Goal: Transaction & Acquisition: Purchase product/service

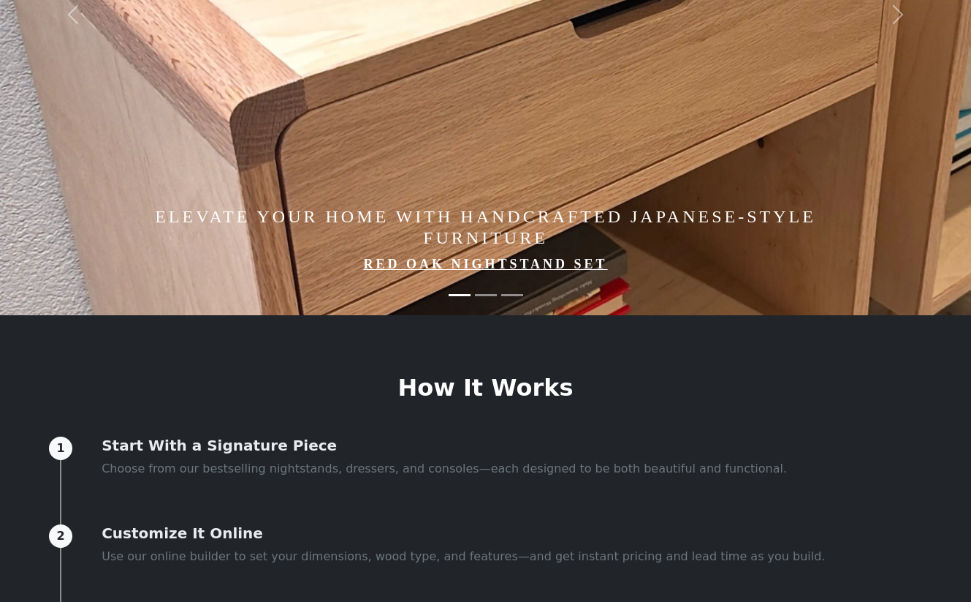
scroll to position [303, 0]
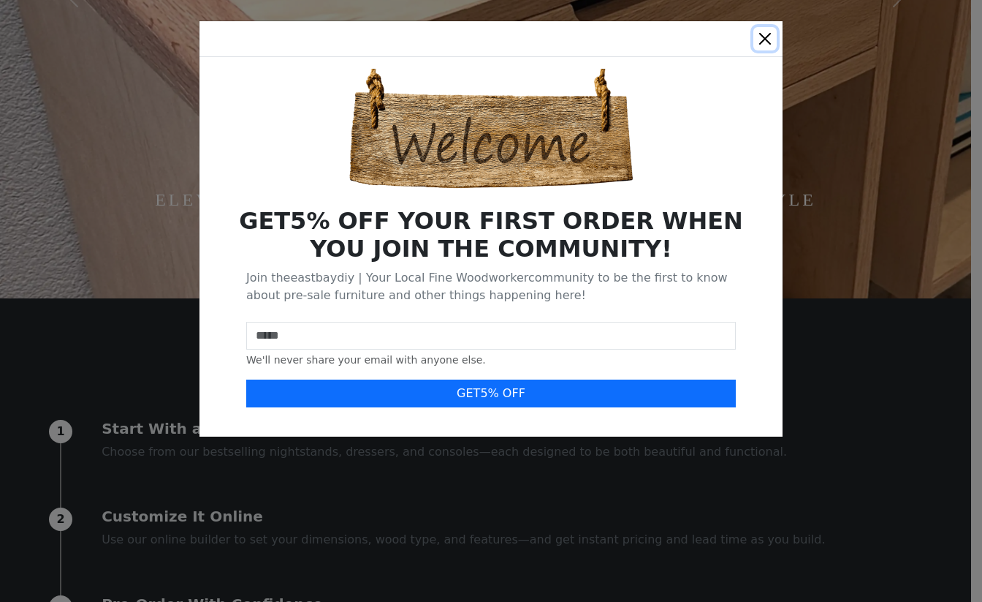
click at [767, 39] on button "Close" at bounding box center [765, 38] width 23 height 23
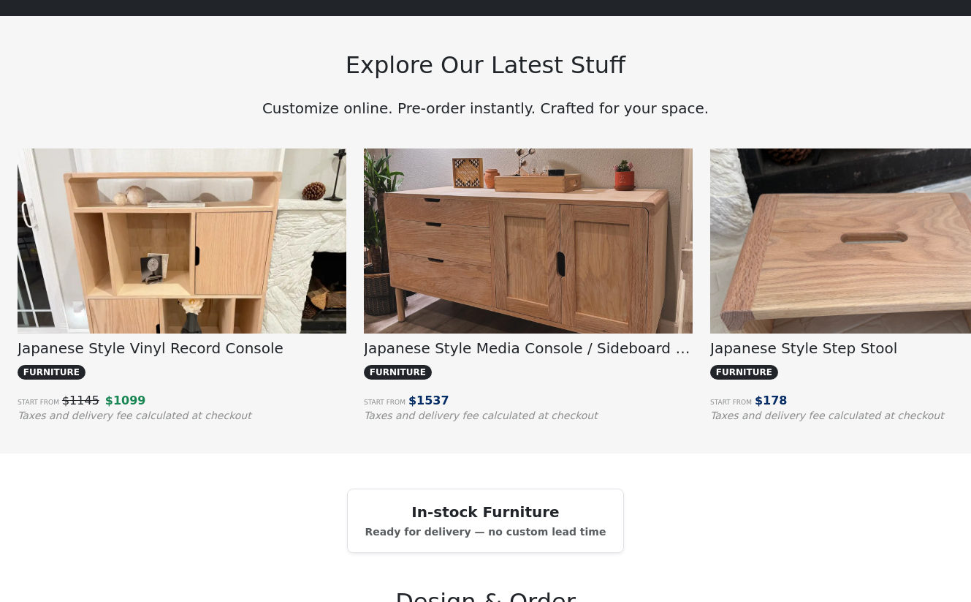
scroll to position [1123, 0]
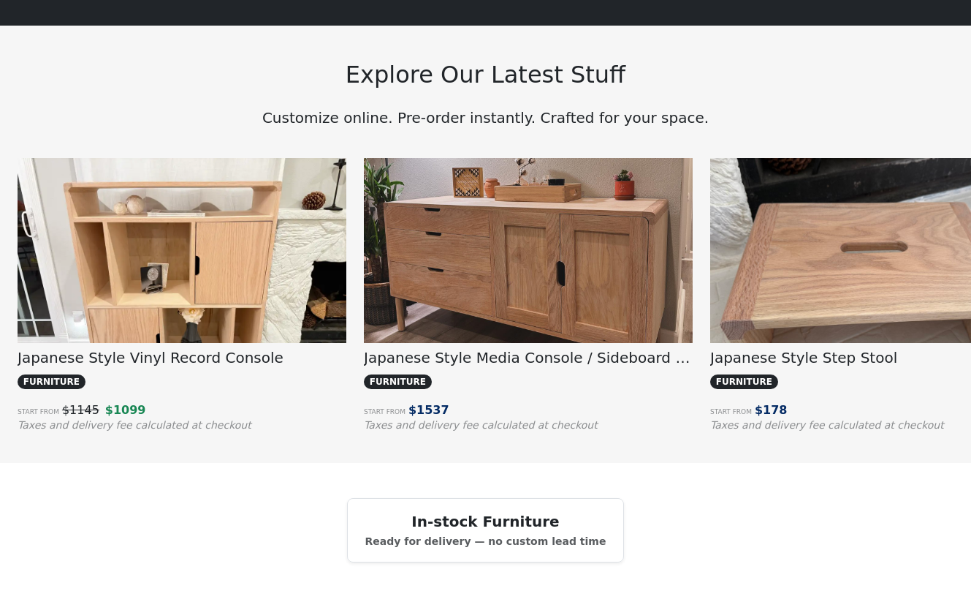
click at [456, 249] on img at bounding box center [528, 281] width 329 height 246
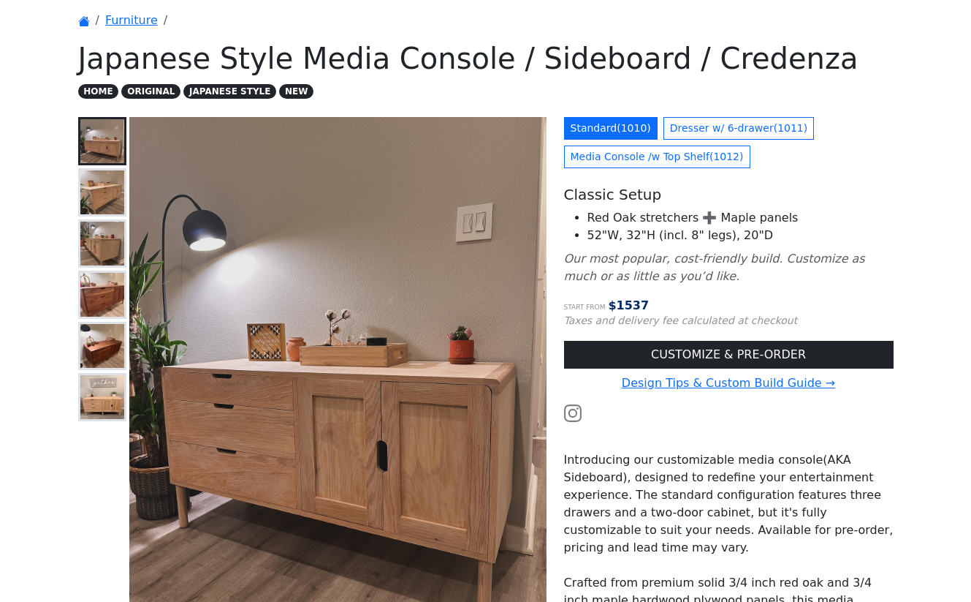
scroll to position [53, 0]
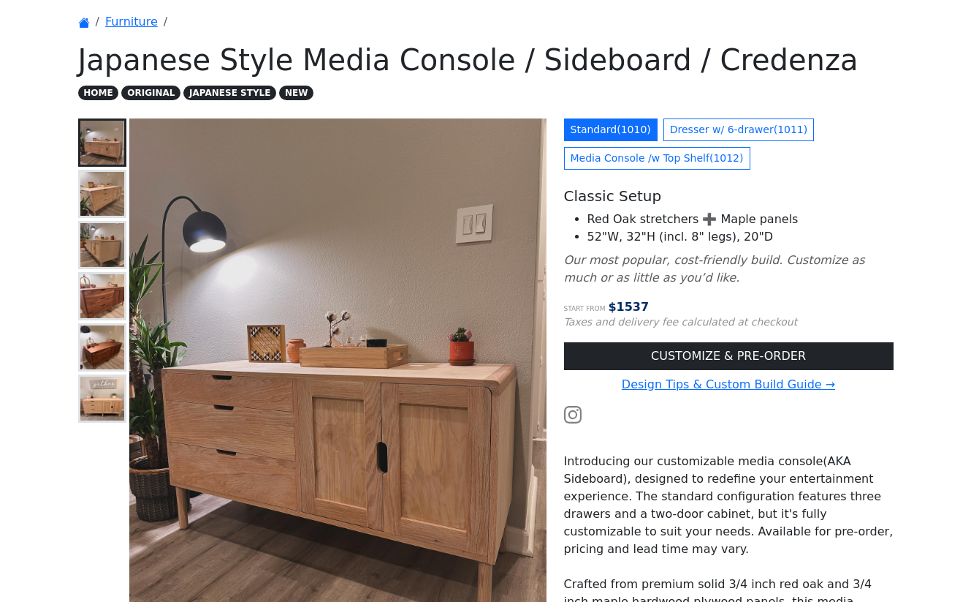
click at [112, 208] on img at bounding box center [102, 194] width 44 height 44
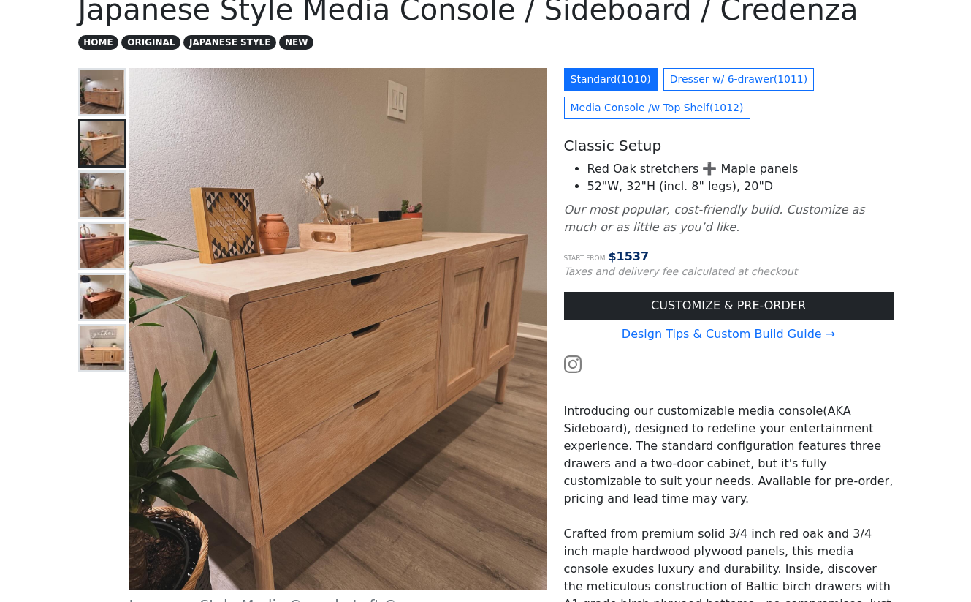
scroll to position [104, 0]
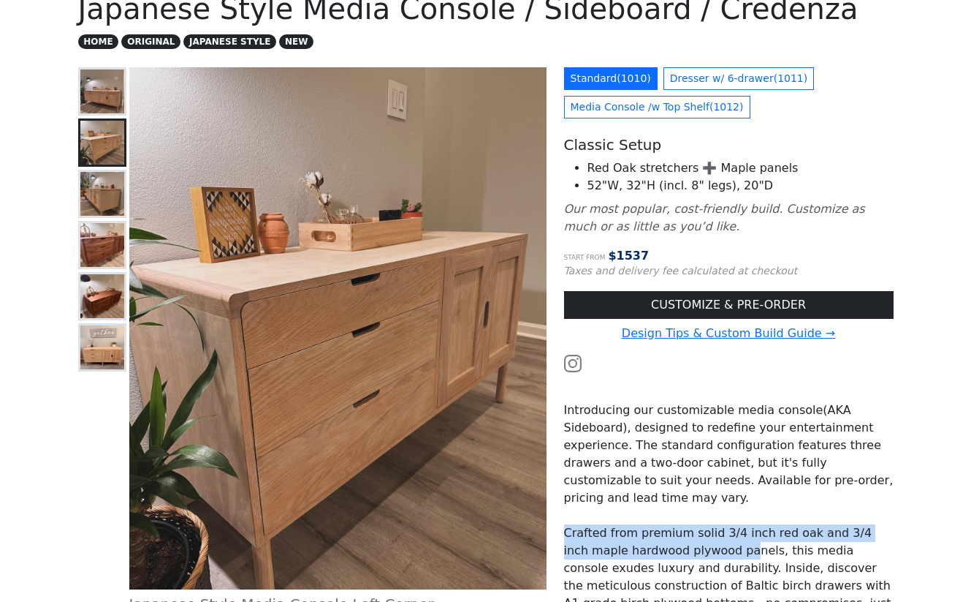
drag, startPoint x: 696, startPoint y: 506, endPoint x: 718, endPoint y: 533, distance: 35.3
click at [718, 533] on div "Introducing our customizable media console(AKA Sideboard), designed to redefine…" at bounding box center [729, 542] width 330 height 316
click at [718, 533] on p "Crafted from premium solid 3/4 inch red oak and 3/4 inch maple hardwood plywood…" at bounding box center [729, 594] width 330 height 140
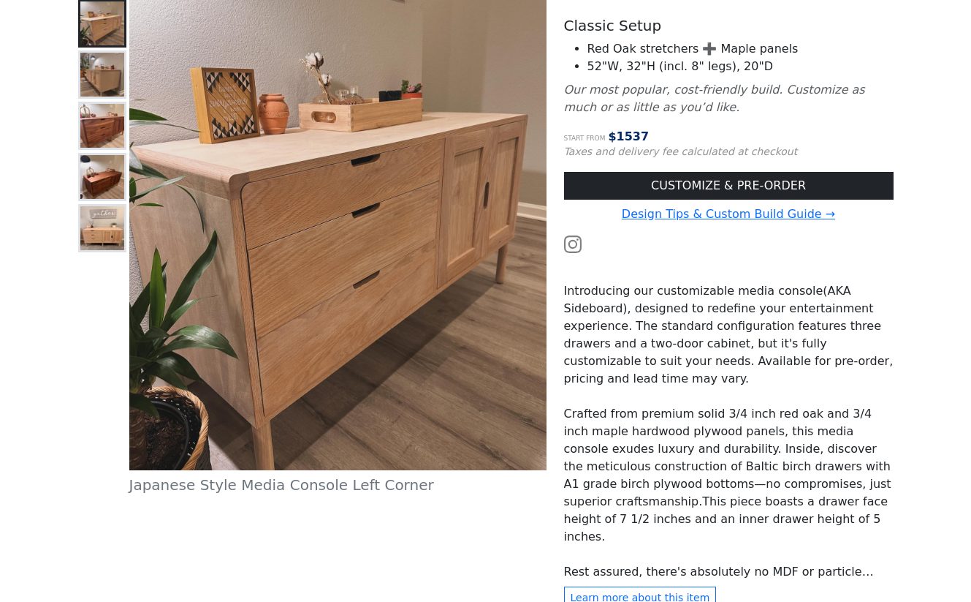
scroll to position [257, 0]
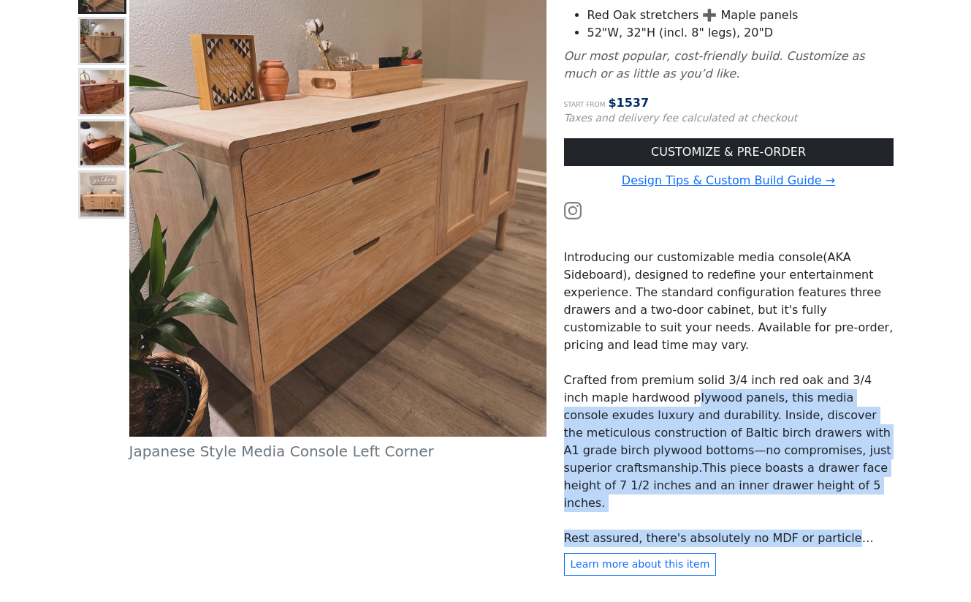
drag, startPoint x: 659, startPoint y: 382, endPoint x: 776, endPoint y: 525, distance: 185.4
click at [776, 525] on div "Introducing our customizable media console(AKA Sideboard), designed to redefine…" at bounding box center [729, 389] width 330 height 316
click at [776, 529] on p "Rest assured, there's absolutely no MDF or particle board hidden within this ma…" at bounding box center [729, 538] width 330 height 18
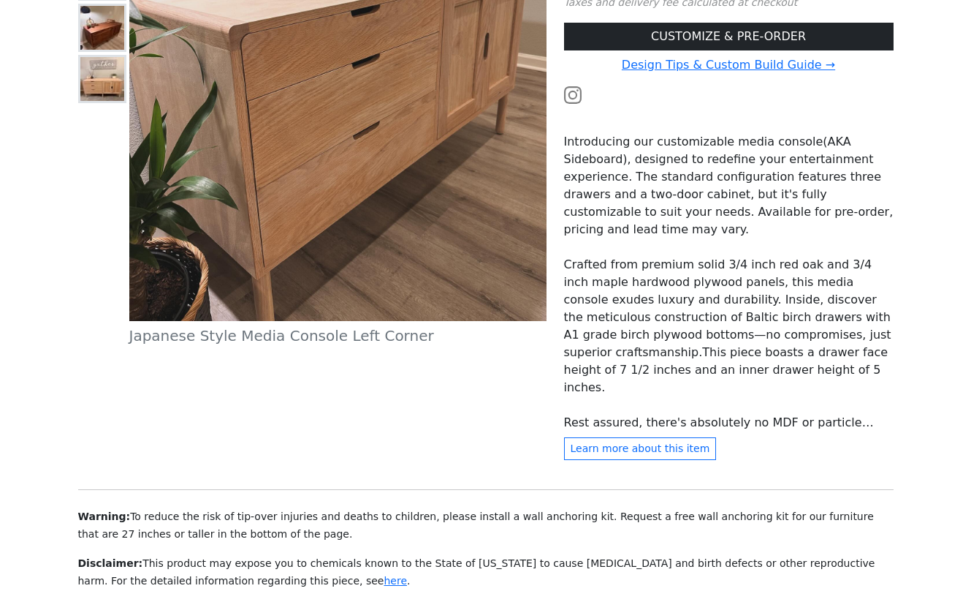
scroll to position [409, 0]
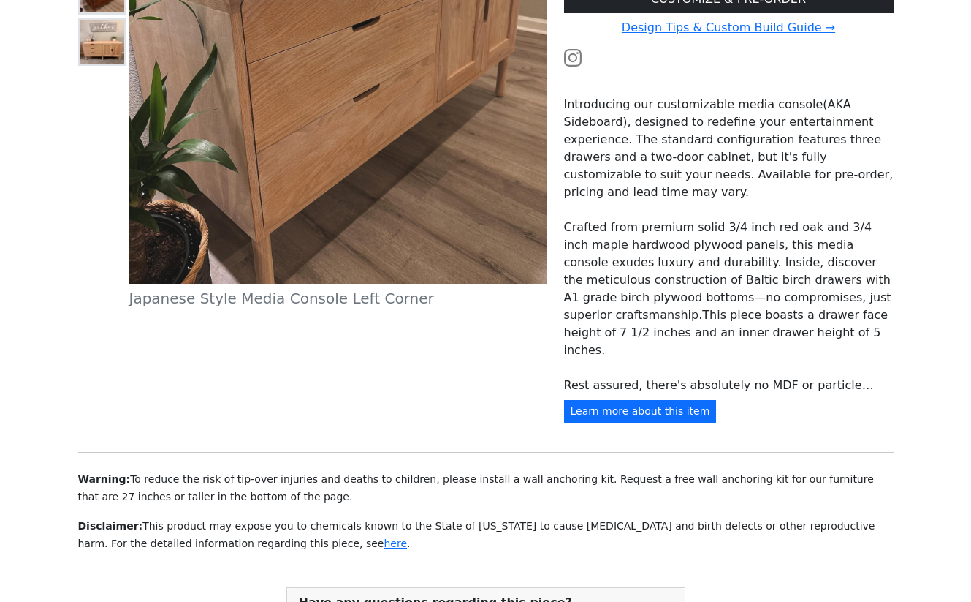
click at [608, 420] on button "Learn more about this item" at bounding box center [640, 411] width 153 height 23
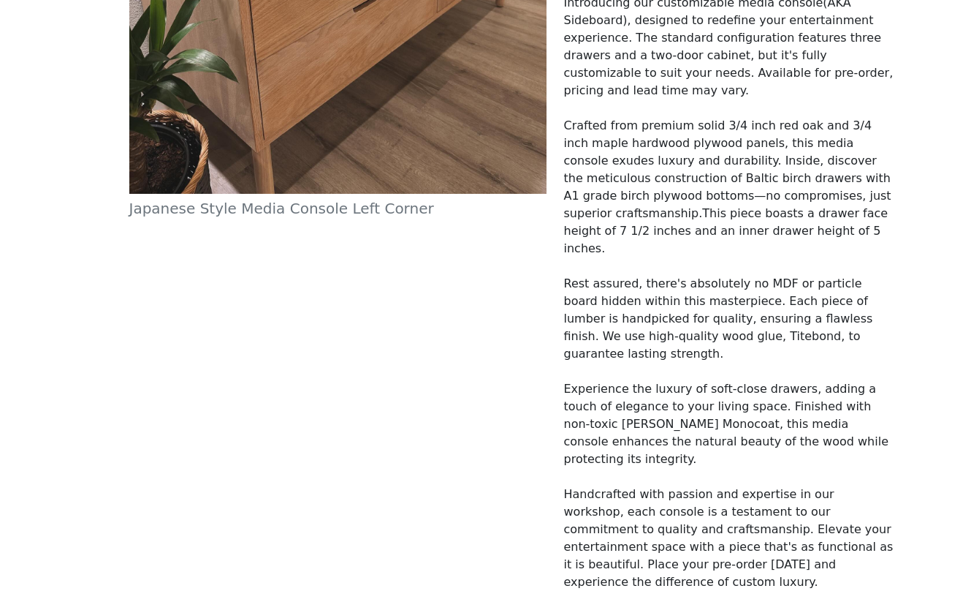
scroll to position [105, 0]
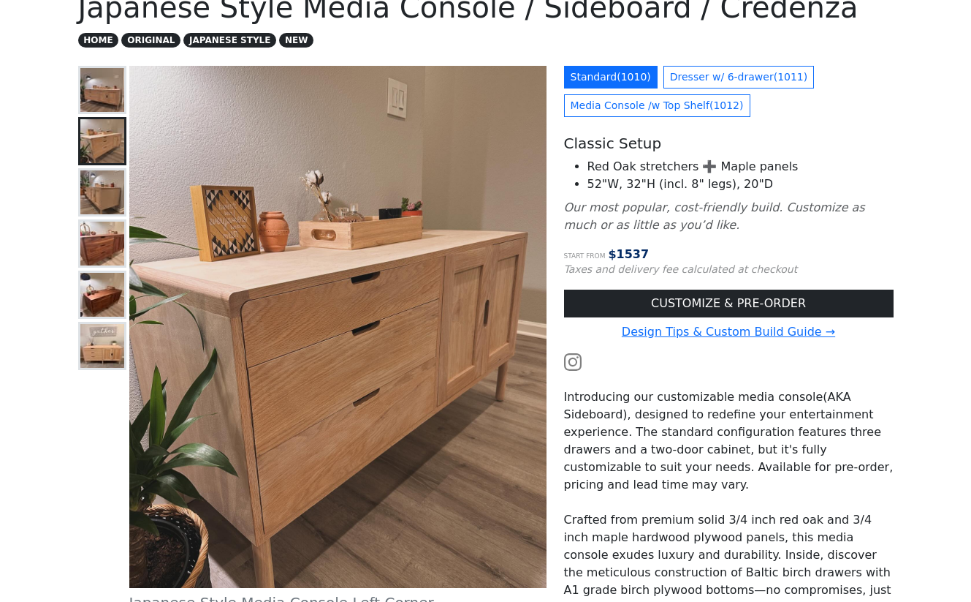
click at [118, 254] on img at bounding box center [102, 243] width 44 height 44
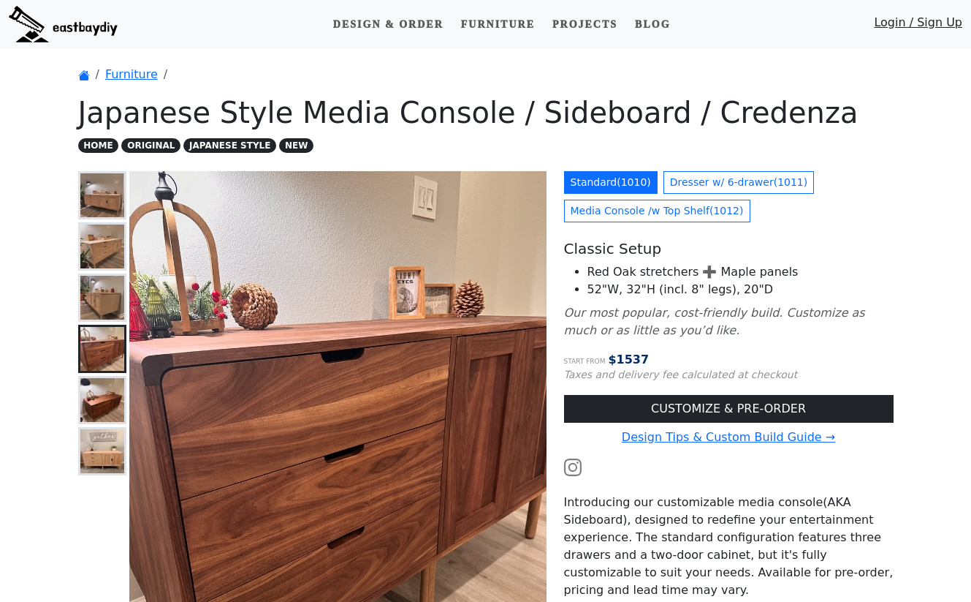
scroll to position [142, 0]
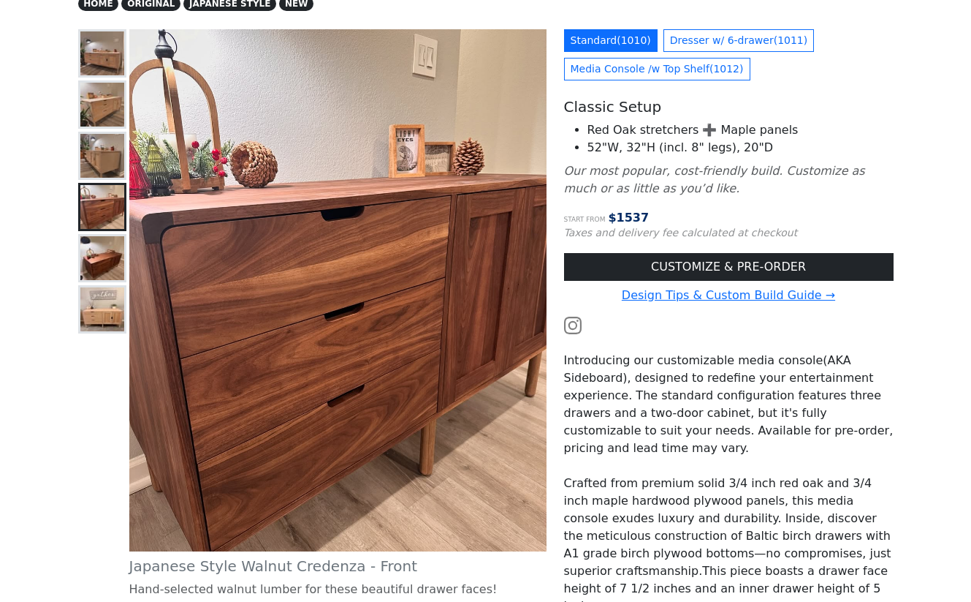
click at [101, 239] on img at bounding box center [102, 258] width 44 height 44
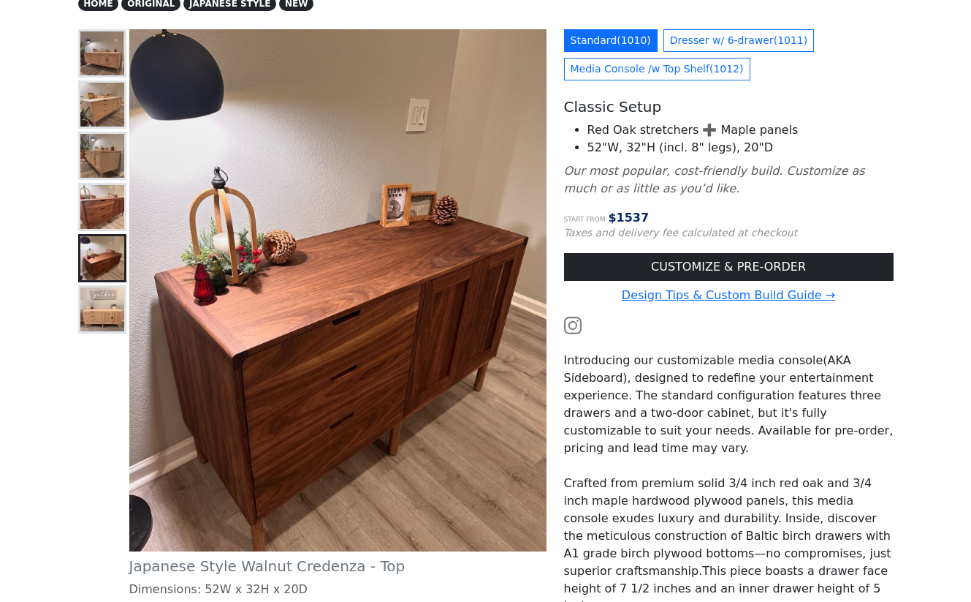
click at [103, 295] on img at bounding box center [102, 309] width 44 height 44
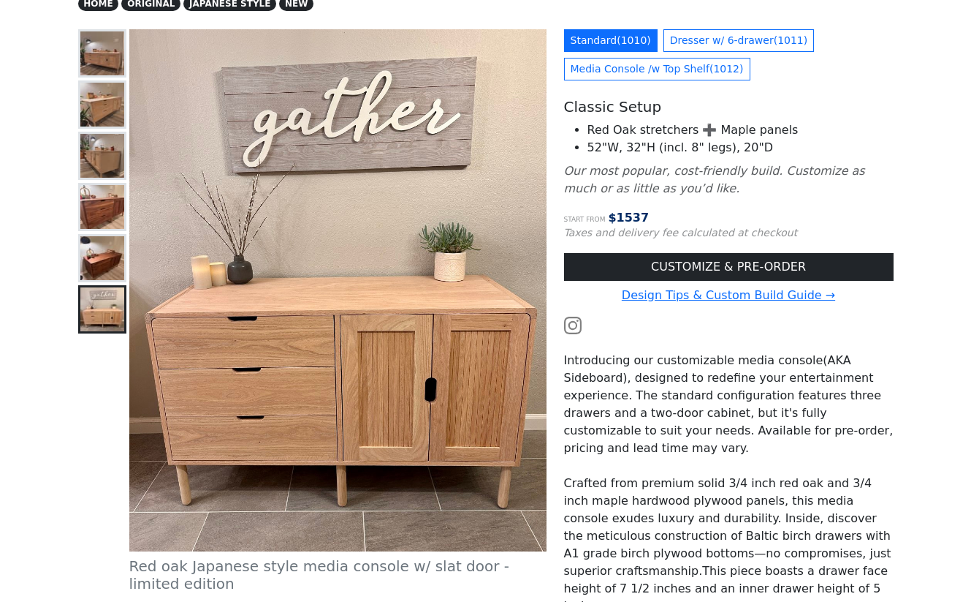
click at [109, 253] on img at bounding box center [102, 258] width 44 height 44
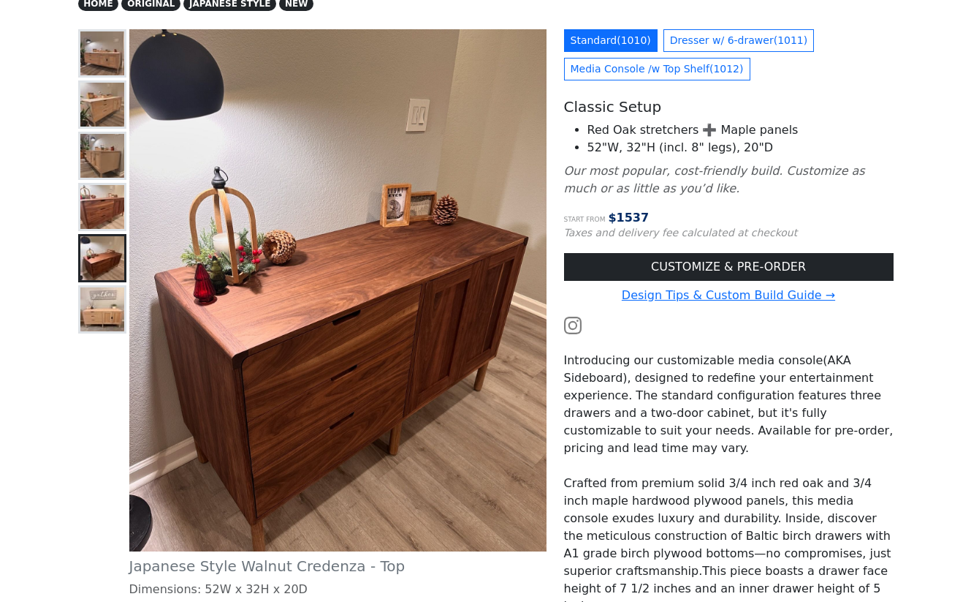
click at [107, 218] on img at bounding box center [102, 207] width 44 height 44
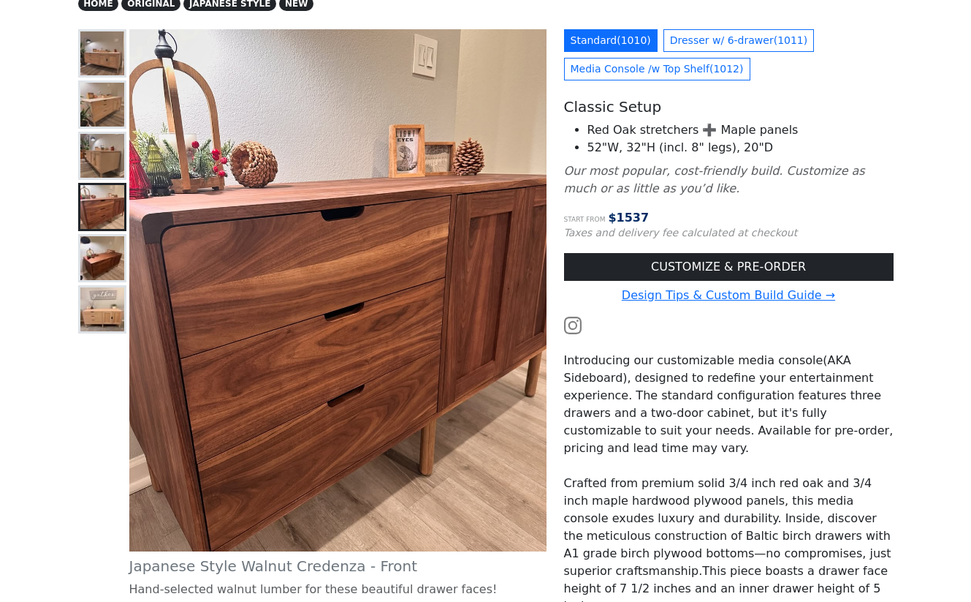
click at [100, 132] on button at bounding box center [102, 156] width 48 height 48
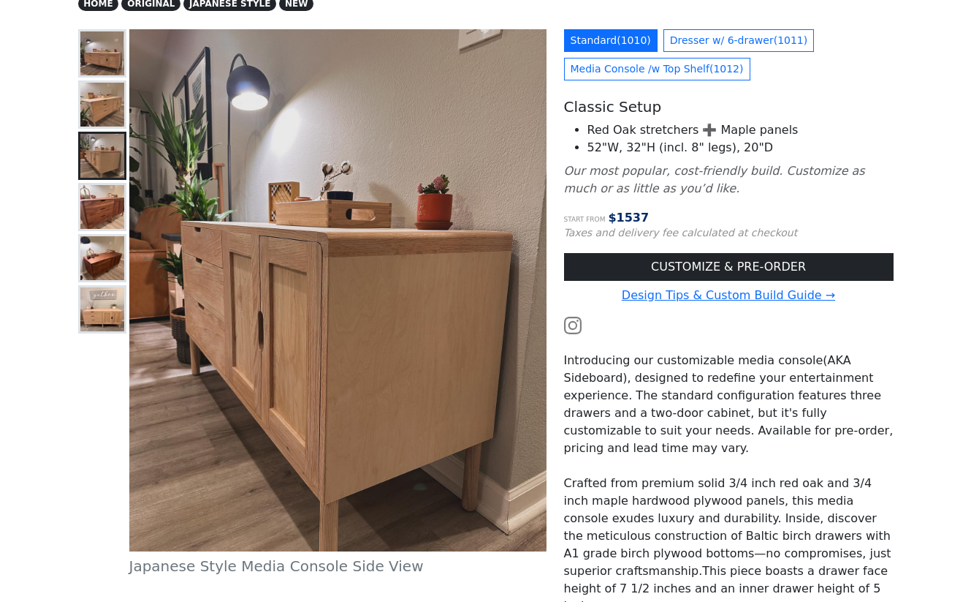
click at [91, 90] on img at bounding box center [102, 105] width 44 height 44
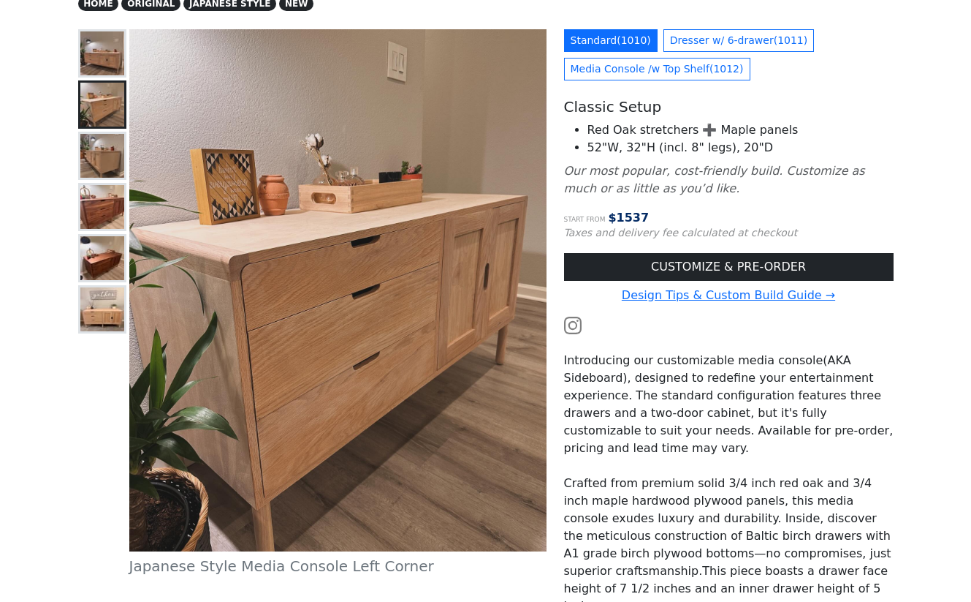
click at [92, 52] on img at bounding box center [102, 53] width 44 height 44
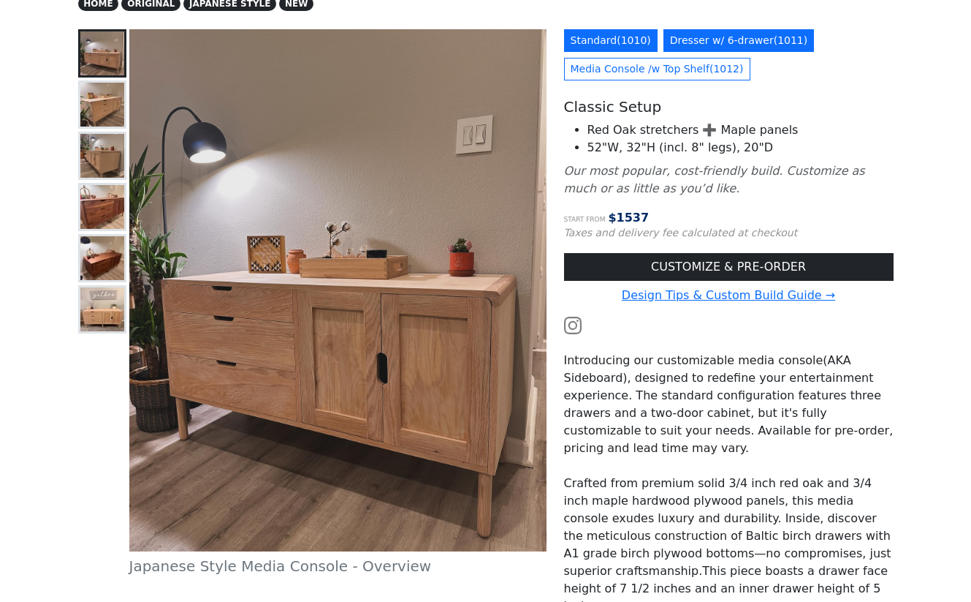
click at [703, 41] on link "Dresser w/ 6-drawer ( 1011 )" at bounding box center [739, 40] width 151 height 23
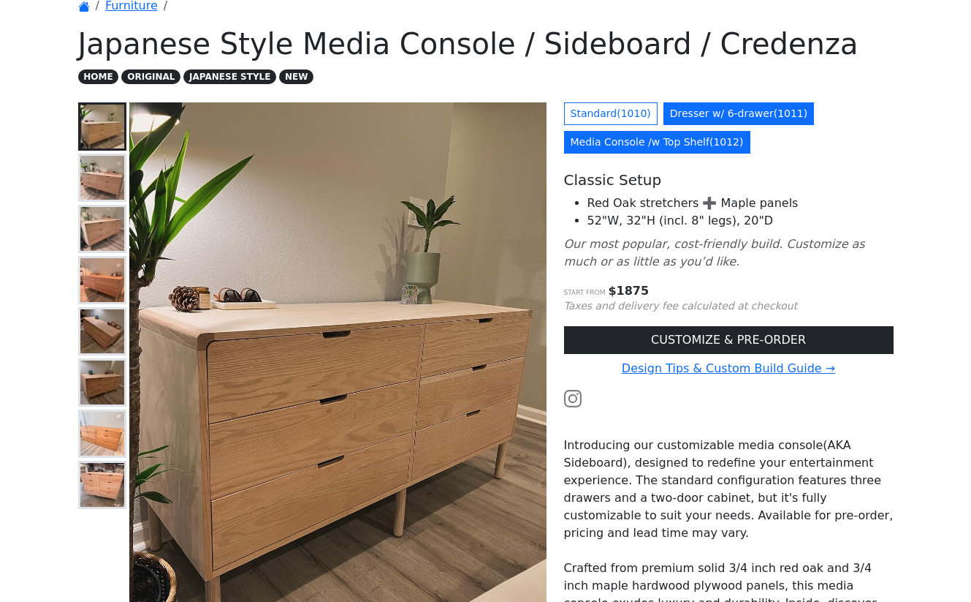
scroll to position [76, 0]
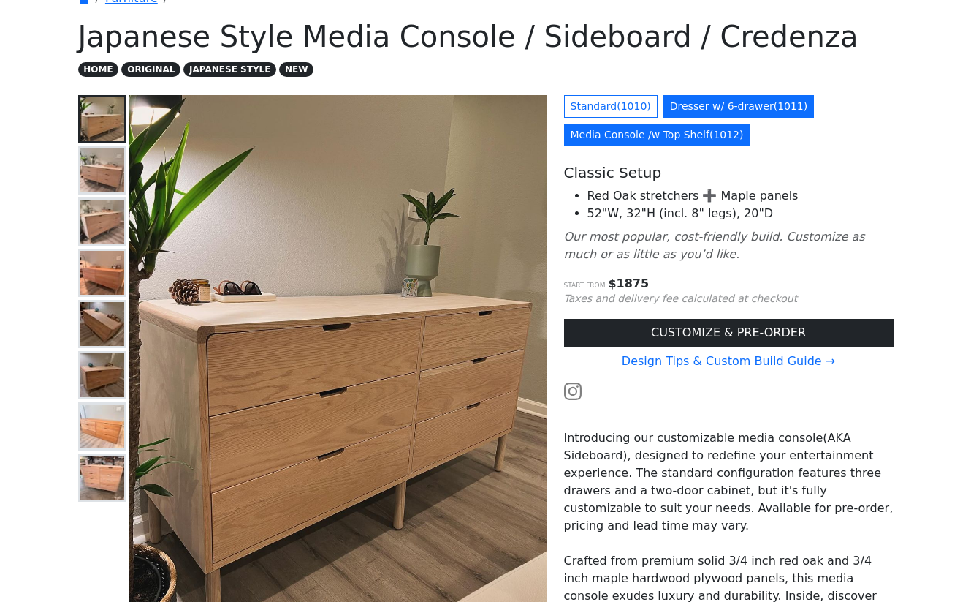
click at [651, 136] on link "Media Console /w Top Shelf ( 1012 )" at bounding box center [657, 135] width 186 height 23
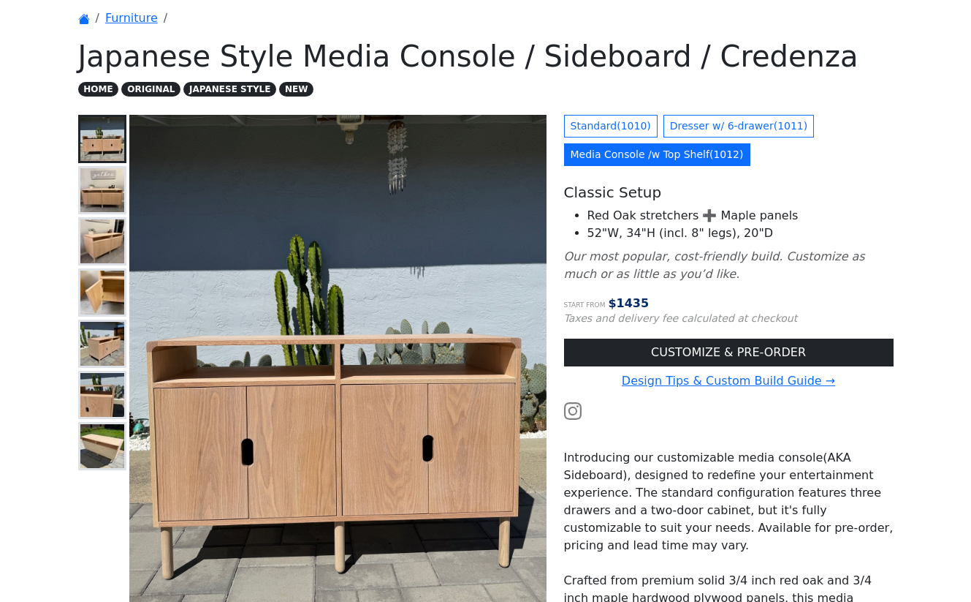
scroll to position [59, 0]
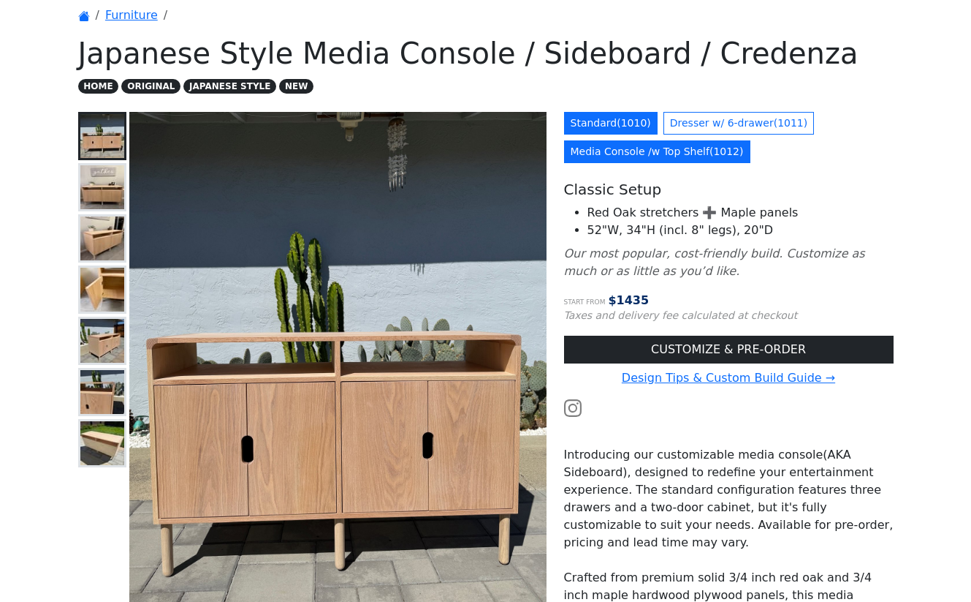
click at [614, 121] on link "Standard ( 1010 )" at bounding box center [611, 123] width 94 height 23
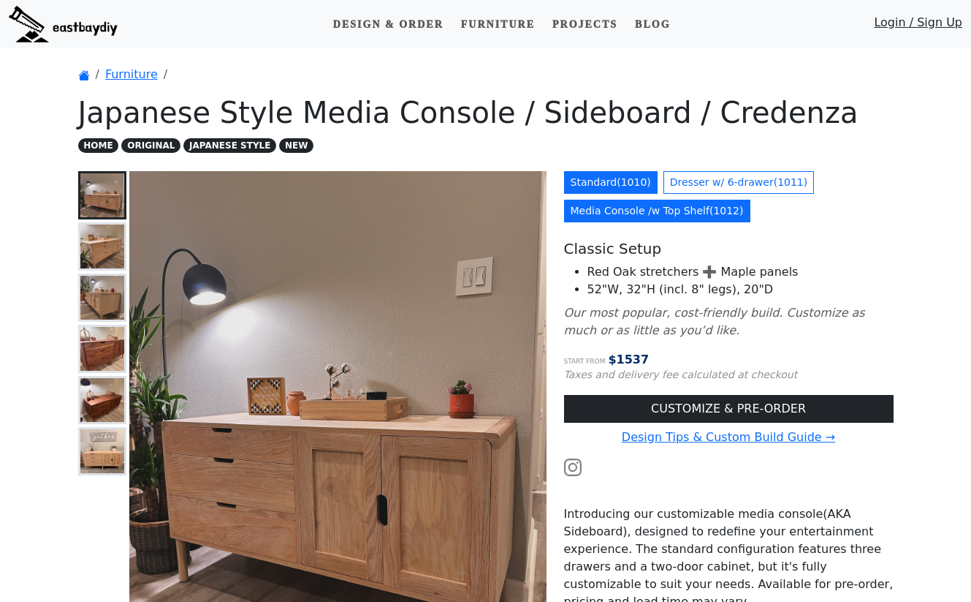
click at [649, 202] on link "Media Console /w Top Shelf ( 1012 )" at bounding box center [657, 211] width 186 height 23
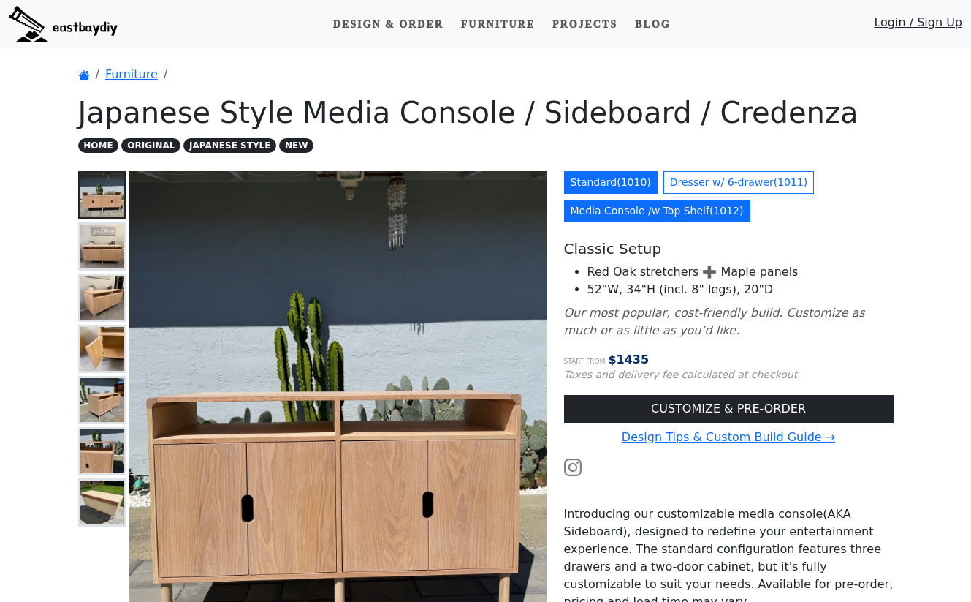
click at [621, 190] on link "Standard ( 1010 )" at bounding box center [611, 182] width 94 height 23
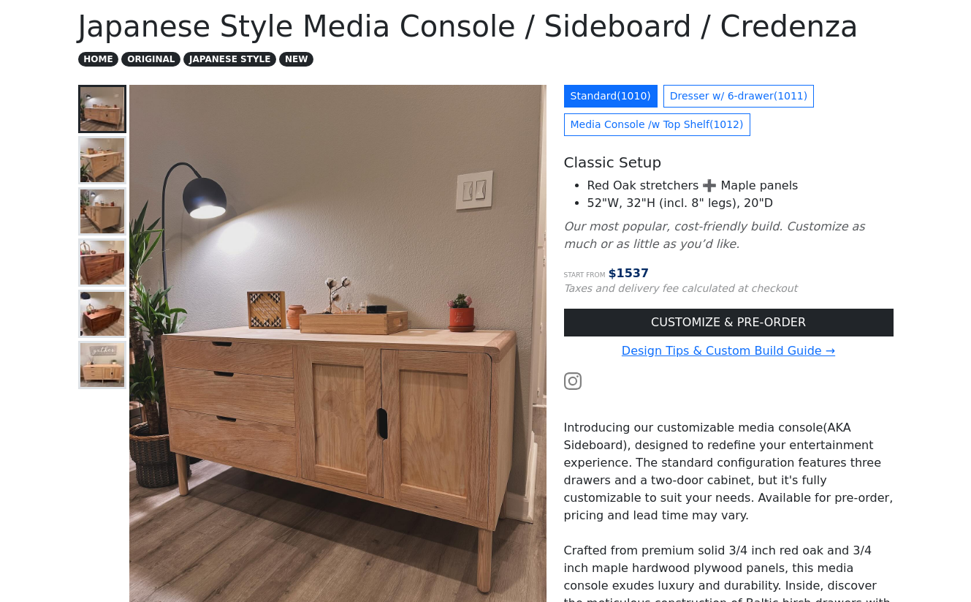
scroll to position [105, 0]
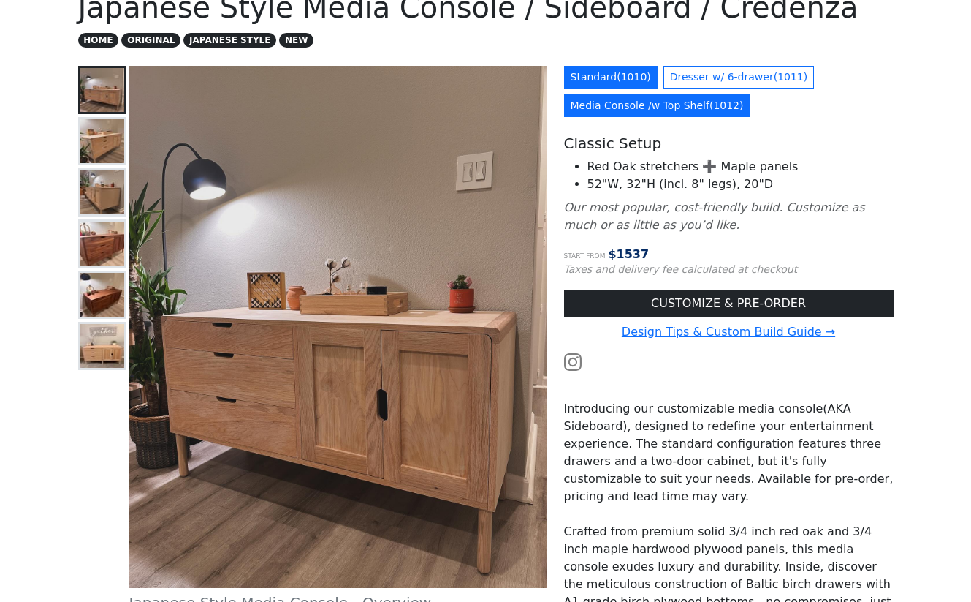
click at [633, 112] on link "Media Console /w Top Shelf ( 1012 )" at bounding box center [657, 105] width 186 height 23
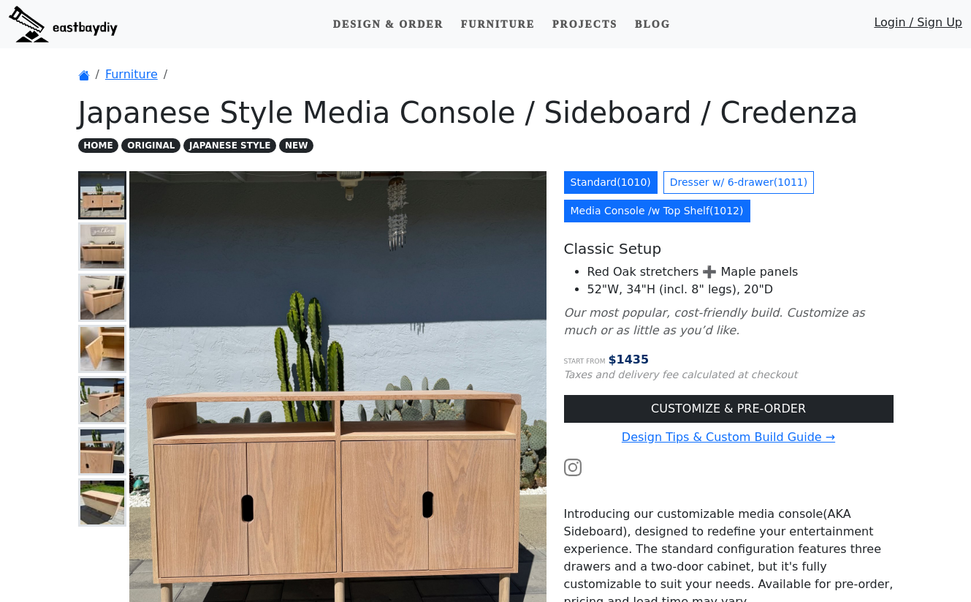
click at [593, 176] on link "Standard ( 1010 )" at bounding box center [611, 182] width 94 height 23
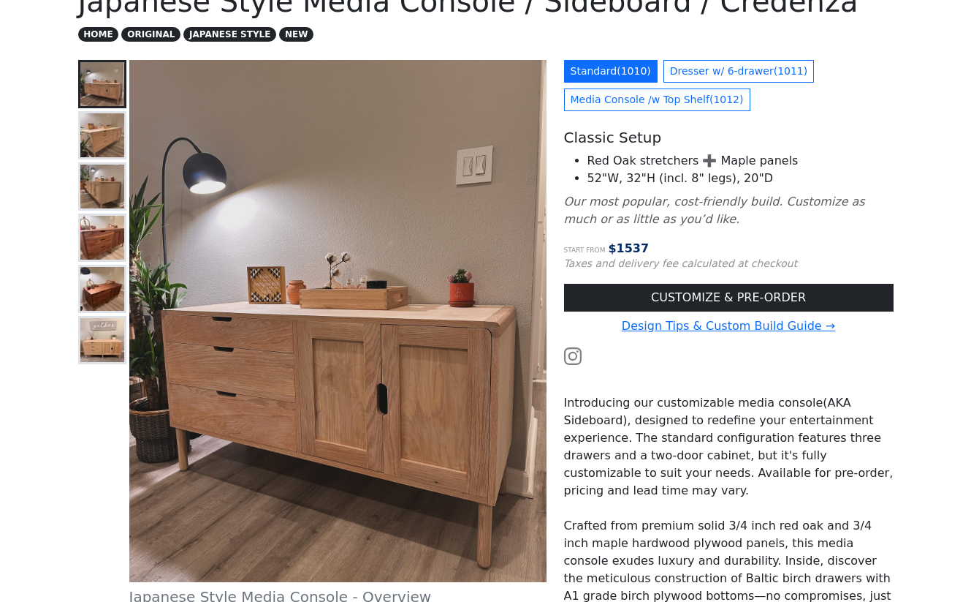
scroll to position [178, 0]
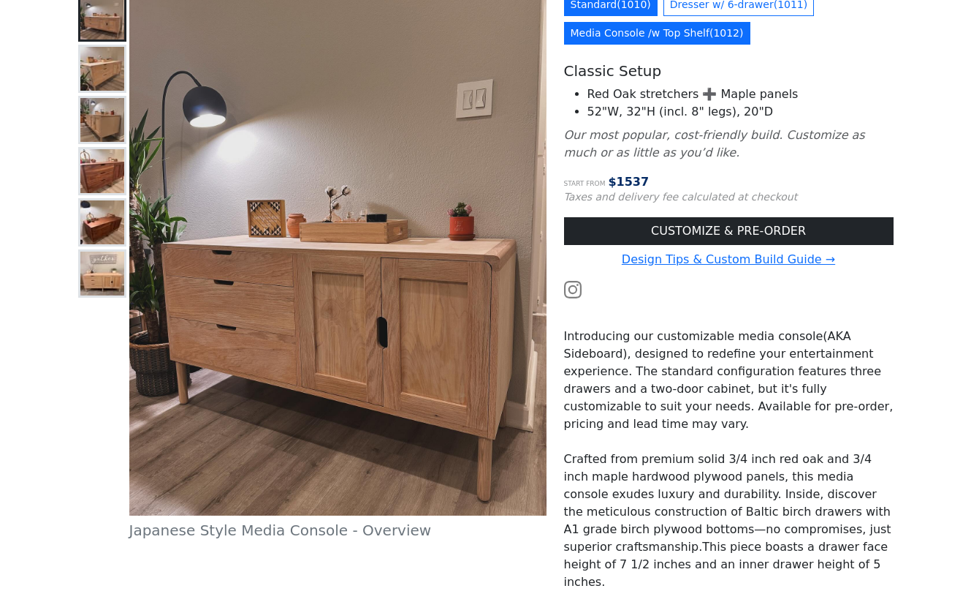
click at [616, 42] on link "Media Console /w Top Shelf ( 1012 )" at bounding box center [657, 33] width 186 height 23
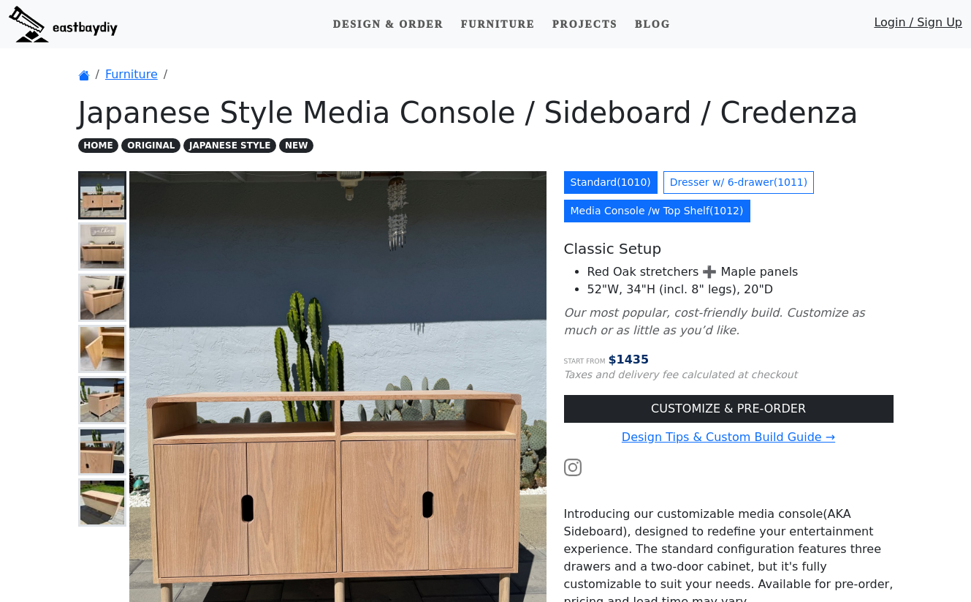
click at [607, 189] on link "Standard ( 1010 )" at bounding box center [611, 182] width 94 height 23
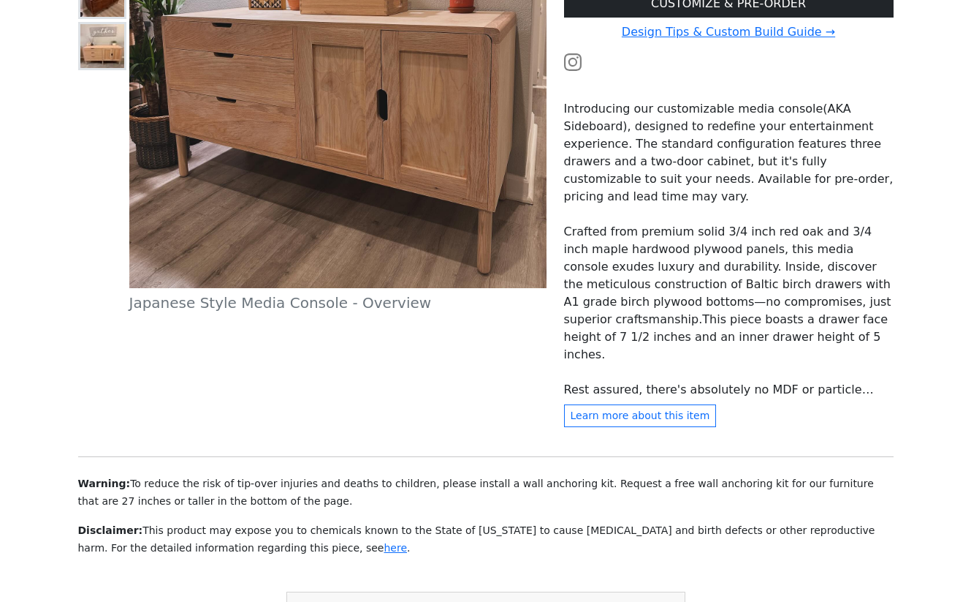
scroll to position [85, 0]
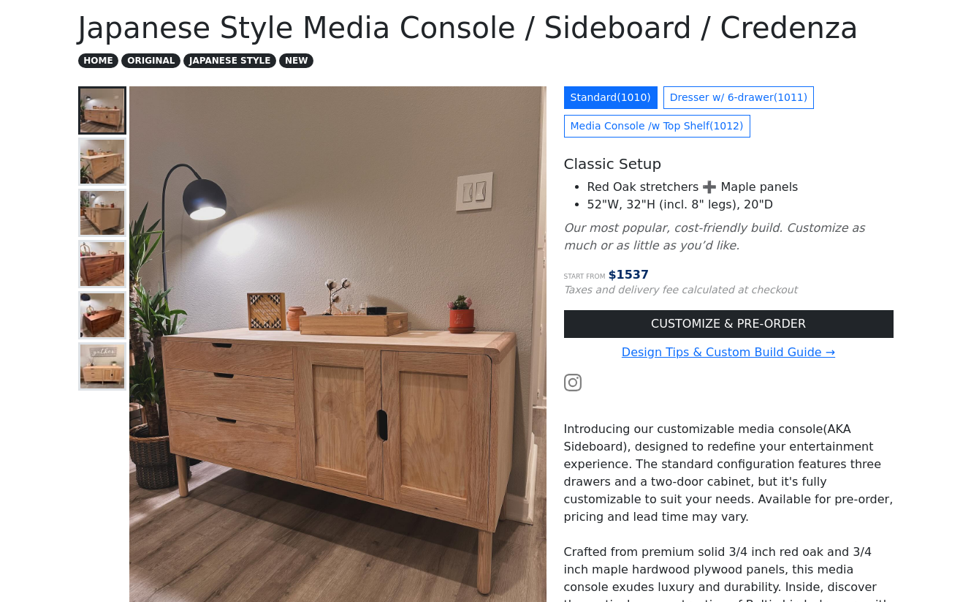
click at [100, 208] on img at bounding box center [102, 213] width 44 height 44
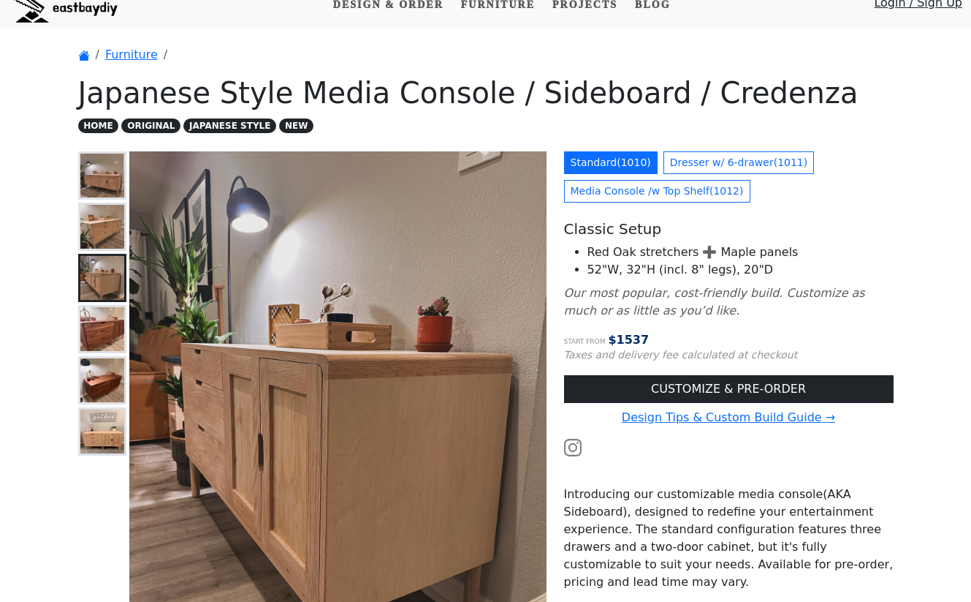
scroll to position [0, 0]
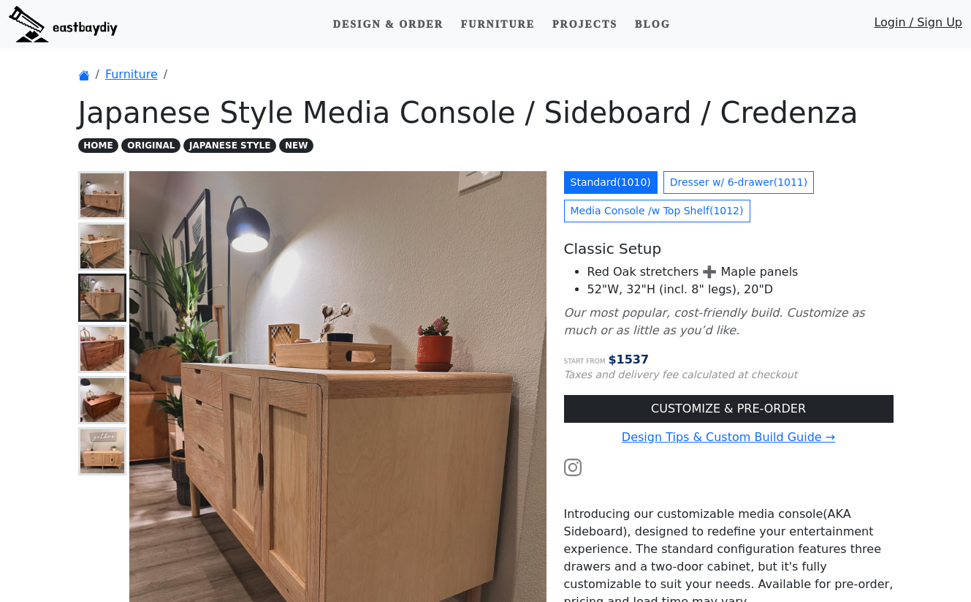
click at [79, 31] on img at bounding box center [63, 24] width 109 height 37
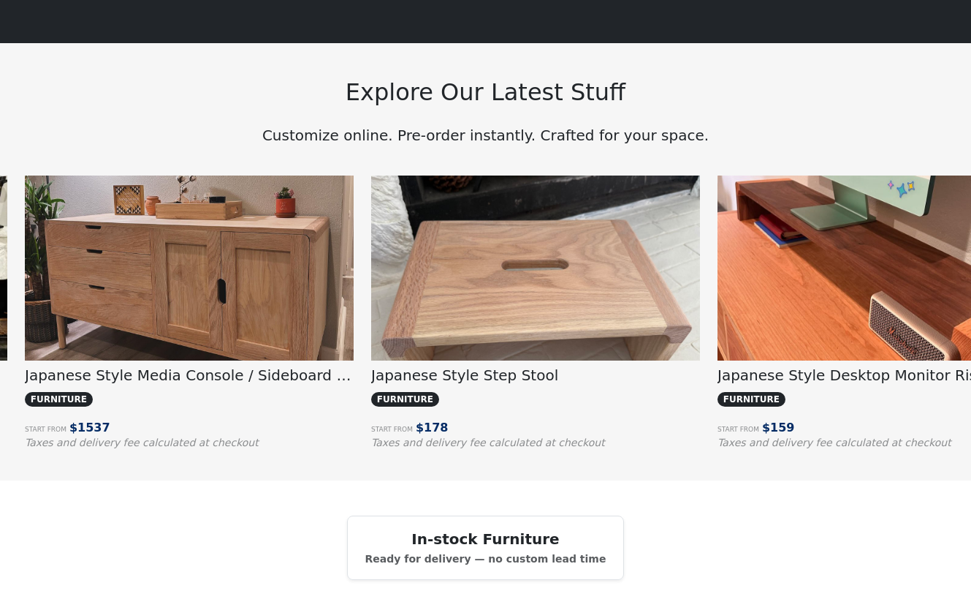
scroll to position [1062, 0]
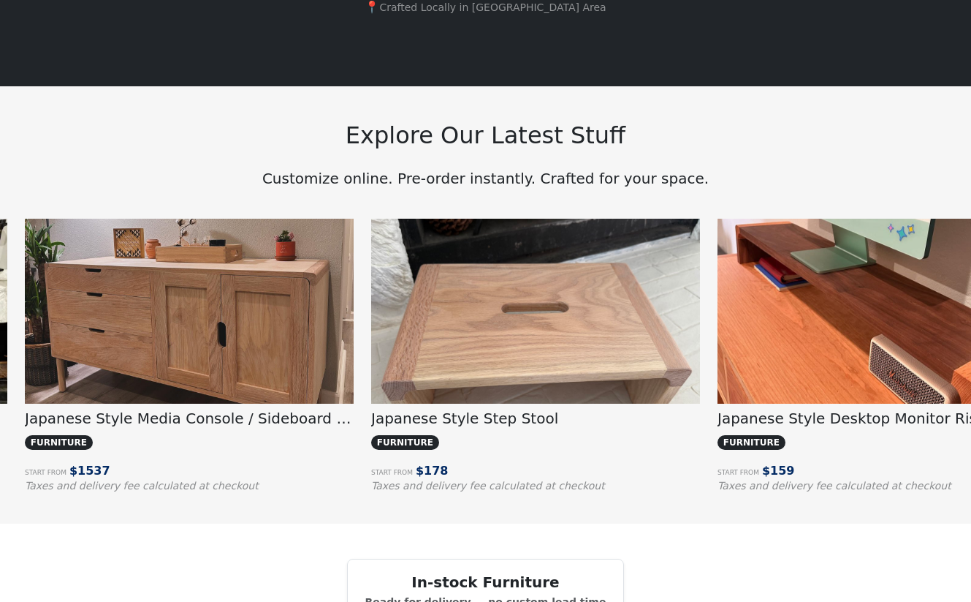
click at [566, 311] on img at bounding box center [535, 342] width 329 height 247
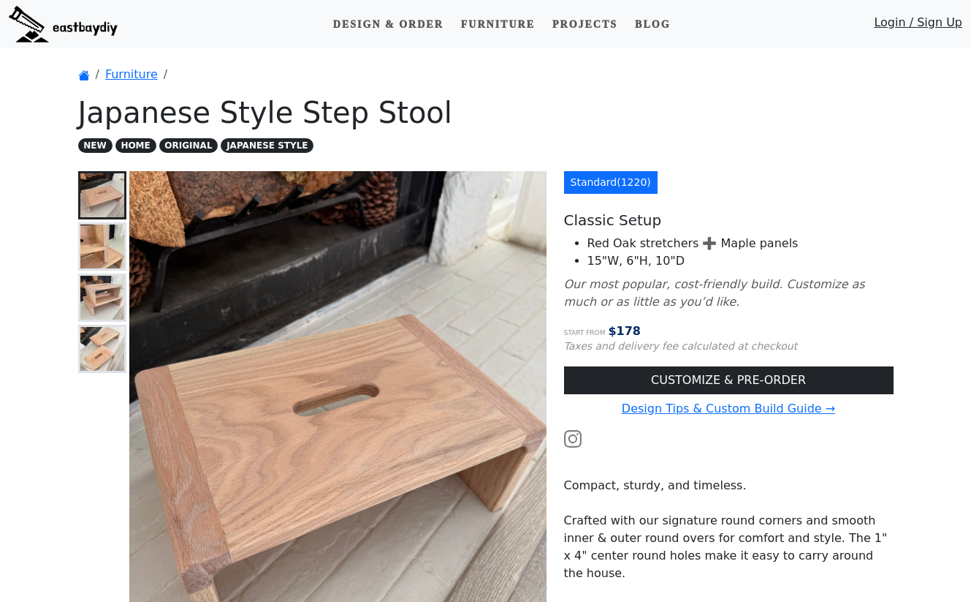
scroll to position [118, 0]
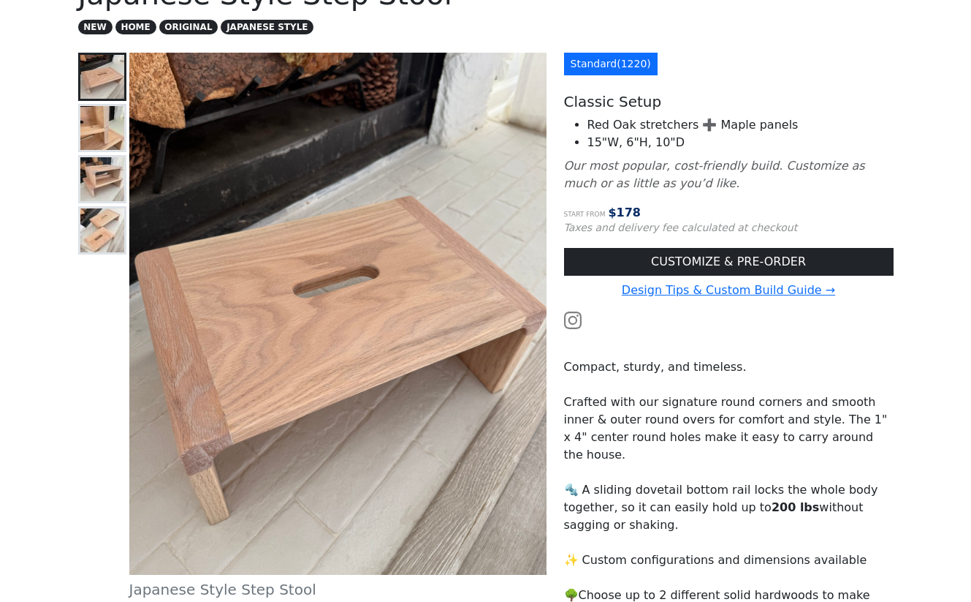
click at [102, 138] on img at bounding box center [102, 128] width 44 height 44
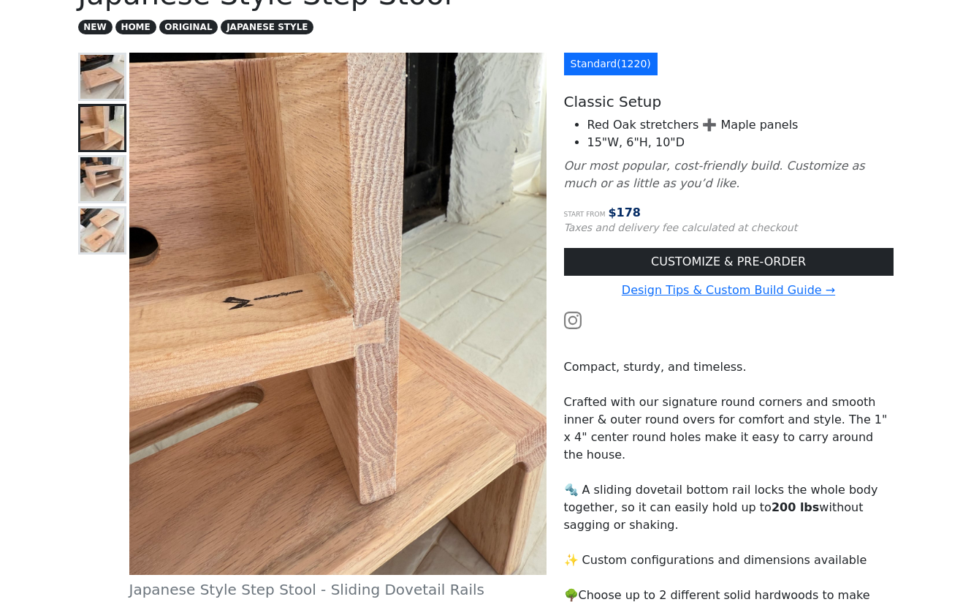
click at [90, 176] on img at bounding box center [102, 179] width 44 height 44
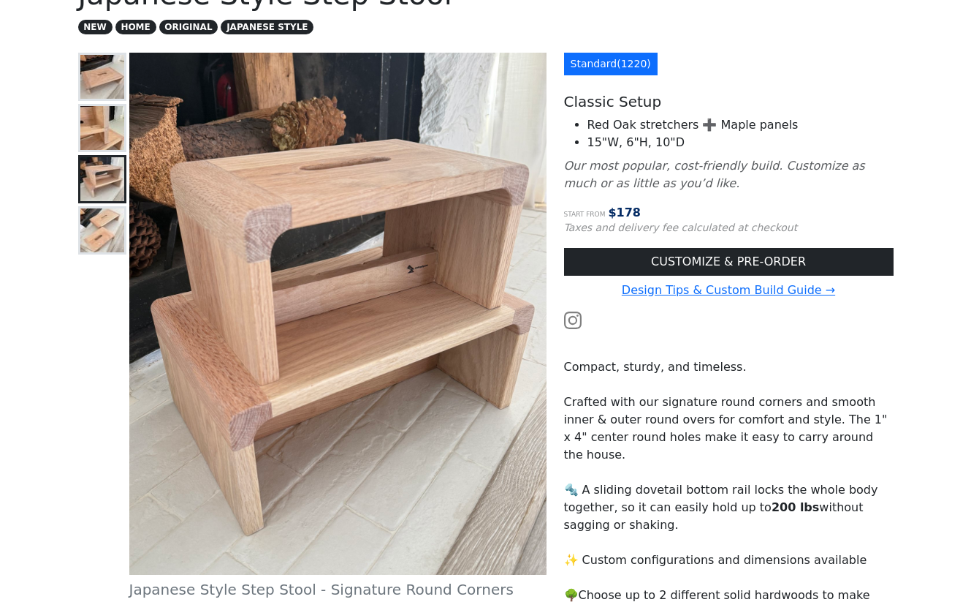
click at [96, 229] on img at bounding box center [102, 230] width 44 height 44
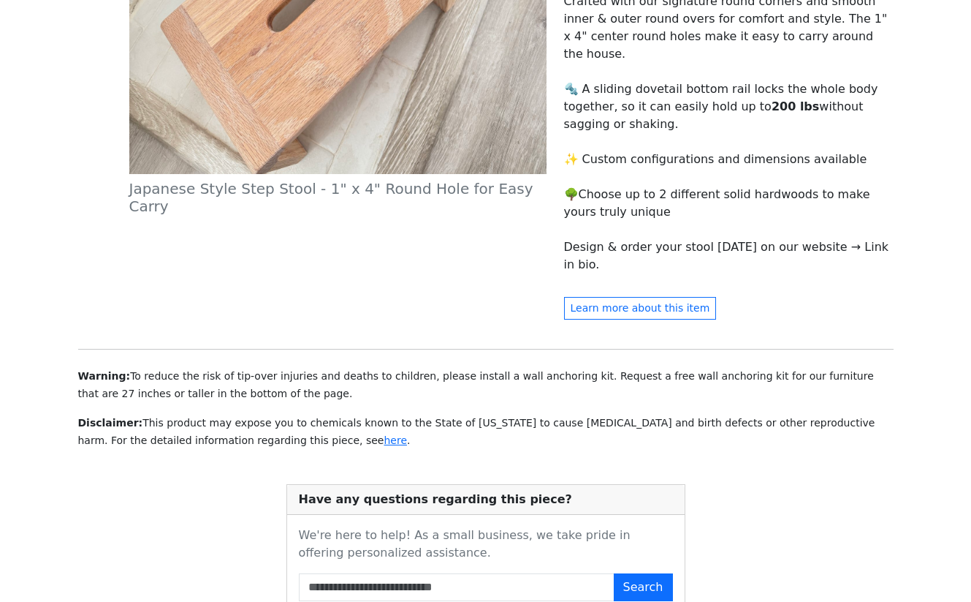
scroll to position [632, 0]
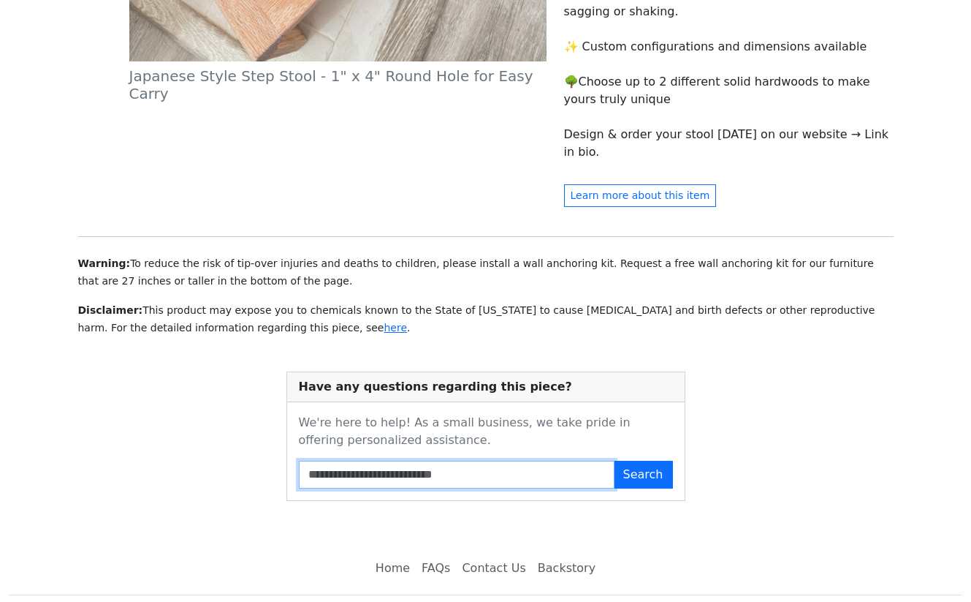
click at [519, 460] on input "Search FAQs" at bounding box center [457, 474] width 316 height 28
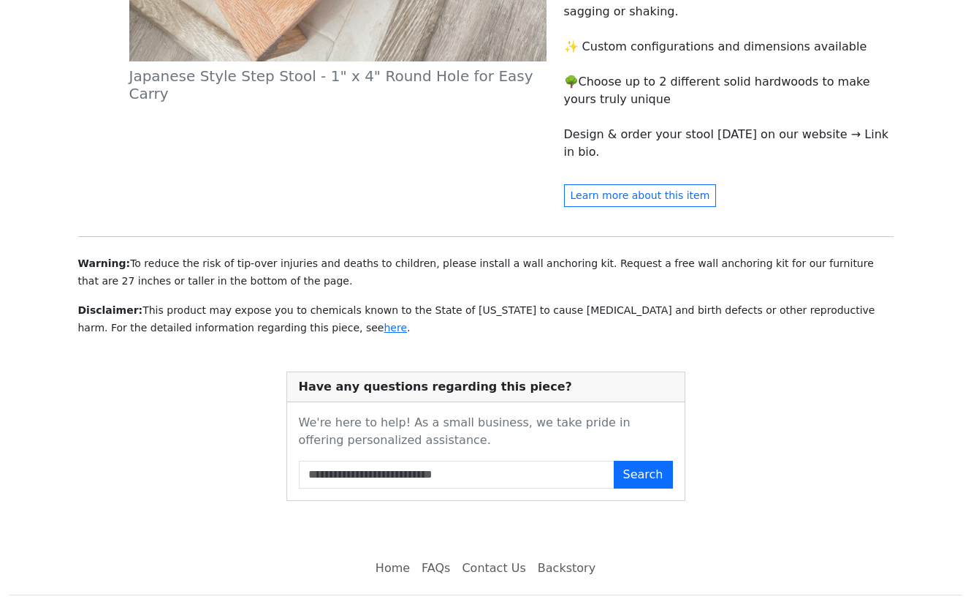
click at [566, 553] on link "Backstory" at bounding box center [566, 567] width 69 height 29
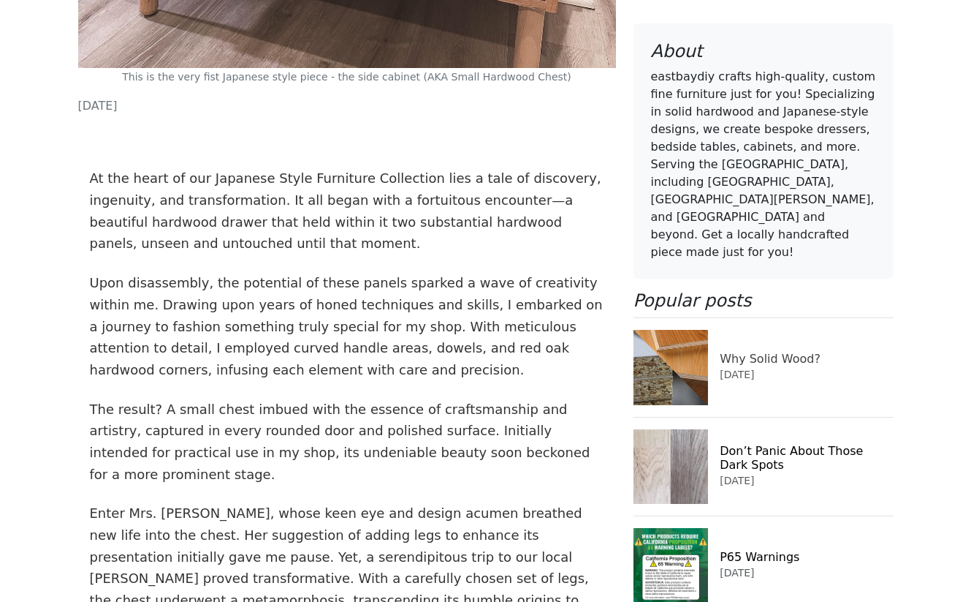
scroll to position [726, 0]
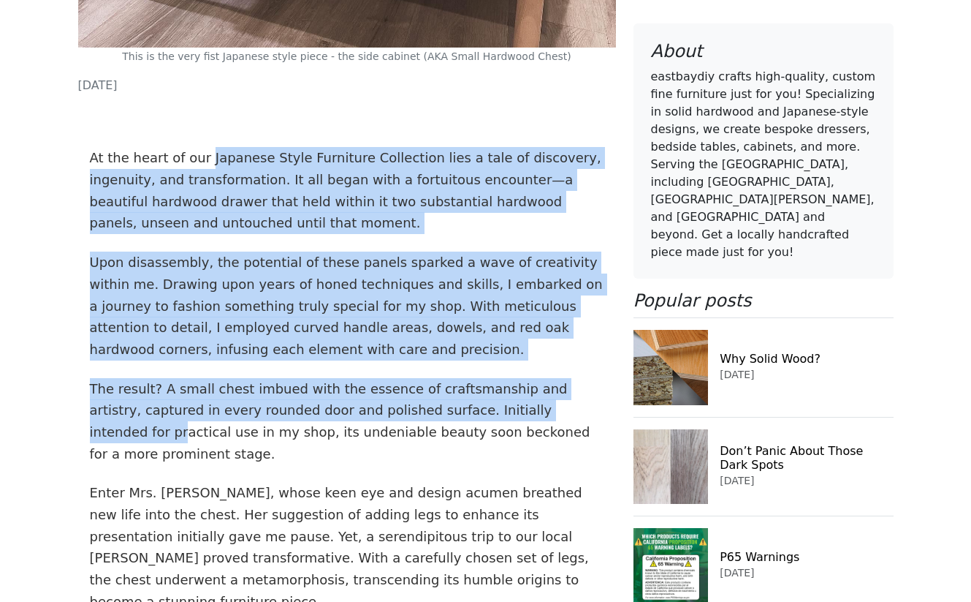
drag, startPoint x: 198, startPoint y: 157, endPoint x: 539, endPoint y: 417, distance: 429.2
click at [539, 417] on p "The result? A small chest imbued with the essence of craftsmanship and artistry…" at bounding box center [347, 421] width 515 height 87
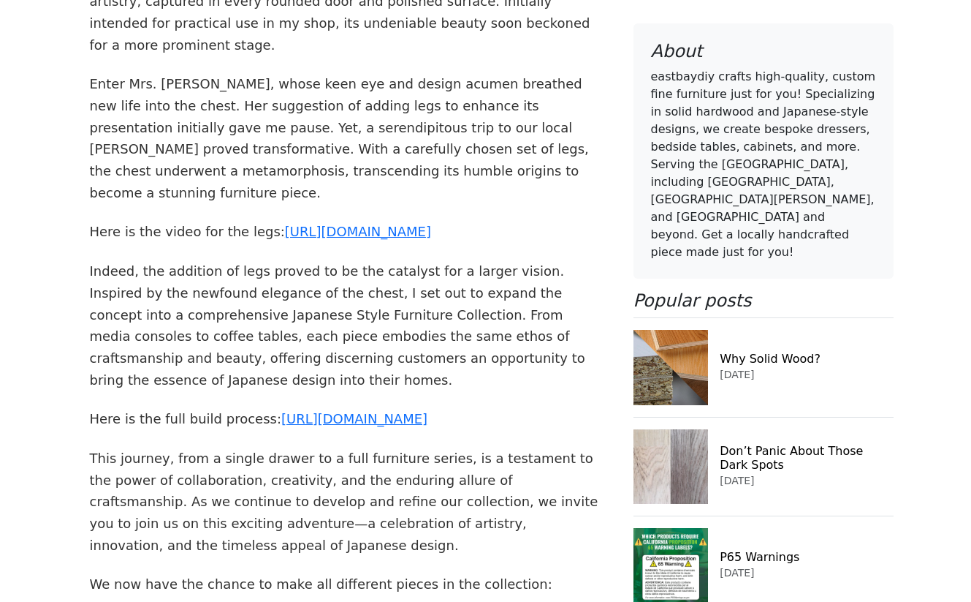
scroll to position [1180, 0]
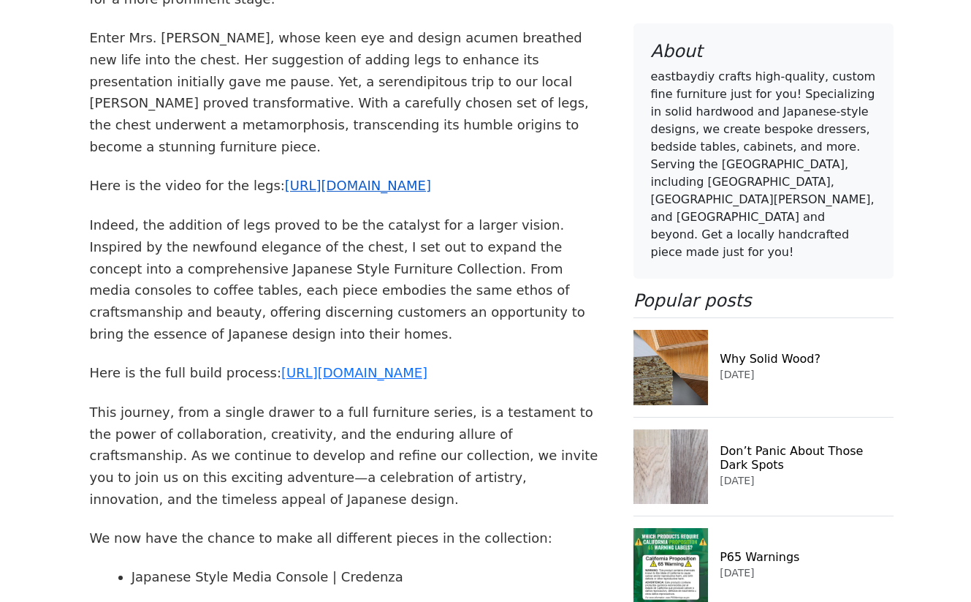
click at [412, 178] on link "[URL][DOMAIN_NAME]" at bounding box center [358, 185] width 146 height 15
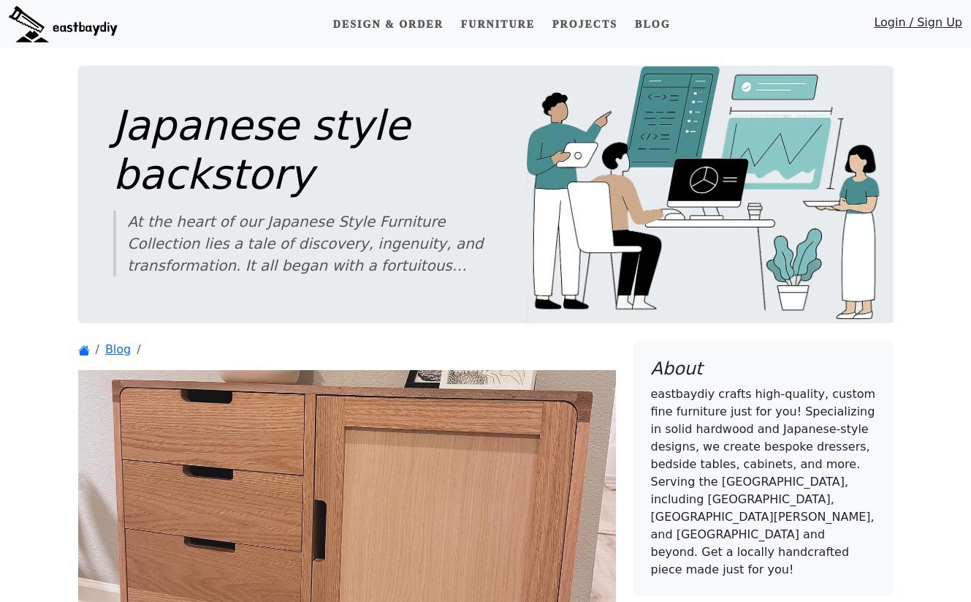
scroll to position [1180, 0]
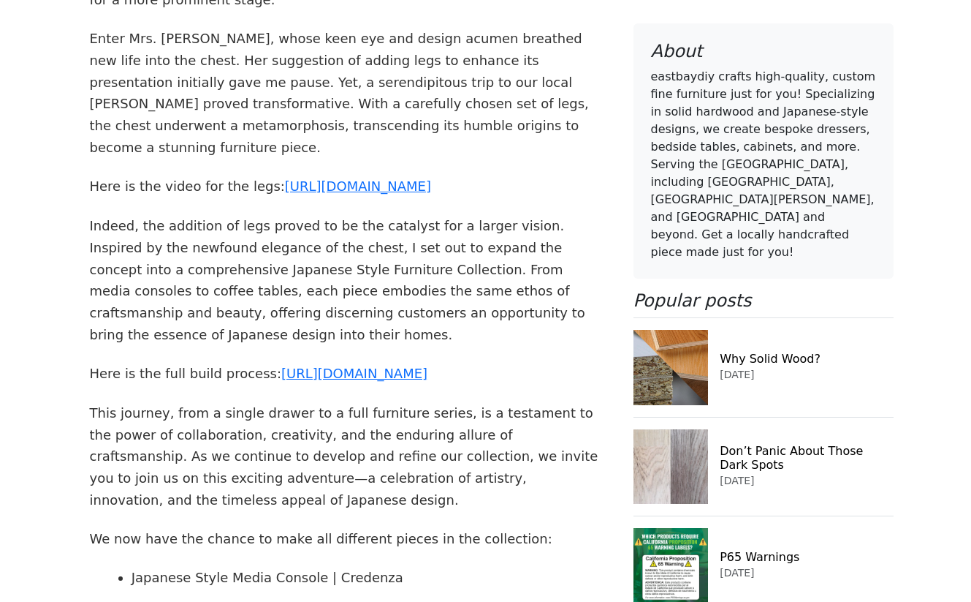
click at [285, 245] on p "Indeed, the addition of legs proved to be the catalyst for a larger vision. Ins…" at bounding box center [347, 280] width 515 height 130
click at [306, 365] on link "https://www.instagram.com/share/BAJdd2YVca" at bounding box center [354, 372] width 146 height 15
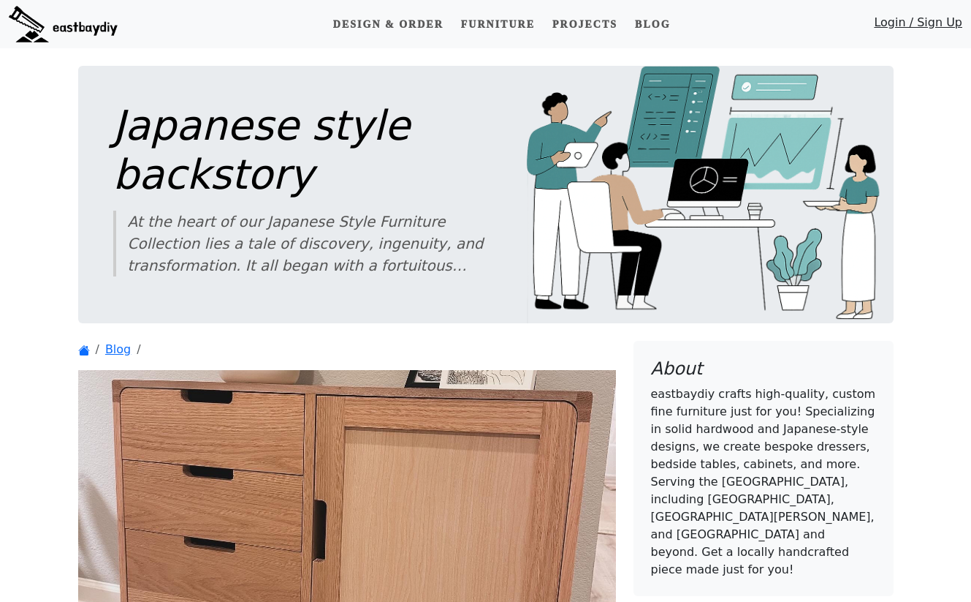
scroll to position [1180, 0]
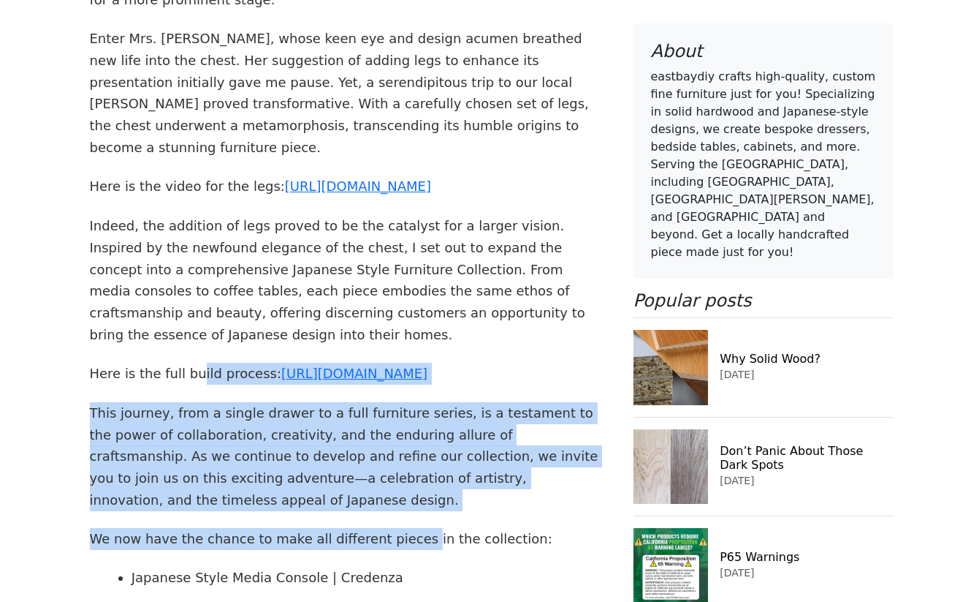
drag, startPoint x: 190, startPoint y: 319, endPoint x: 401, endPoint y: 452, distance: 249.4
click at [401, 452] on article "At the heart of our Japanese Style Furniture Collection lies a tale of discover…" at bounding box center [347, 317] width 538 height 1330
click at [401, 528] on p "We now have the chance to make all different pieces in the collection:" at bounding box center [347, 539] width 515 height 22
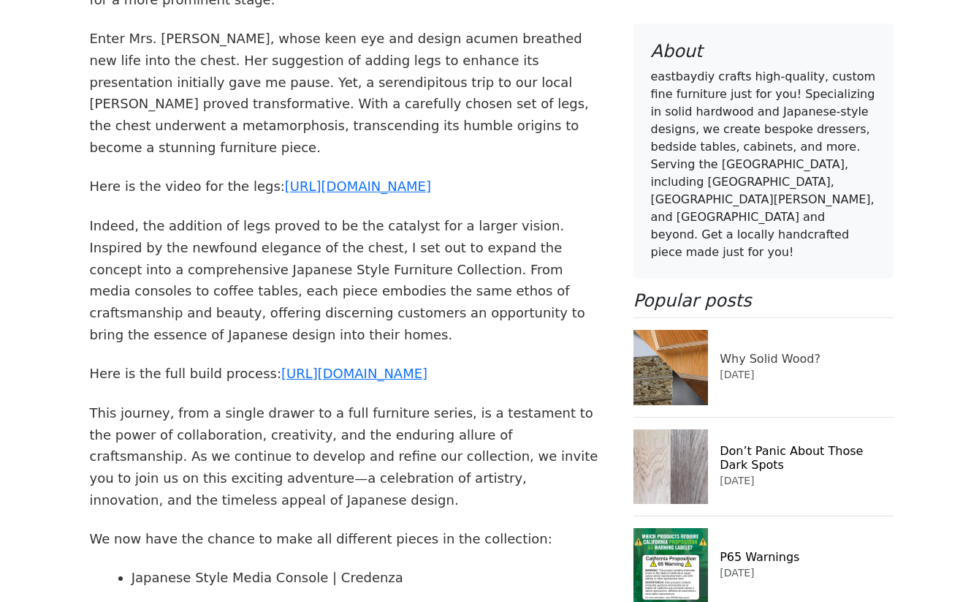
click at [768, 351] on h6 "Why Solid Wood?" at bounding box center [806, 358] width 173 height 14
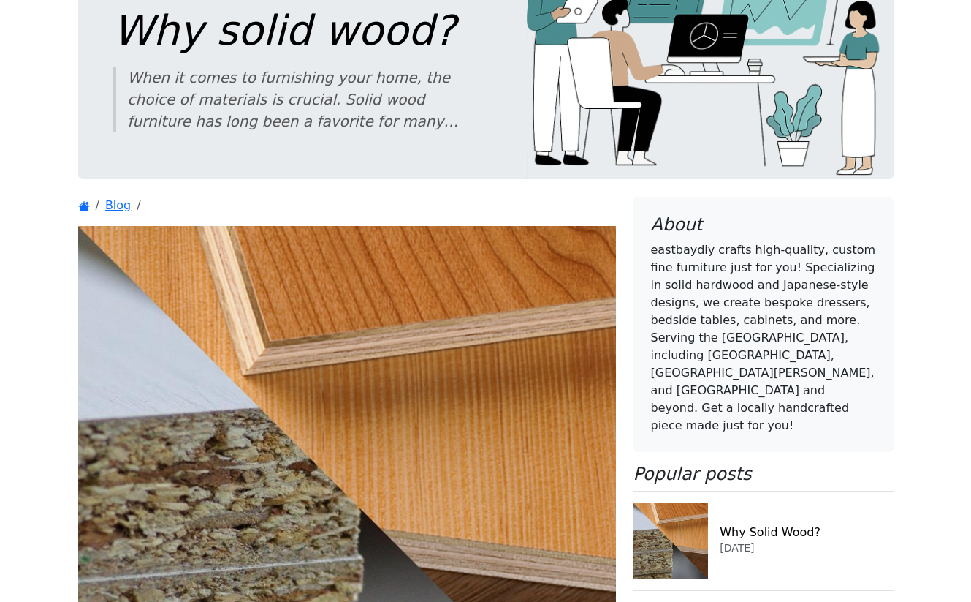
scroll to position [192, 0]
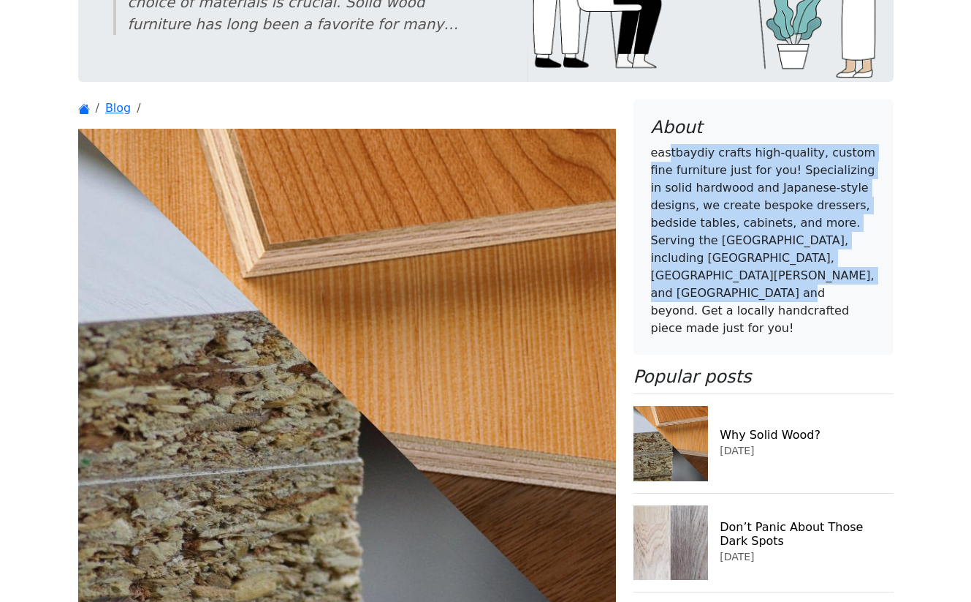
drag, startPoint x: 670, startPoint y: 157, endPoint x: 811, endPoint y: 278, distance: 186.1
click at [811, 278] on p "eastbaydiy crafts high-quality, custom fine furniture just for you! Specializin…" at bounding box center [763, 240] width 225 height 193
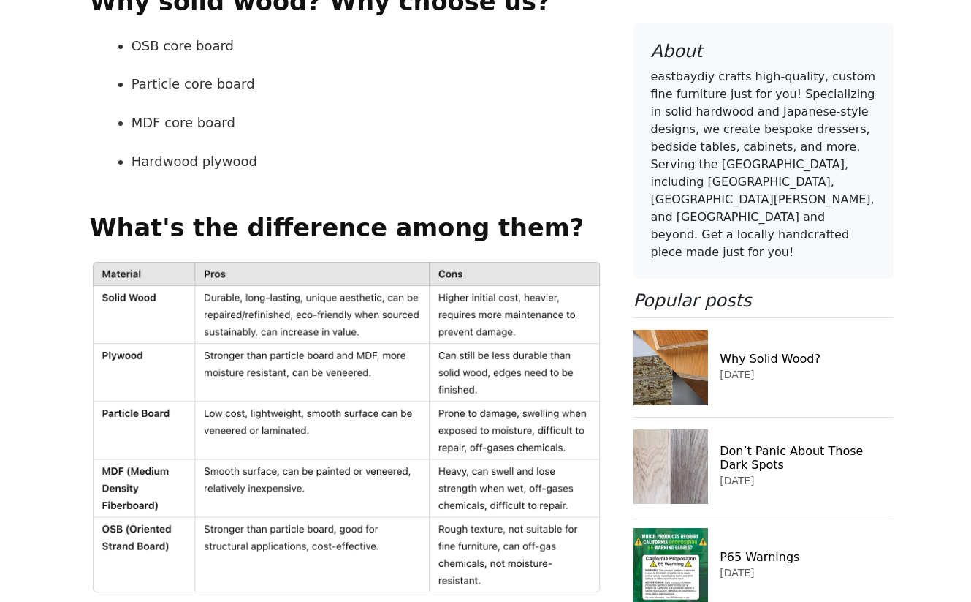
scroll to position [1120, 0]
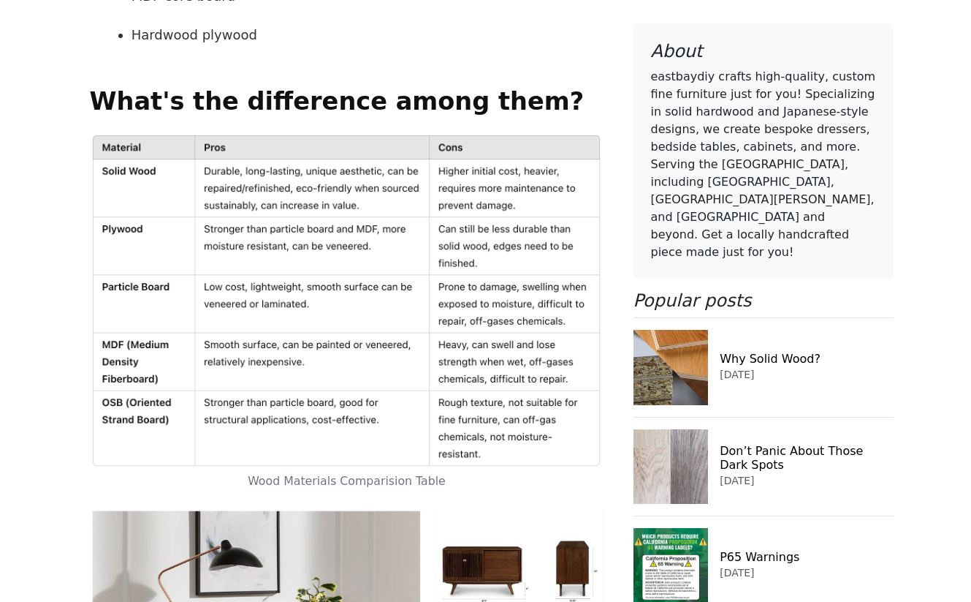
click at [255, 295] on img at bounding box center [347, 300] width 515 height 337
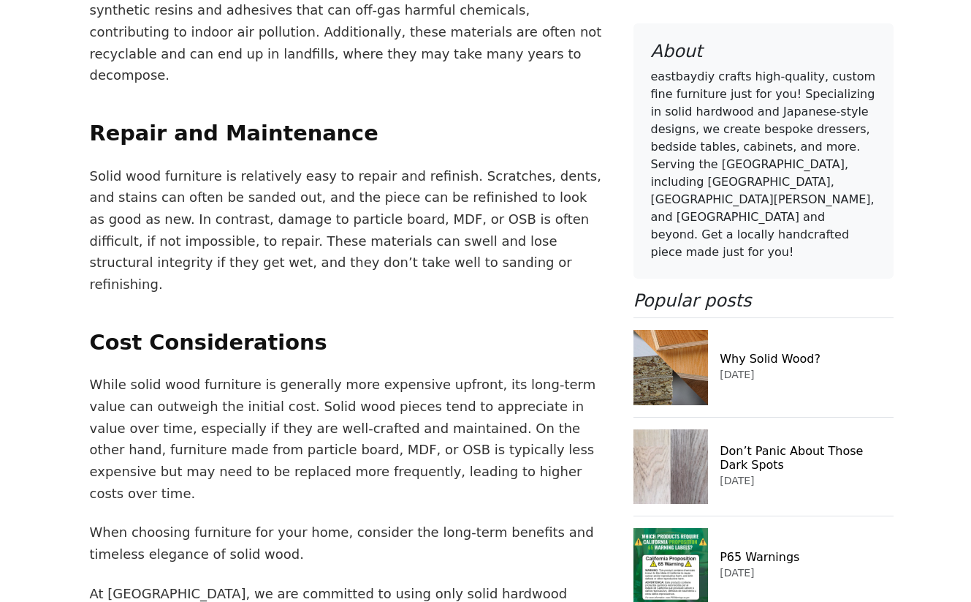
scroll to position [4295, 0]
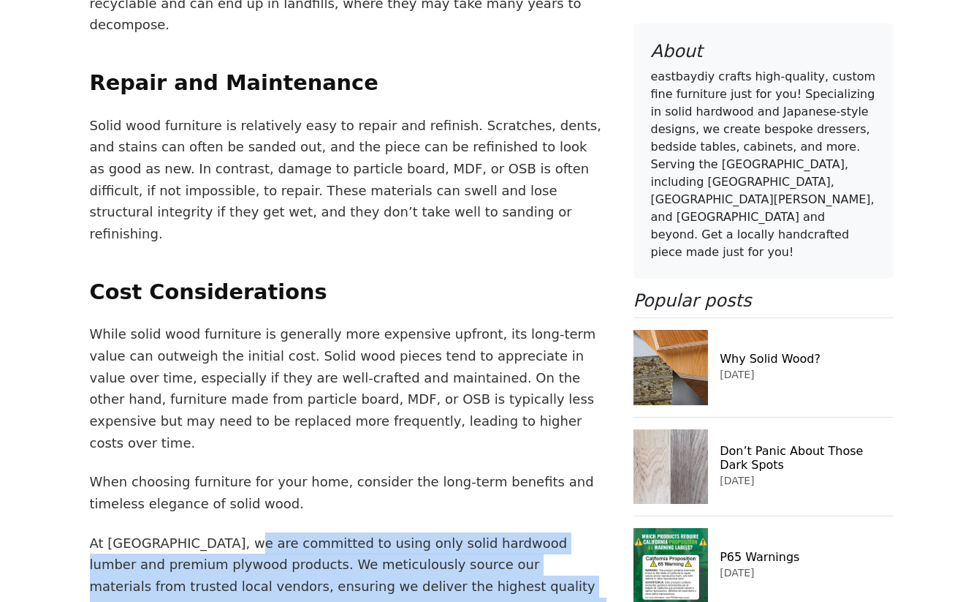
drag, startPoint x: 224, startPoint y: 344, endPoint x: 353, endPoint y: 431, distance: 155.3
click at [353, 532] on p "At [GEOGRAPHIC_DATA], we are committed to using only solid hardwood lumber and …" at bounding box center [347, 597] width 515 height 130
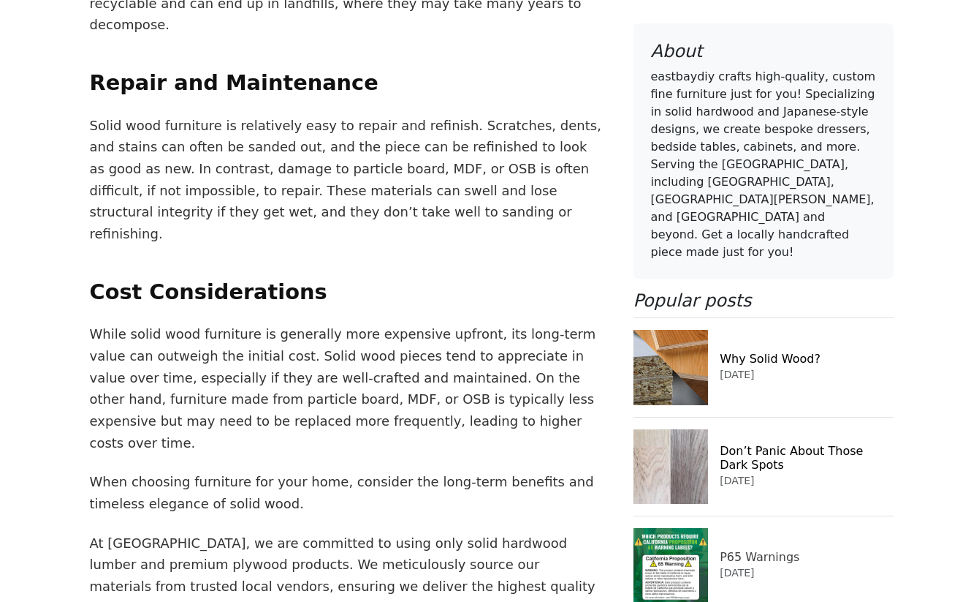
click at [670, 528] on img at bounding box center [671, 565] width 75 height 75
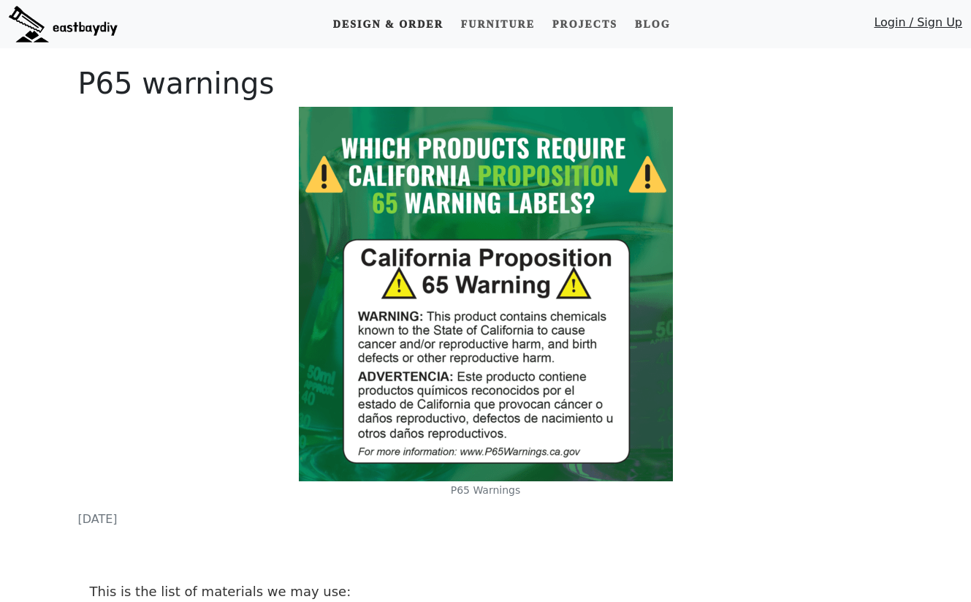
click at [382, 21] on link "Design & Order" at bounding box center [388, 24] width 122 height 27
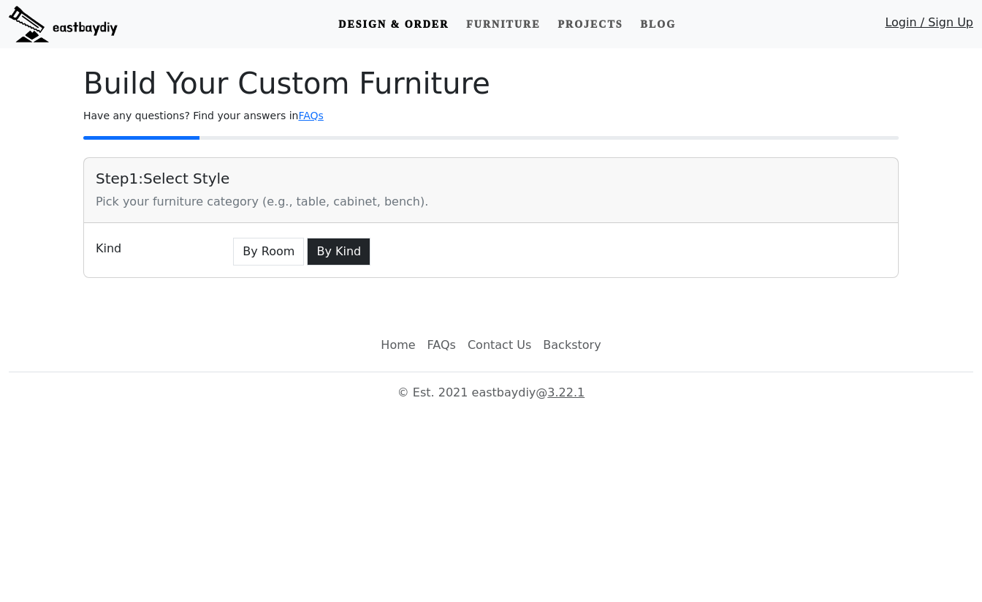
click at [329, 253] on button "By Kind" at bounding box center [339, 252] width 64 height 28
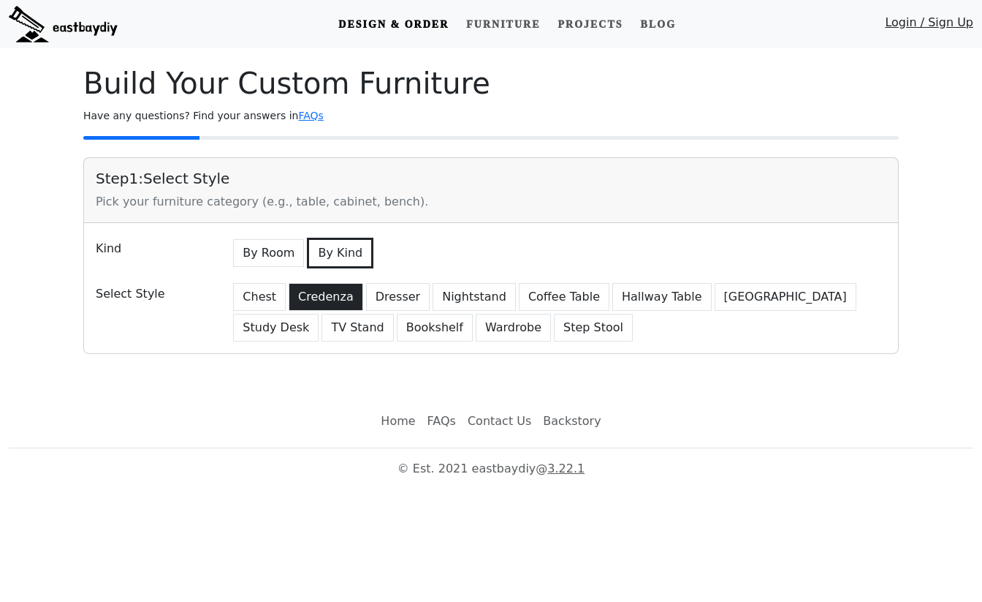
click at [330, 303] on button "Credenza" at bounding box center [326, 297] width 75 height 28
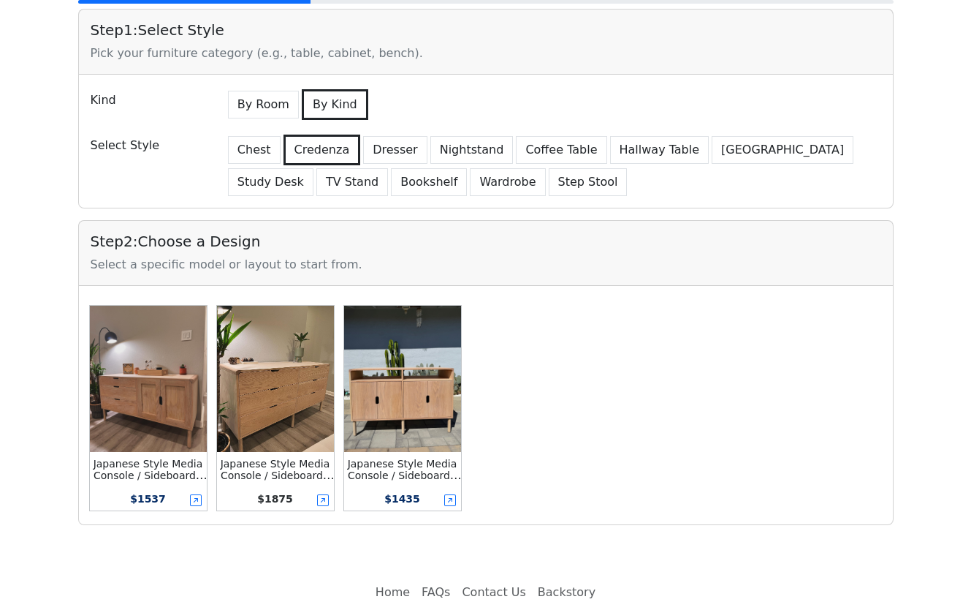
scroll to position [207, 0]
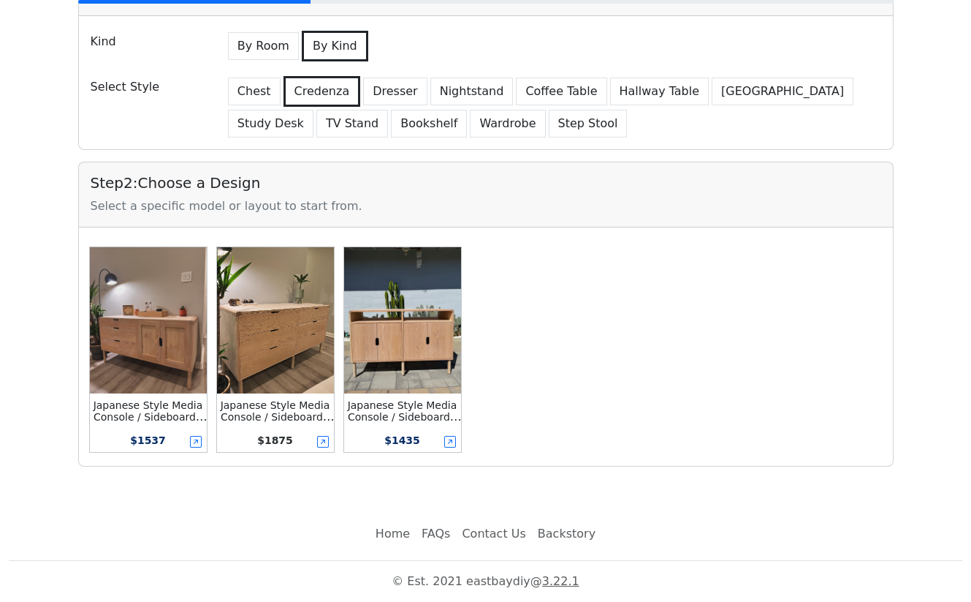
click at [176, 376] on img at bounding box center [148, 320] width 117 height 146
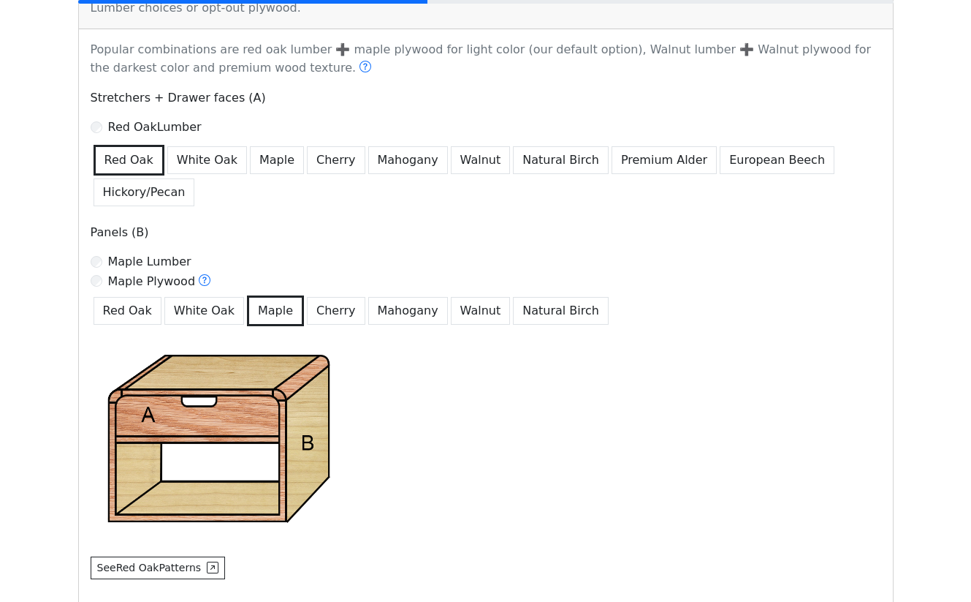
scroll to position [756, 0]
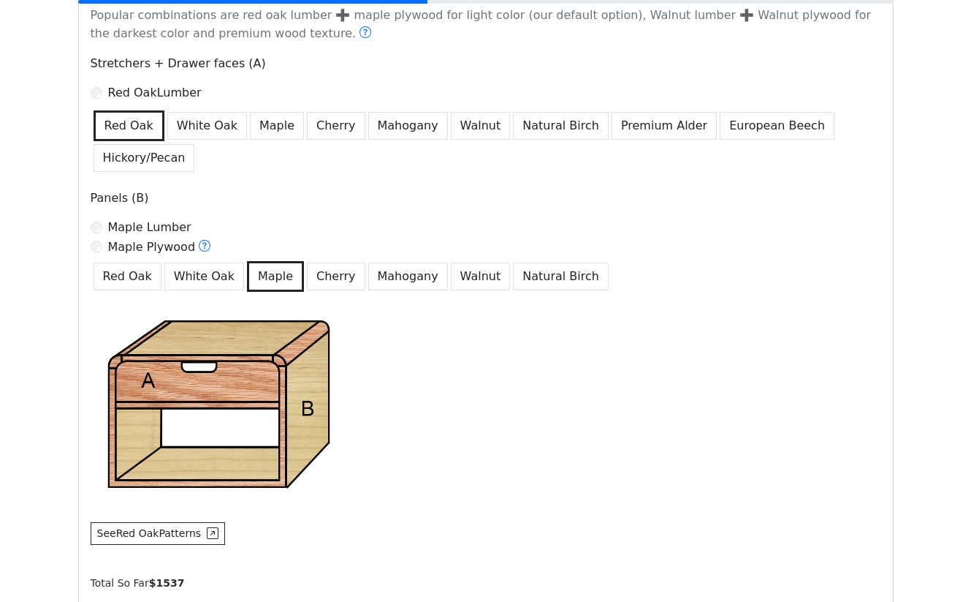
click at [102, 227] on div "Maple Lumber" at bounding box center [486, 228] width 791 height 18
click at [186, 127] on button "White Oak" at bounding box center [207, 126] width 80 height 28
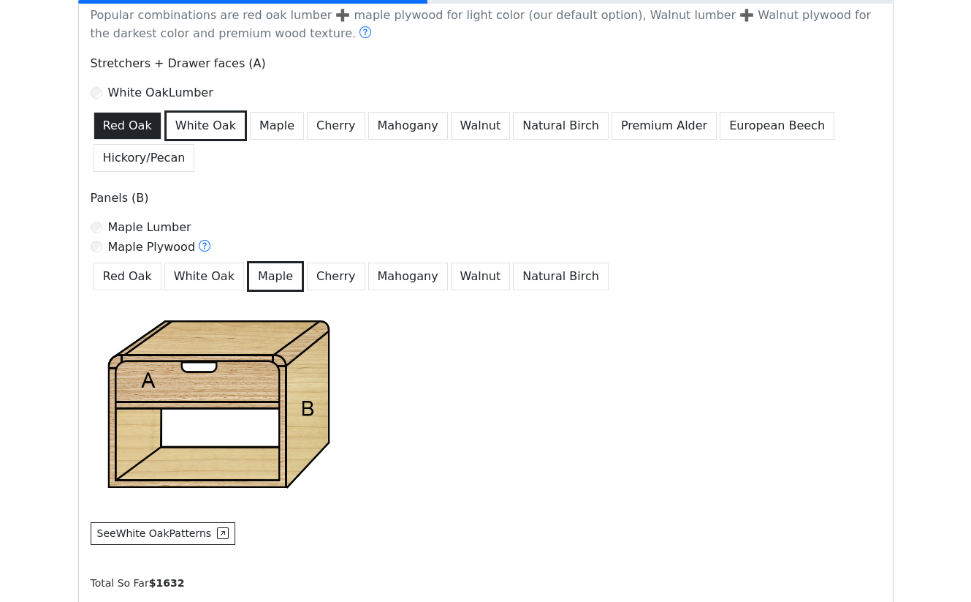
click at [146, 125] on button "Red Oak" at bounding box center [128, 126] width 68 height 28
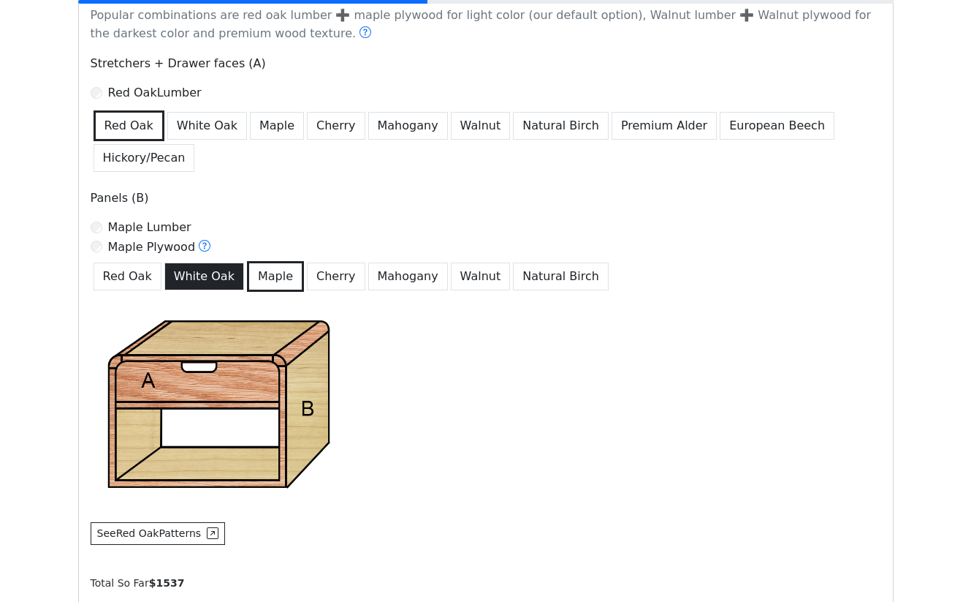
scroll to position [945, 0]
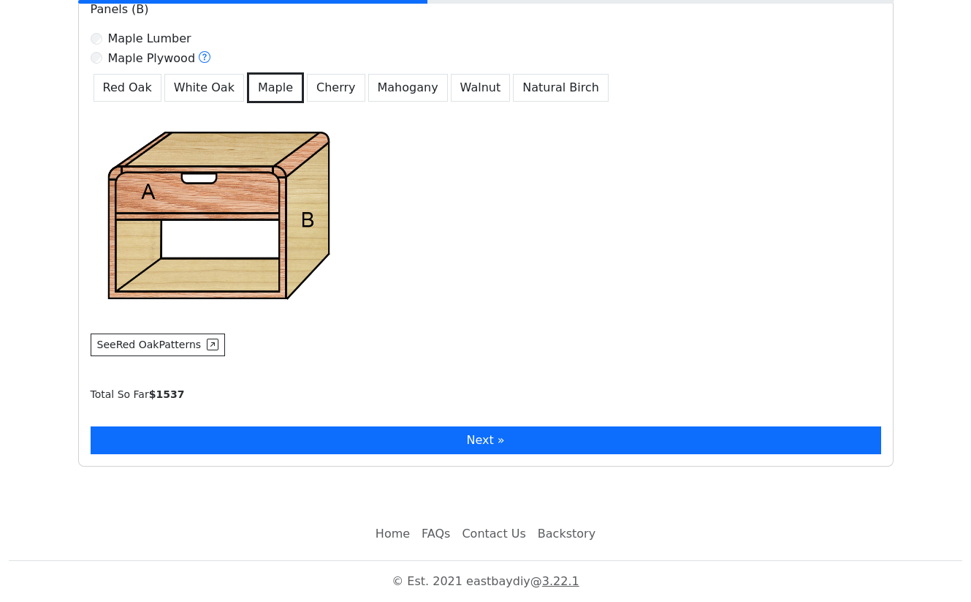
click at [301, 433] on button "Next »" at bounding box center [486, 440] width 791 height 28
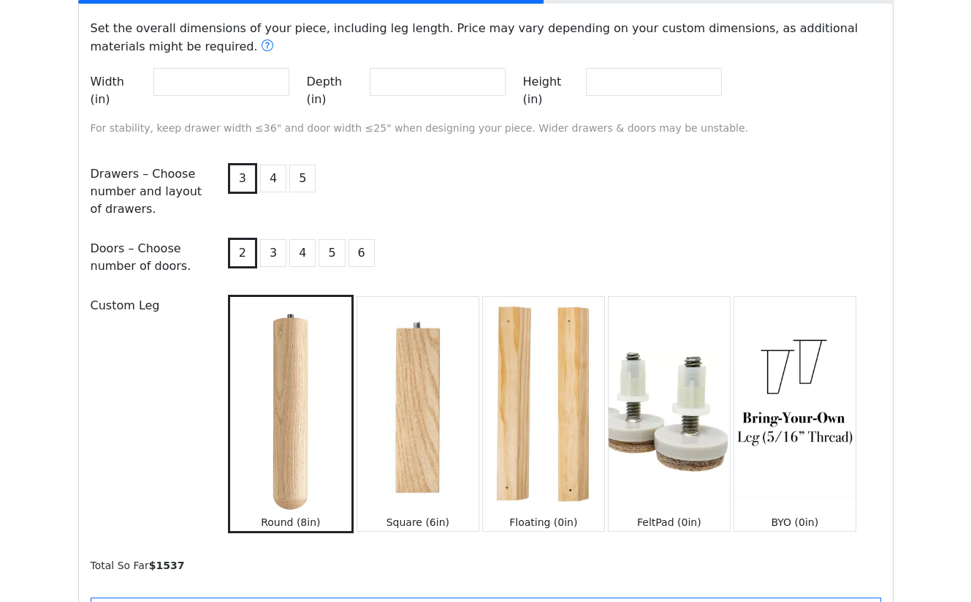
scroll to position [1413, 0]
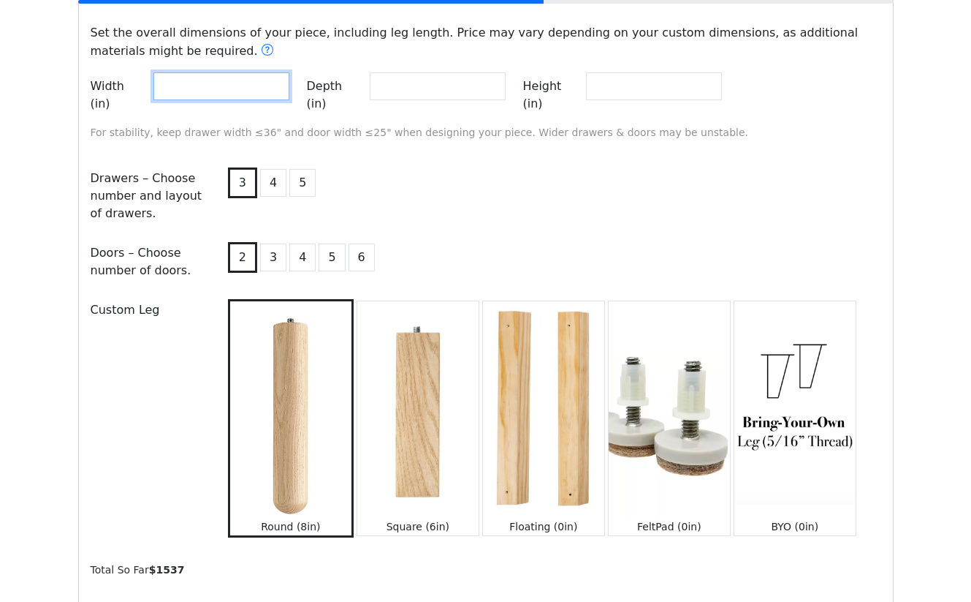
drag, startPoint x: 243, startPoint y: 88, endPoint x: 169, endPoint y: 93, distance: 74.7
click at [169, 93] on input "**" at bounding box center [221, 86] width 136 height 28
type input "**"
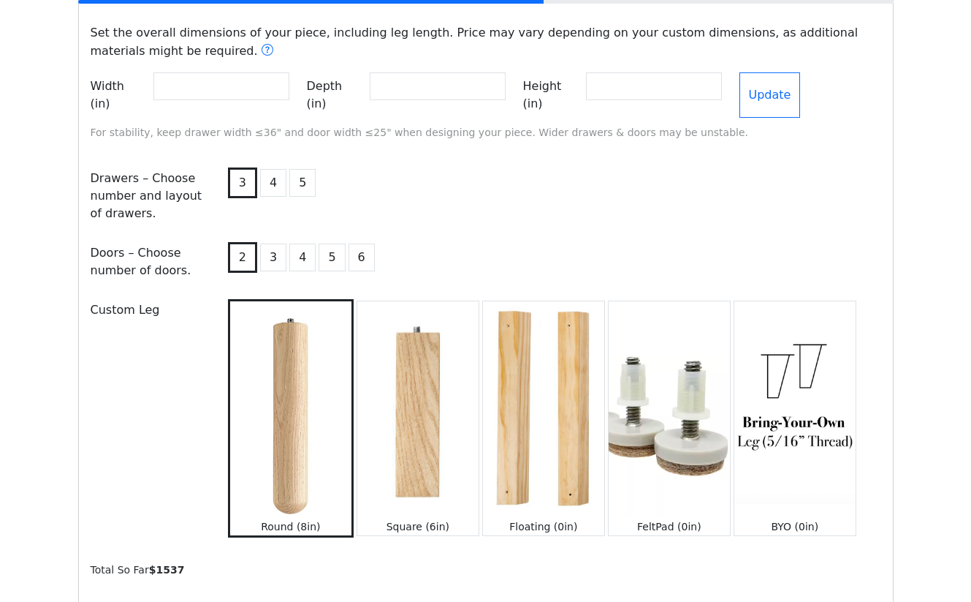
click at [136, 363] on div "Custom Leg" at bounding box center [149, 416] width 134 height 240
click at [146, 413] on div "Custom Leg" at bounding box center [149, 416] width 134 height 240
click at [440, 93] on input "**" at bounding box center [438, 86] width 136 height 28
click at [506, 95] on input "**" at bounding box center [438, 86] width 136 height 28
type input "**"
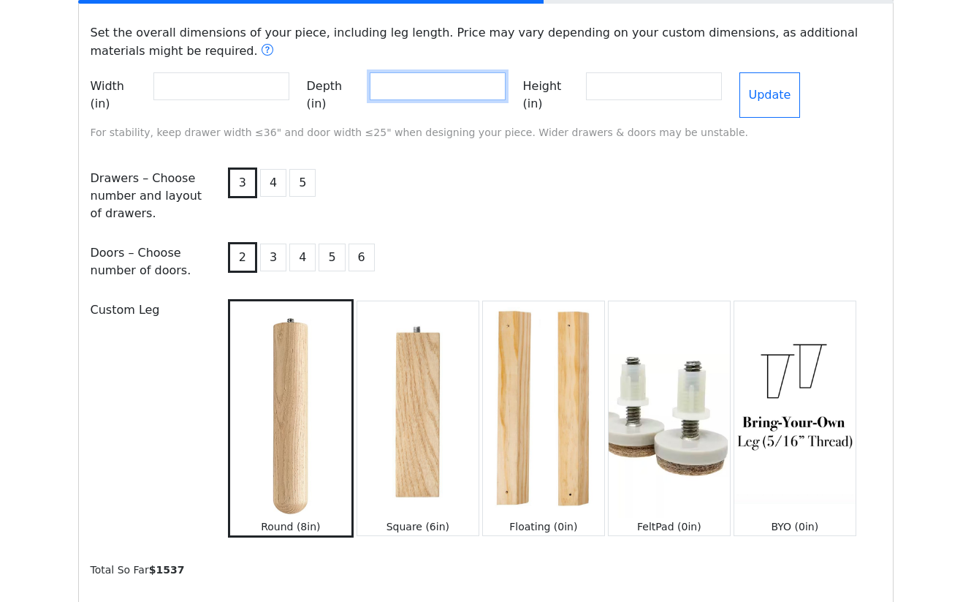
click at [506, 95] on input "**" at bounding box center [438, 86] width 136 height 28
click at [524, 194] on div "3 4 5" at bounding box center [553, 195] width 674 height 63
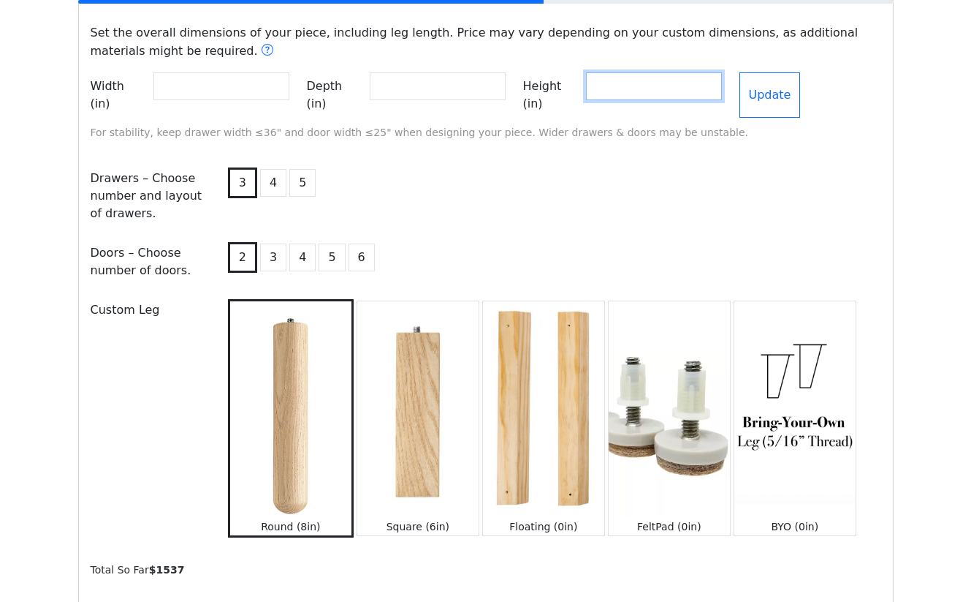
click at [722, 86] on input "**" at bounding box center [654, 86] width 136 height 28
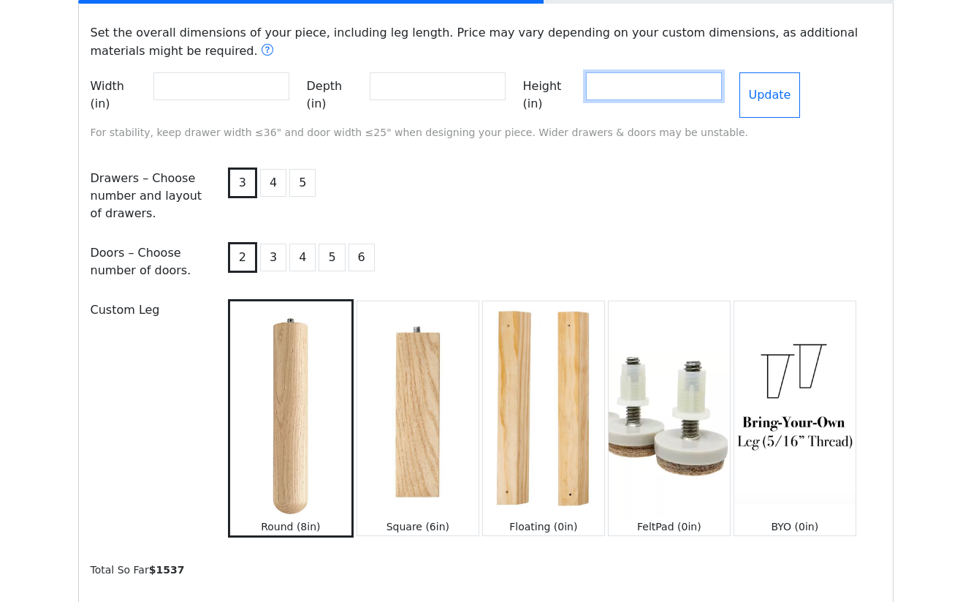
click at [722, 86] on input "**" at bounding box center [654, 86] width 136 height 28
type input "**"
click at [722, 86] on input "**" at bounding box center [654, 86] width 136 height 28
click at [724, 164] on div "3 4 5" at bounding box center [553, 195] width 674 height 63
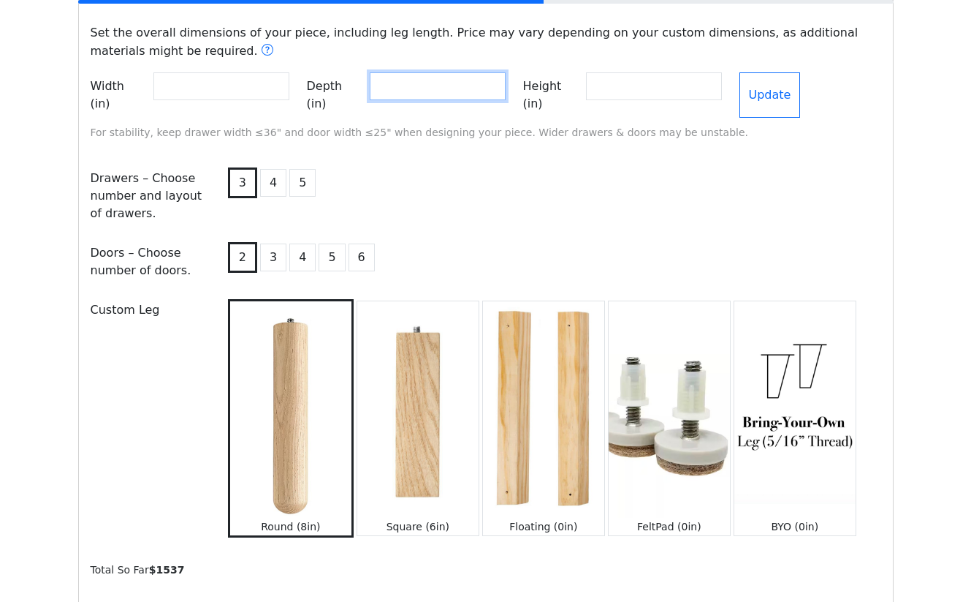
drag, startPoint x: 464, startPoint y: 92, endPoint x: 345, endPoint y: 70, distance: 121.1
click at [345, 70] on div "Set the overall dimensions of your piece, including leg length. Price may vary …" at bounding box center [486, 82] width 808 height 140
type input "**"
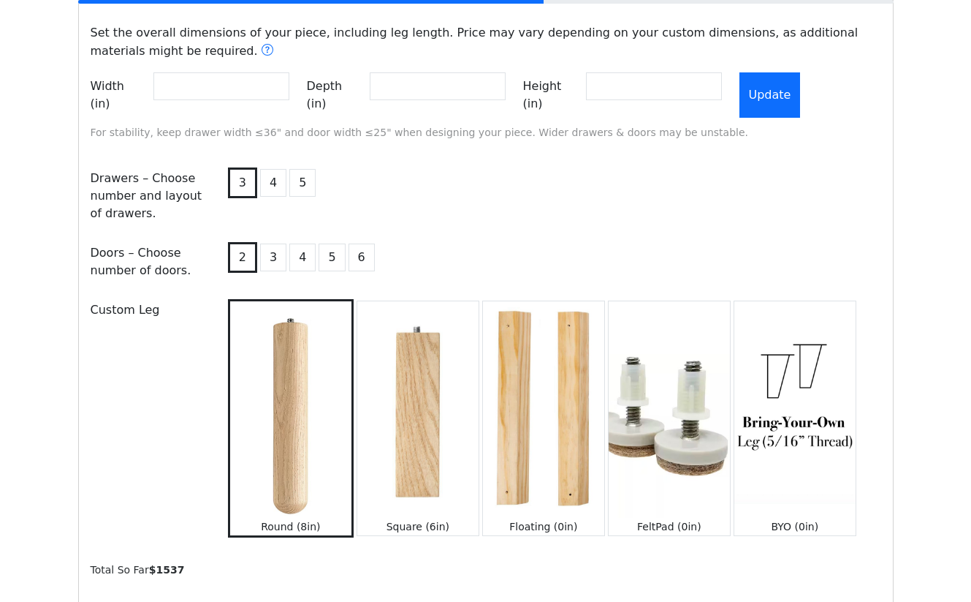
click at [801, 92] on button "Update" at bounding box center [770, 94] width 61 height 45
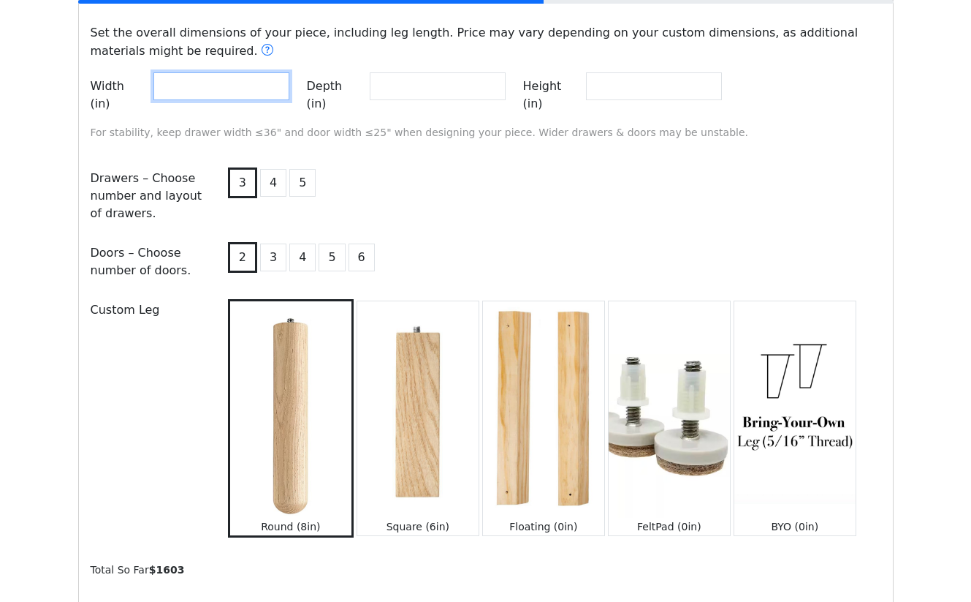
drag, startPoint x: 202, startPoint y: 88, endPoint x: 96, endPoint y: 80, distance: 107.0
click at [96, 80] on div "Width (in) **" at bounding box center [190, 94] width 199 height 45
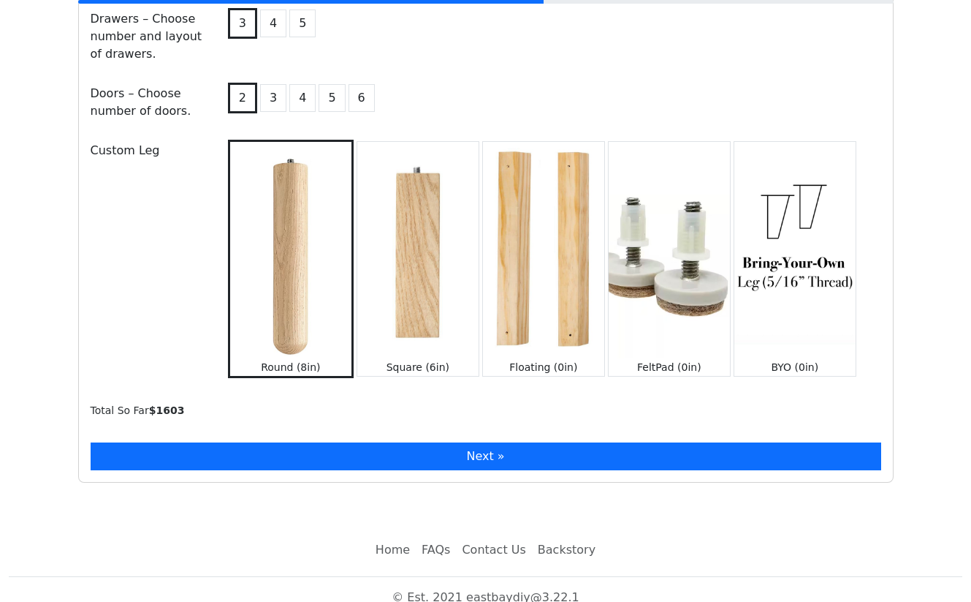
click at [259, 452] on button "Next »" at bounding box center [486, 456] width 791 height 28
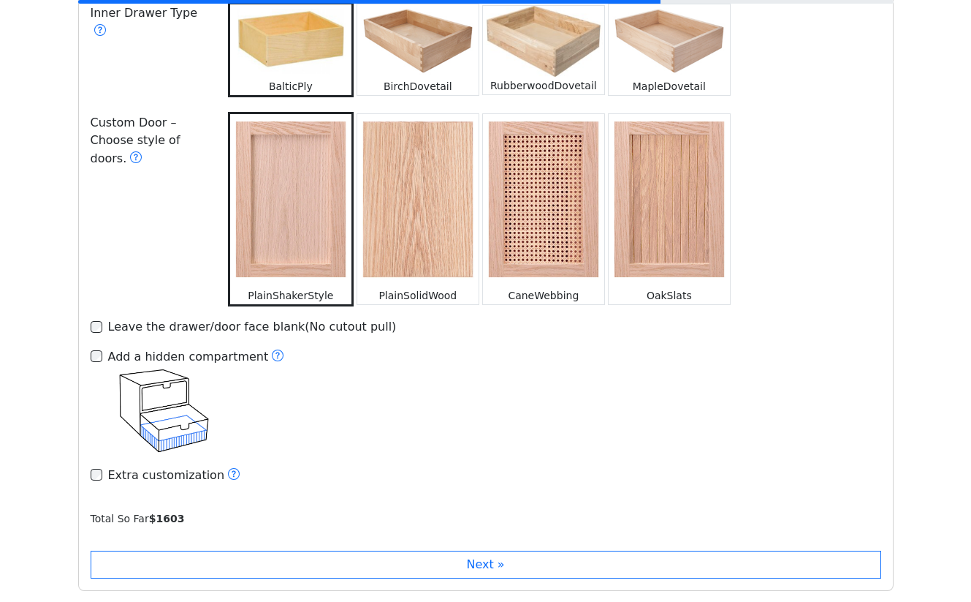
scroll to position [2326, 0]
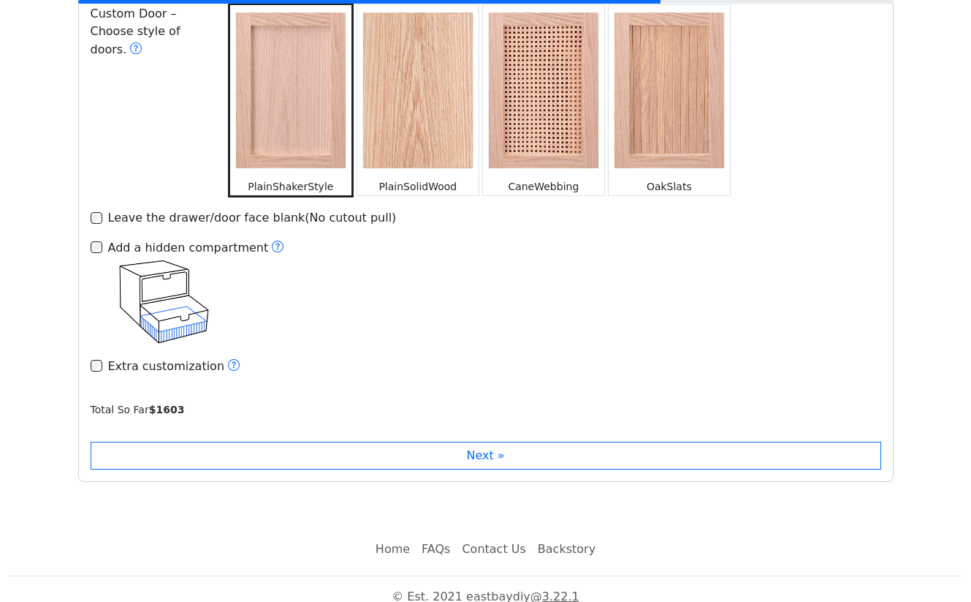
click at [300, 421] on div "Step 5 : Customize Features Refine the carcass, hardware, finishes, and other d…" at bounding box center [486, 85] width 816 height 793
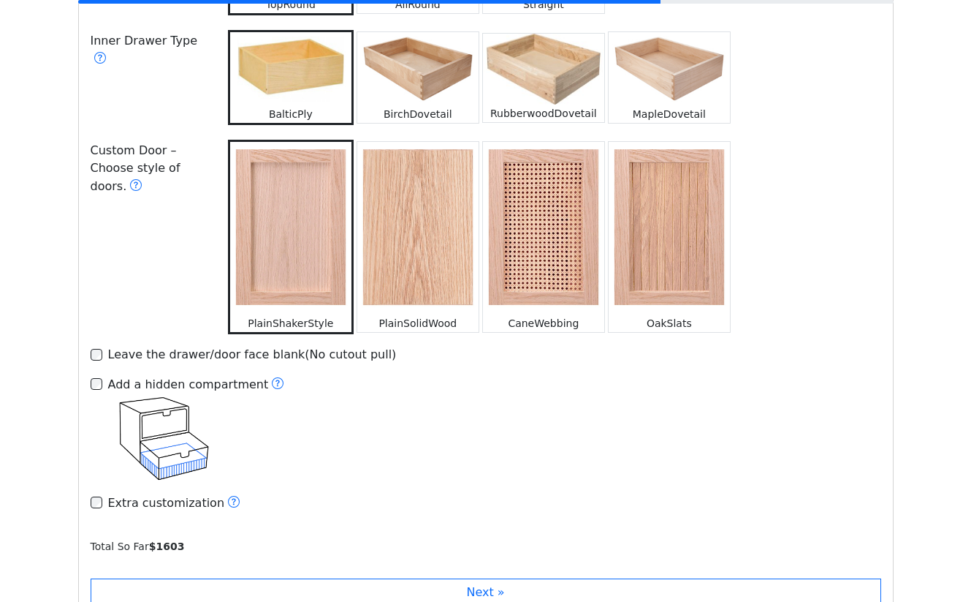
scroll to position [2101, 0]
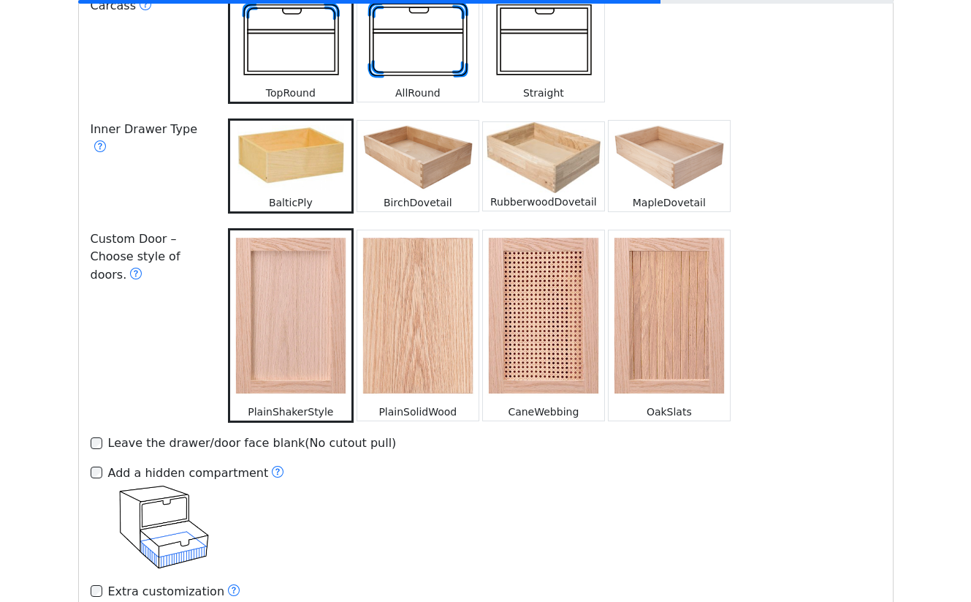
click at [418, 168] on img at bounding box center [417, 157] width 121 height 73
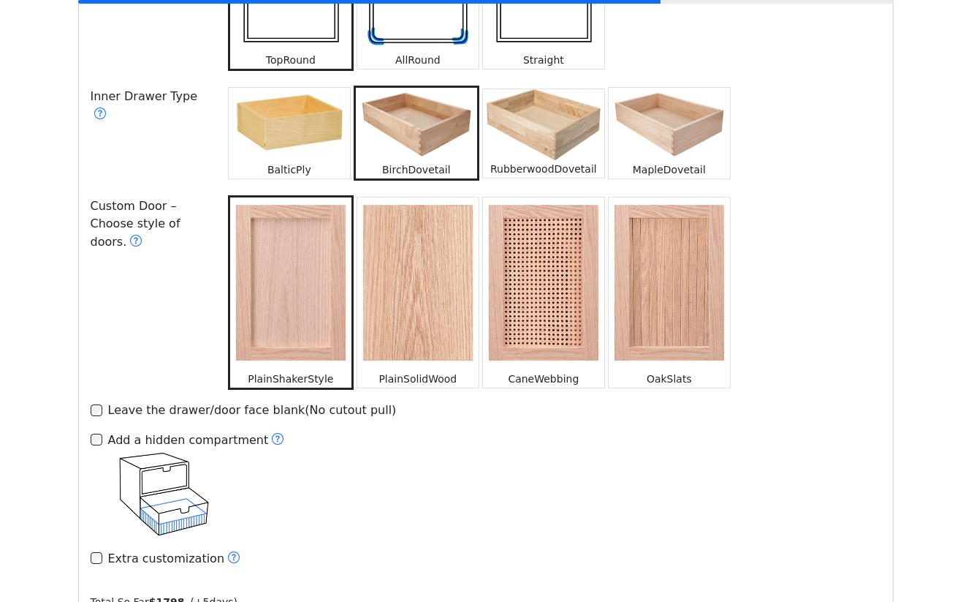
scroll to position [1945, 0]
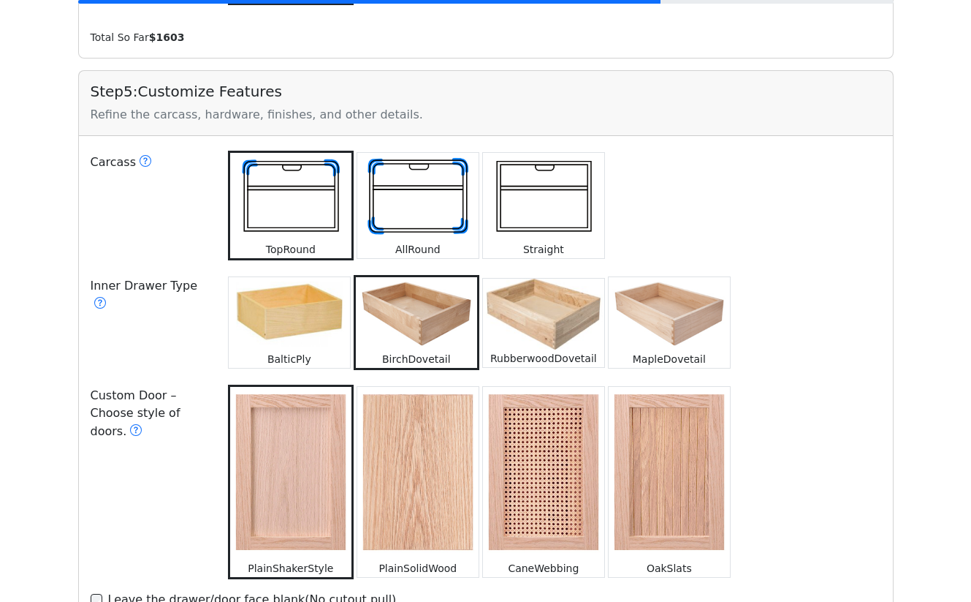
click at [319, 277] on img at bounding box center [289, 313] width 121 height 73
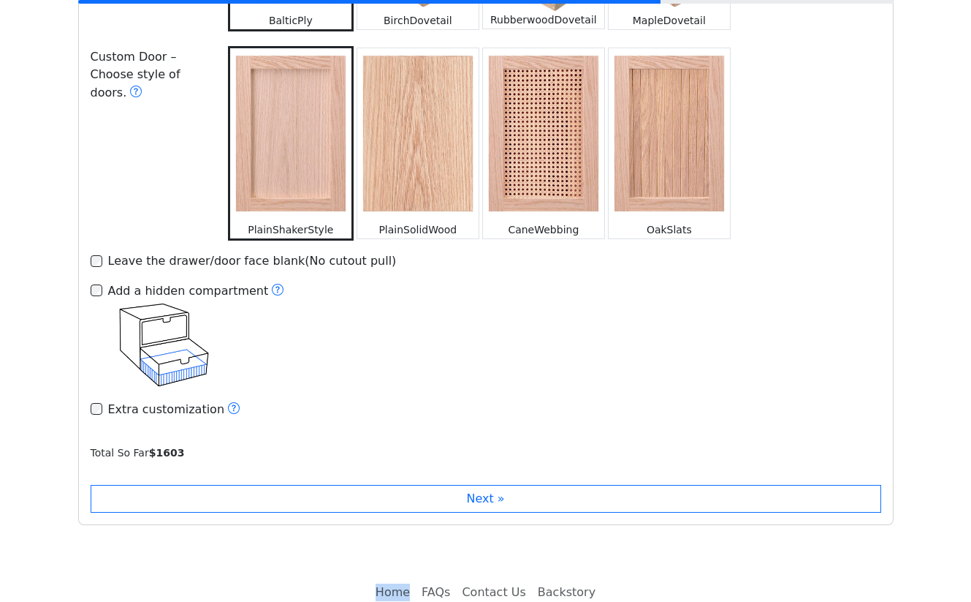
scroll to position [2326, 0]
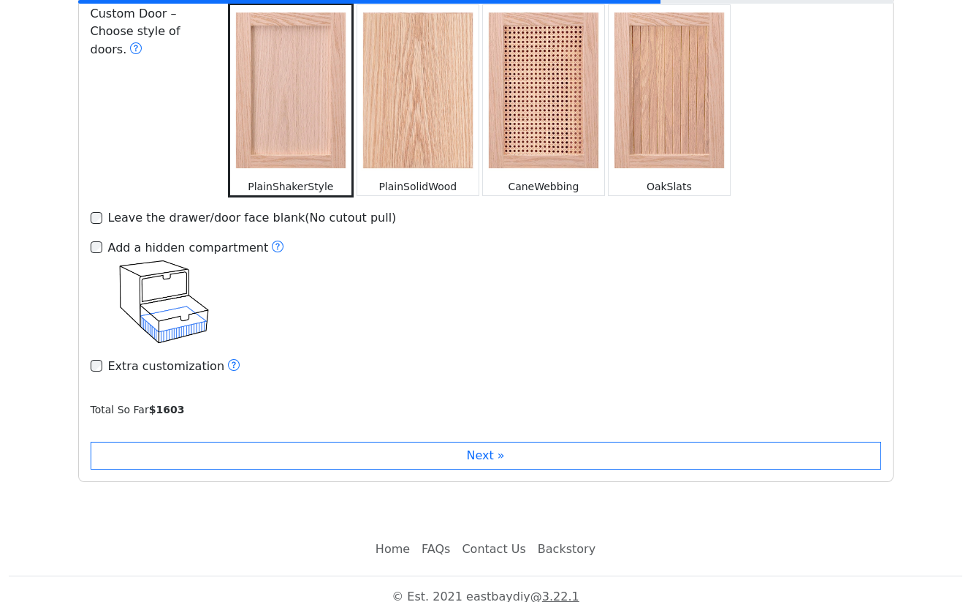
click at [441, 454] on div "Step 5 : Customize Features Refine the carcass, hardware, finishes, and other d…" at bounding box center [486, 85] width 816 height 793
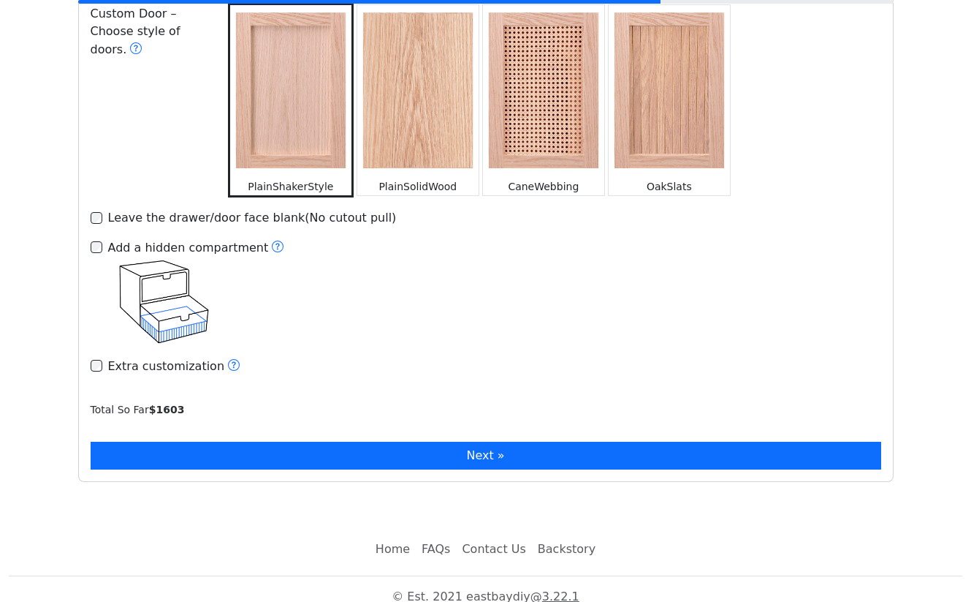
click at [441, 452] on button "Next »" at bounding box center [486, 455] width 791 height 28
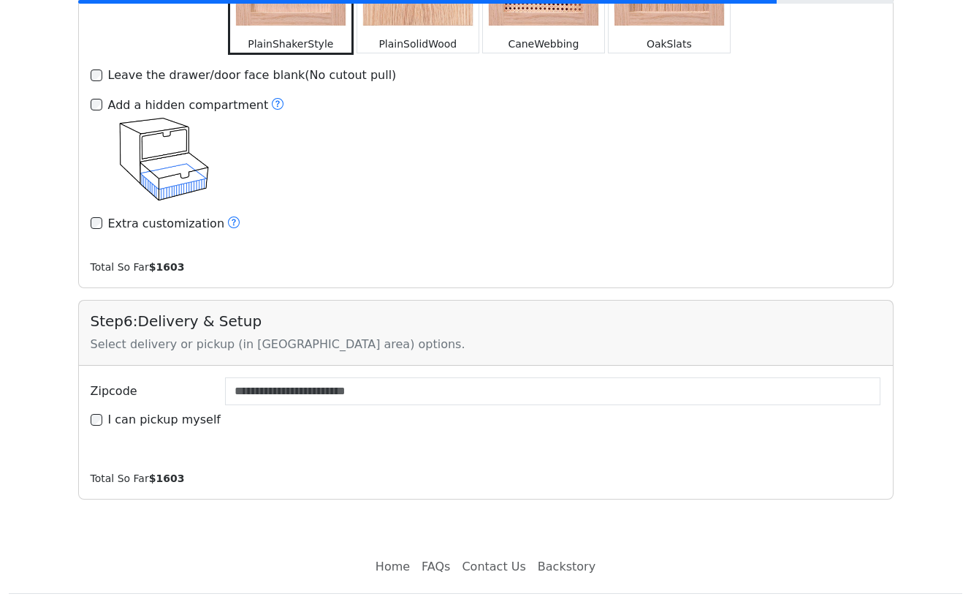
scroll to position [2470, 0]
type input "*****"
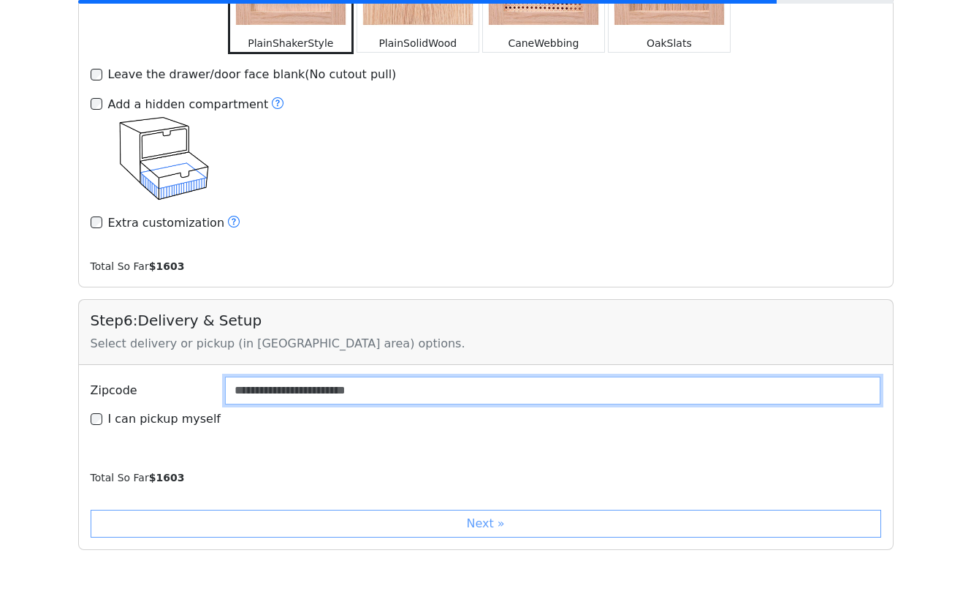
click at [297, 376] on input "Zipcode" at bounding box center [553, 390] width 656 height 28
type input "*****"
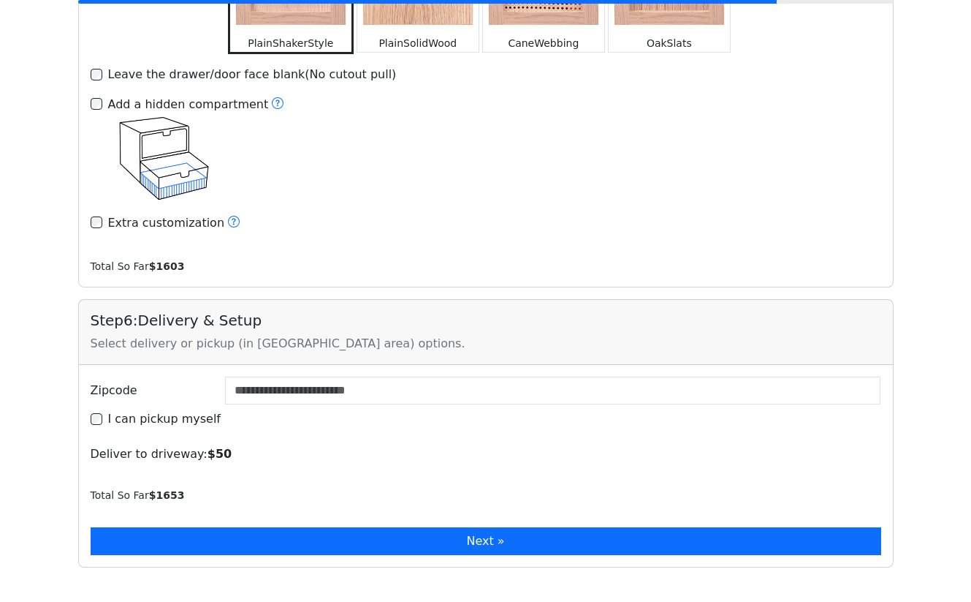
click at [281, 527] on button "Next »" at bounding box center [486, 541] width 791 height 28
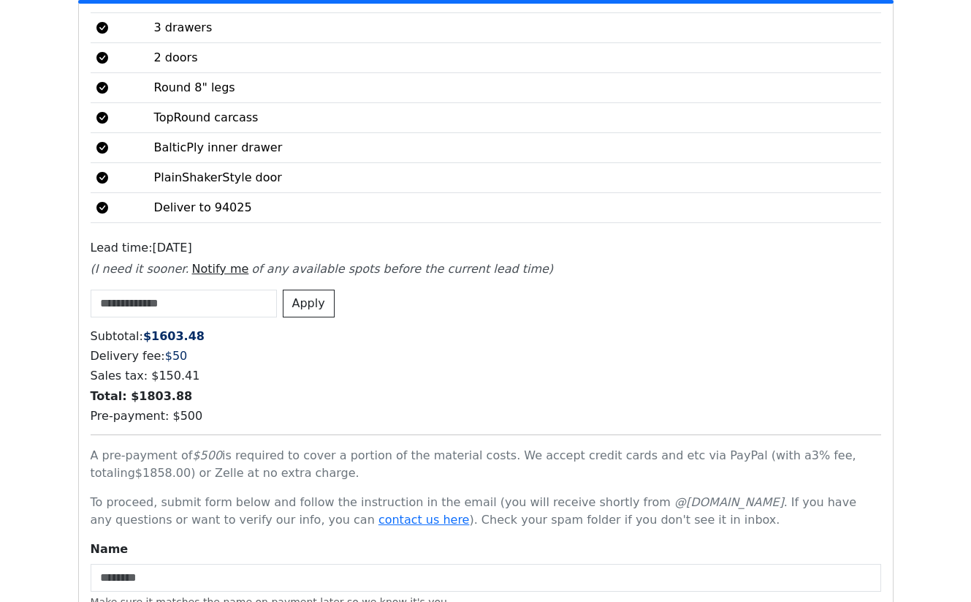
scroll to position [3463, 0]
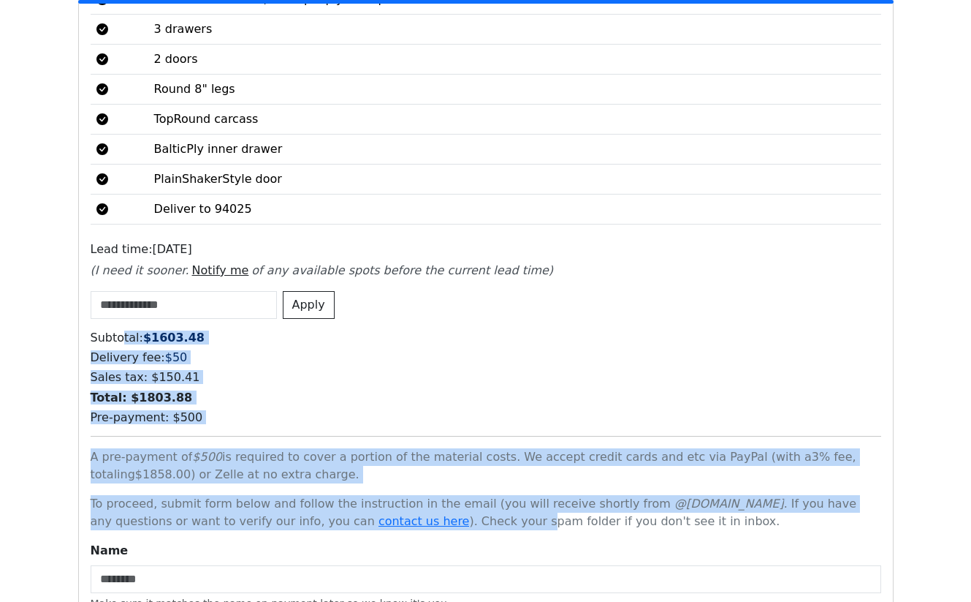
drag, startPoint x: 123, startPoint y: 327, endPoint x: 420, endPoint y: 509, distance: 349.1
click at [420, 509] on div "Subtotal: $ 1603.48 Delivery fee: $ 50 Sales tax: $ 150.41 Total: $ 1803.88 Pre…" at bounding box center [486, 563] width 791 height 466
click at [420, 509] on span "To proceed, submit form below and follow the instruction in the email (you will…" at bounding box center [474, 511] width 766 height 31
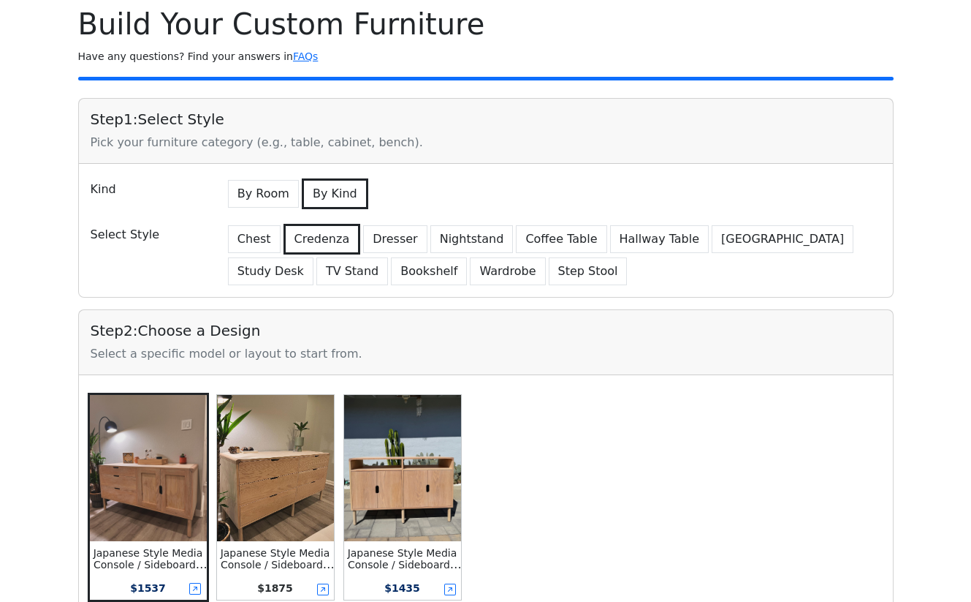
scroll to position [0, 0]
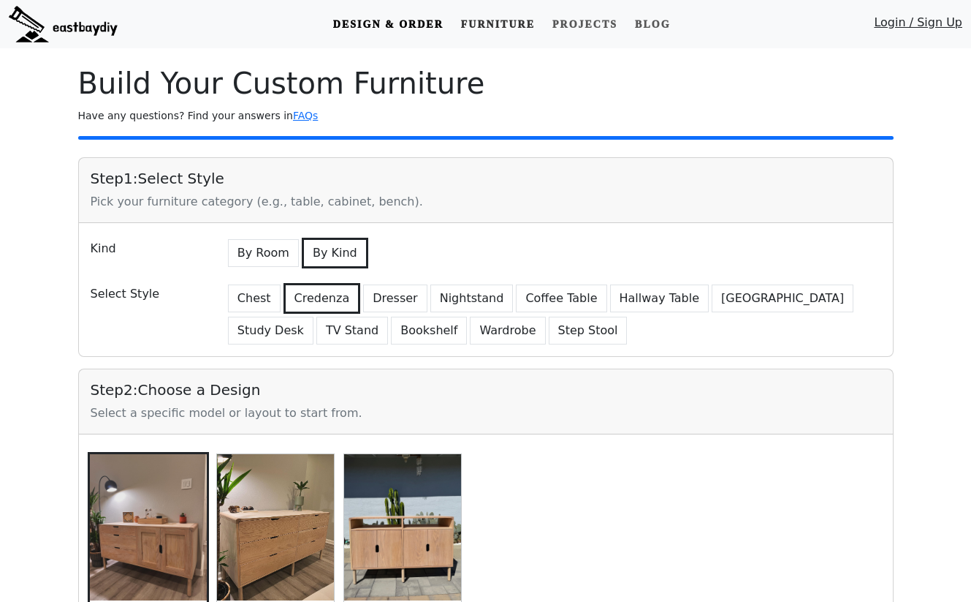
click at [511, 24] on link "Furniture" at bounding box center [498, 24] width 86 height 27
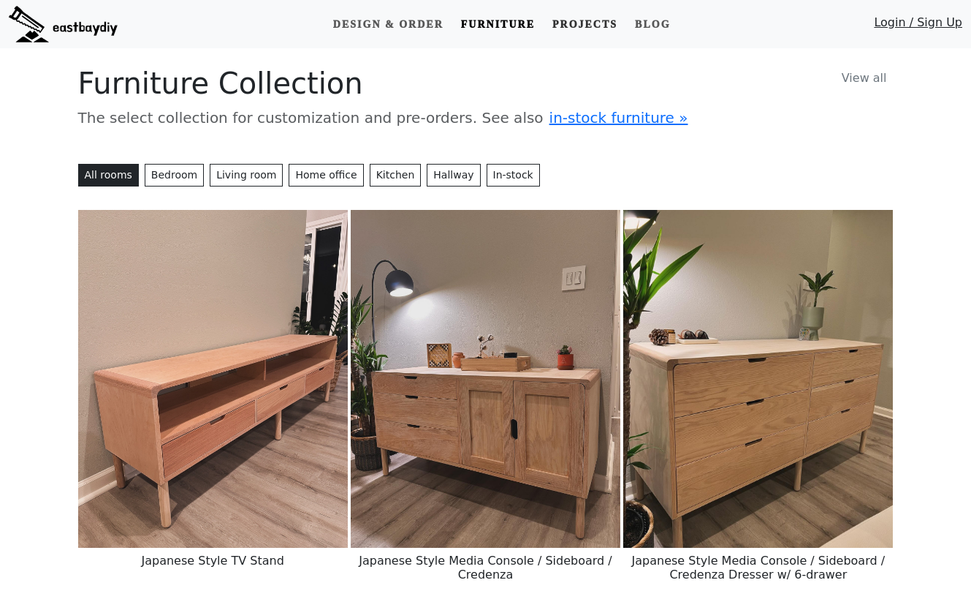
click at [597, 22] on link "Projects" at bounding box center [585, 24] width 77 height 27
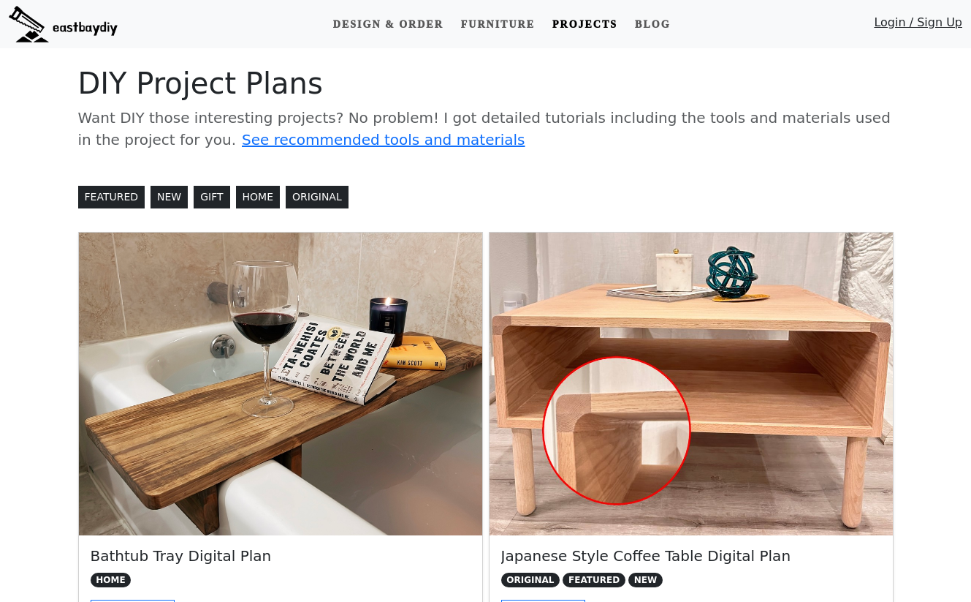
click at [581, 21] on link "Projects" at bounding box center [585, 24] width 77 height 27
click at [656, 26] on link "Blog" at bounding box center [652, 24] width 47 height 27
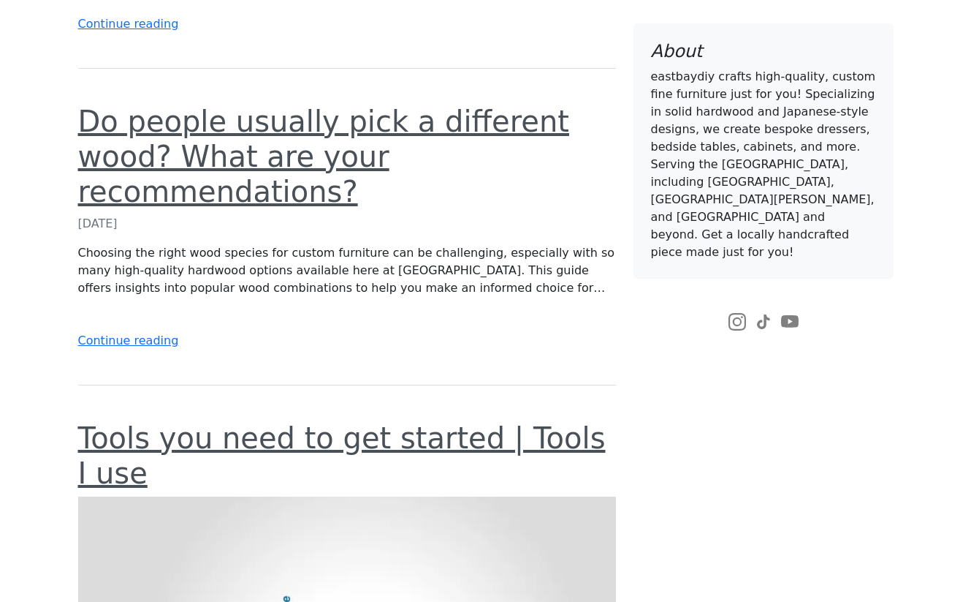
scroll to position [1690, 0]
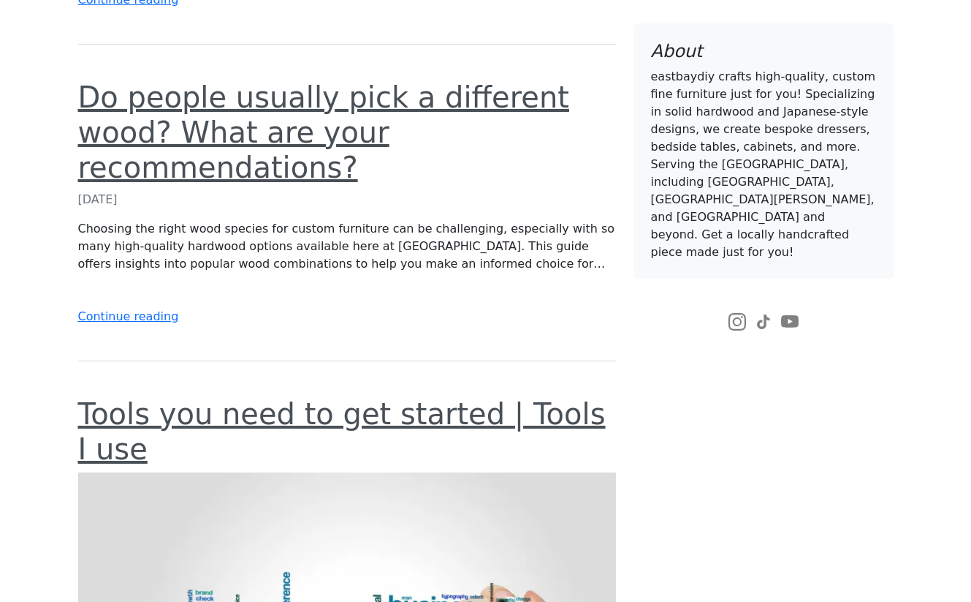
click at [270, 220] on div "Choosing the right wood species for custom furniture can be challenging, especi…" at bounding box center [347, 246] width 538 height 53
click at [117, 309] on link "Continue reading" at bounding box center [128, 316] width 101 height 14
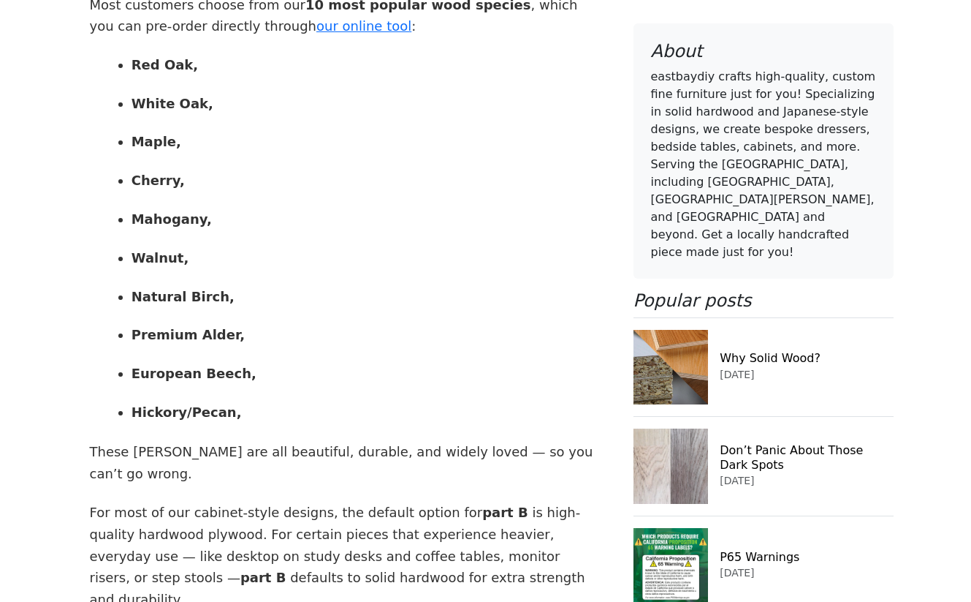
scroll to position [1520, 0]
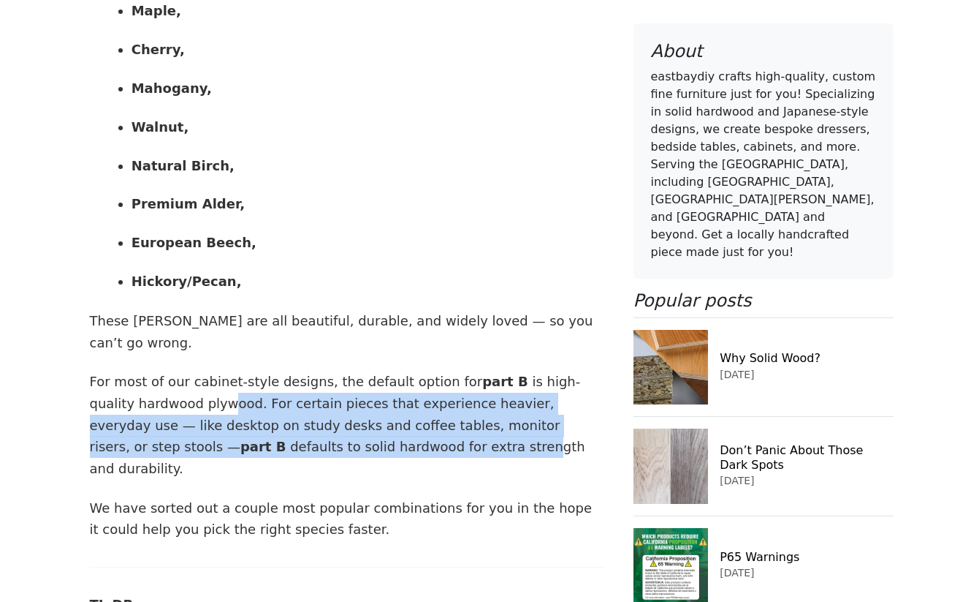
drag, startPoint x: 175, startPoint y: 316, endPoint x: 319, endPoint y: 359, distance: 151.0
click at [319, 371] on p "For most of our cabinet-style designs, the default option for part B is high-qu…" at bounding box center [347, 425] width 515 height 108
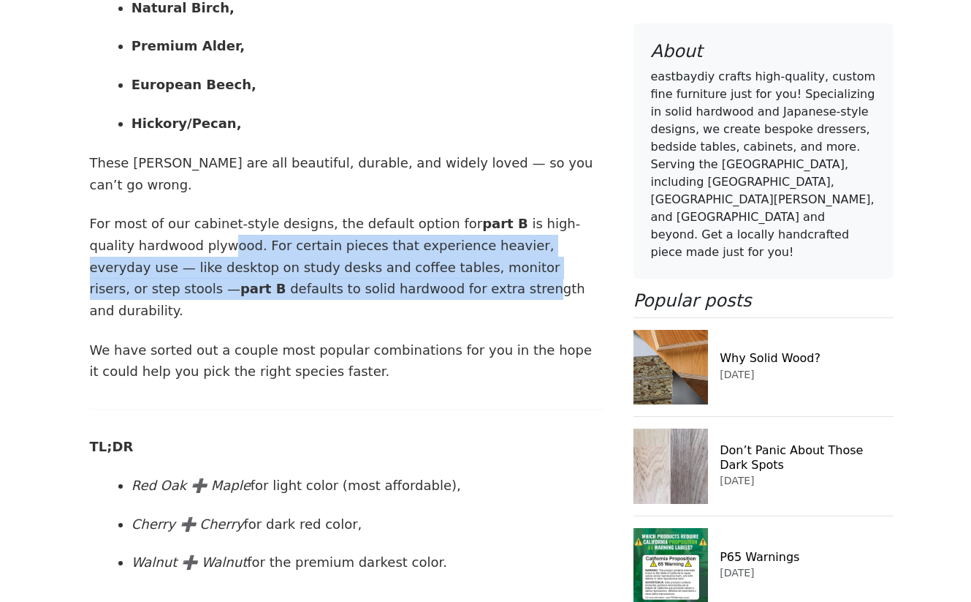
scroll to position [1679, 0]
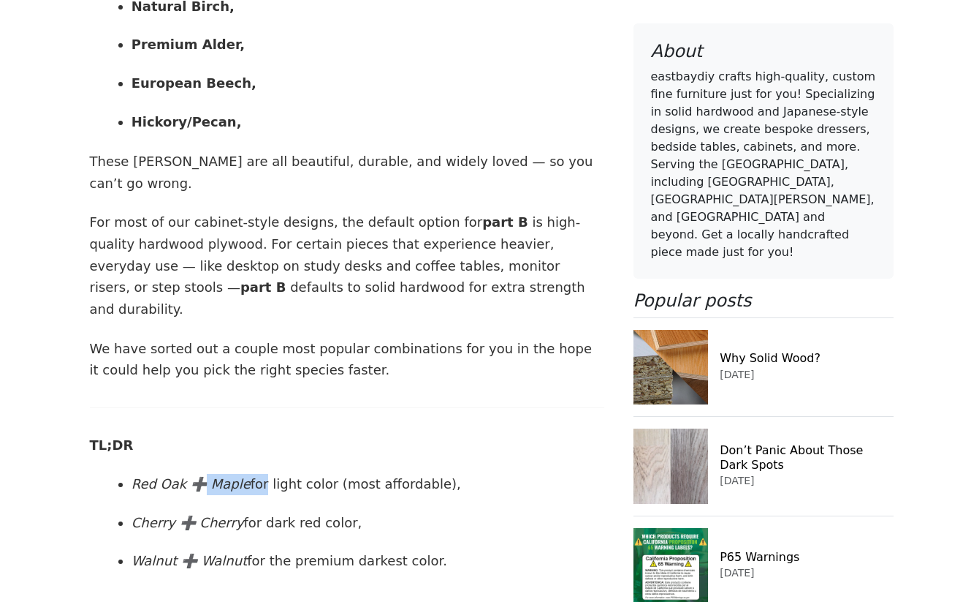
drag, startPoint x: 198, startPoint y: 360, endPoint x: 281, endPoint y: 387, distance: 87.4
click at [281, 474] on ul "Red Oak ➕ Maple for light color (most affordable), Cherry ➕ Cherry for dark red…" at bounding box center [356, 523] width 496 height 98
click at [290, 474] on ul "Red Oak ➕ Maple for light color (most affordable), Cherry ➕ Cherry for dark red…" at bounding box center [356, 523] width 496 height 98
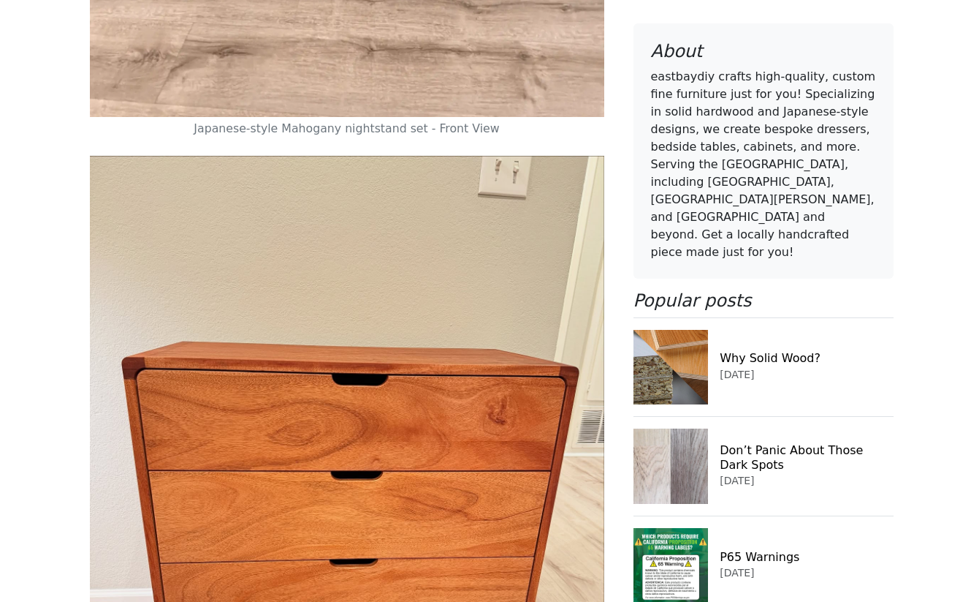
scroll to position [10722, 0]
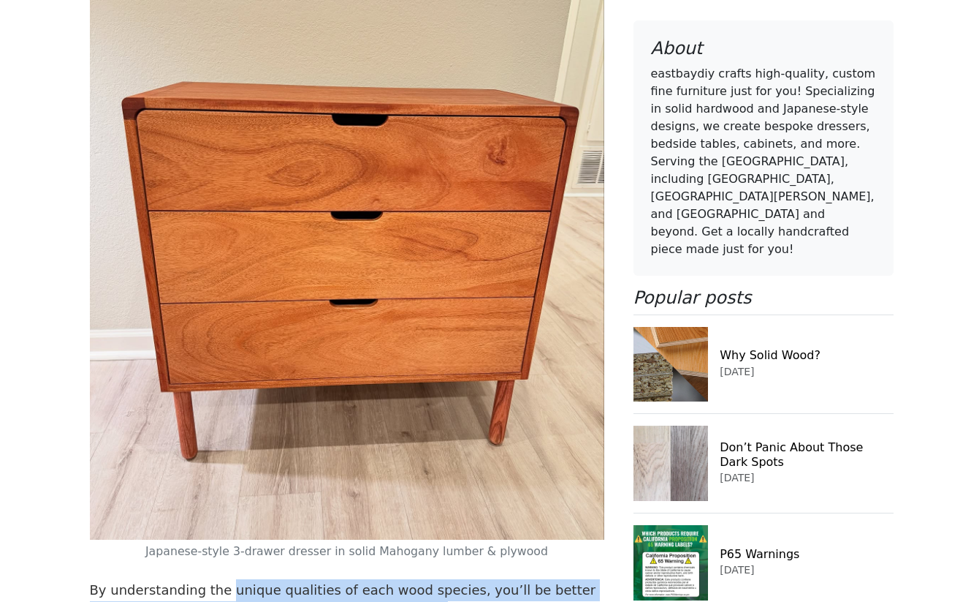
drag, startPoint x: 219, startPoint y: 413, endPoint x: 346, endPoint y: 431, distance: 127.7
click at [346, 579] on p "By understanding the unique qualities of each wood species, you’ll be better eq…" at bounding box center [347, 611] width 515 height 65
drag, startPoint x: 292, startPoint y: 397, endPoint x: 384, endPoint y: 444, distance: 103.9
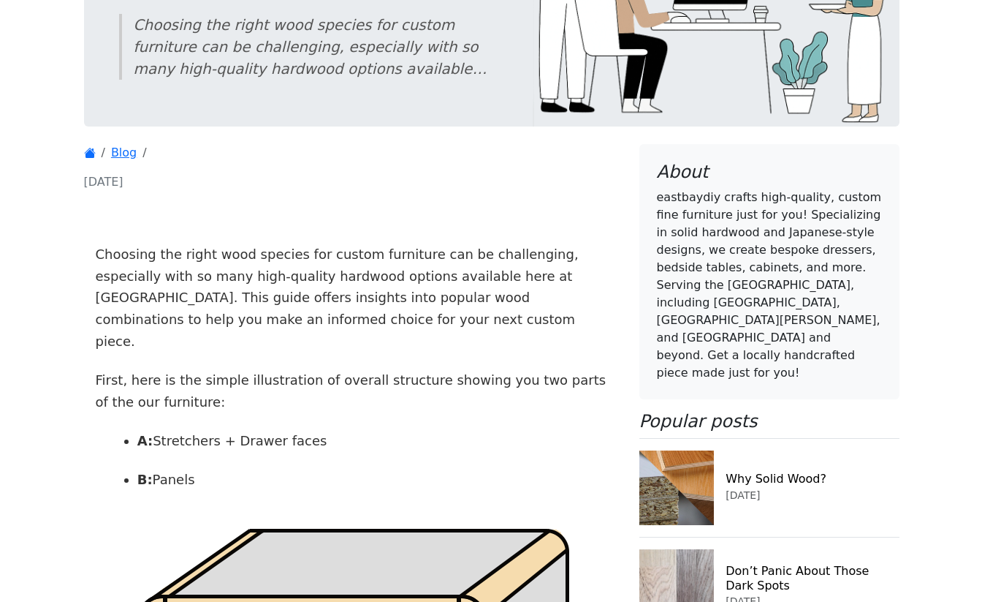
scroll to position [0, 0]
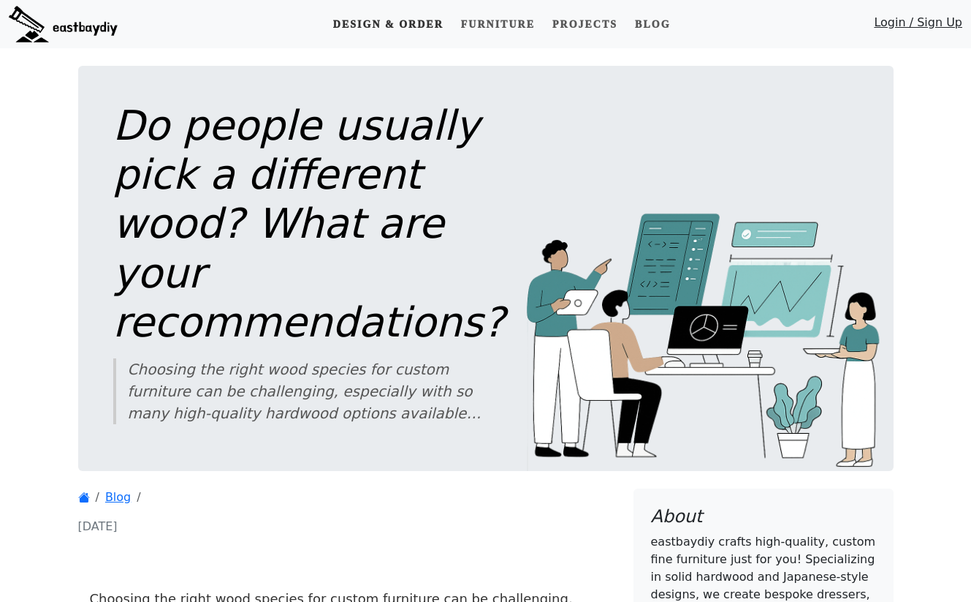
click at [379, 18] on link "Design & Order" at bounding box center [388, 24] width 122 height 27
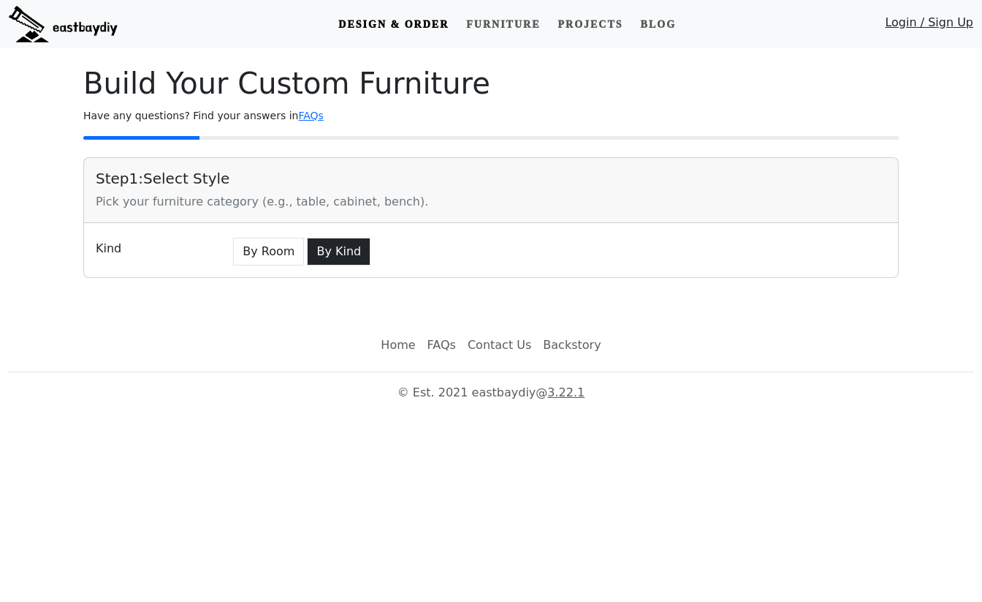
click at [321, 249] on button "By Kind" at bounding box center [339, 252] width 64 height 28
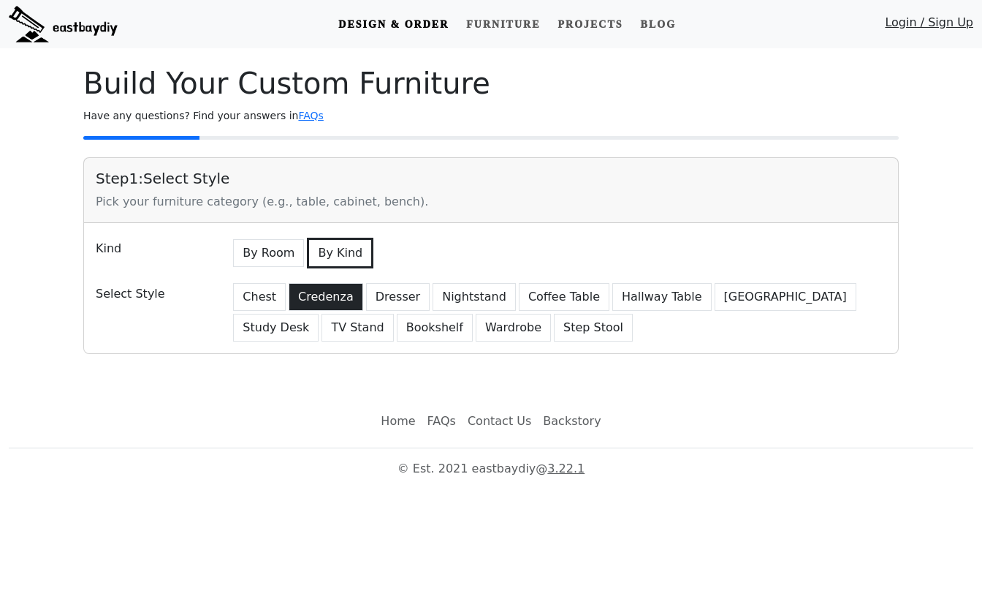
click at [336, 298] on button "Credenza" at bounding box center [326, 297] width 75 height 28
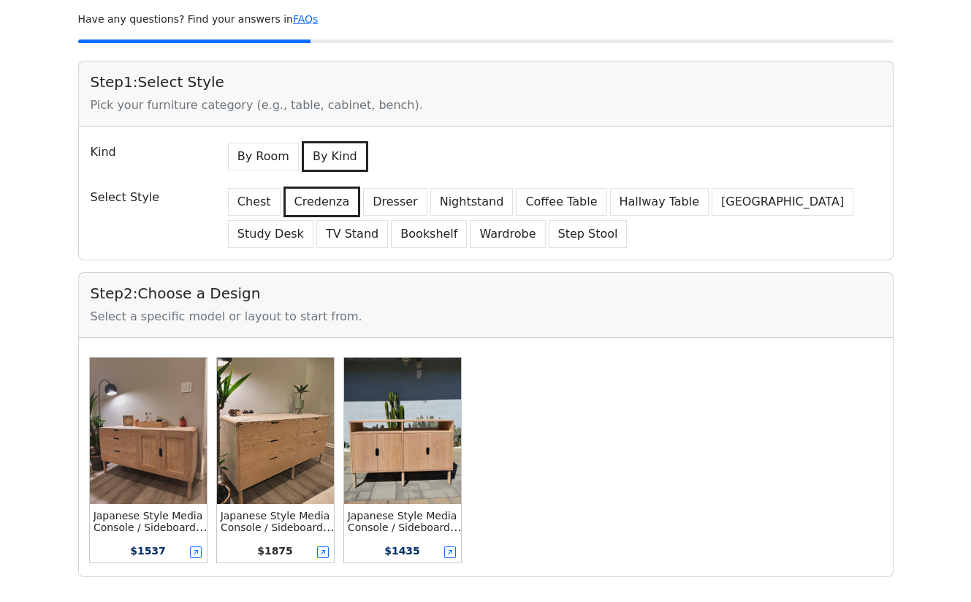
click at [179, 428] on img at bounding box center [148, 430] width 117 height 146
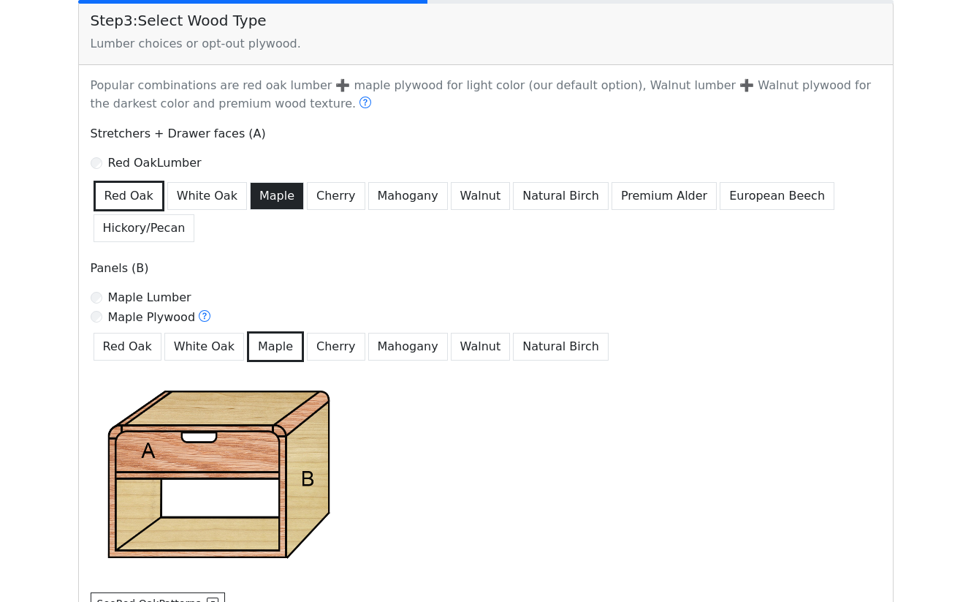
scroll to position [819, 0]
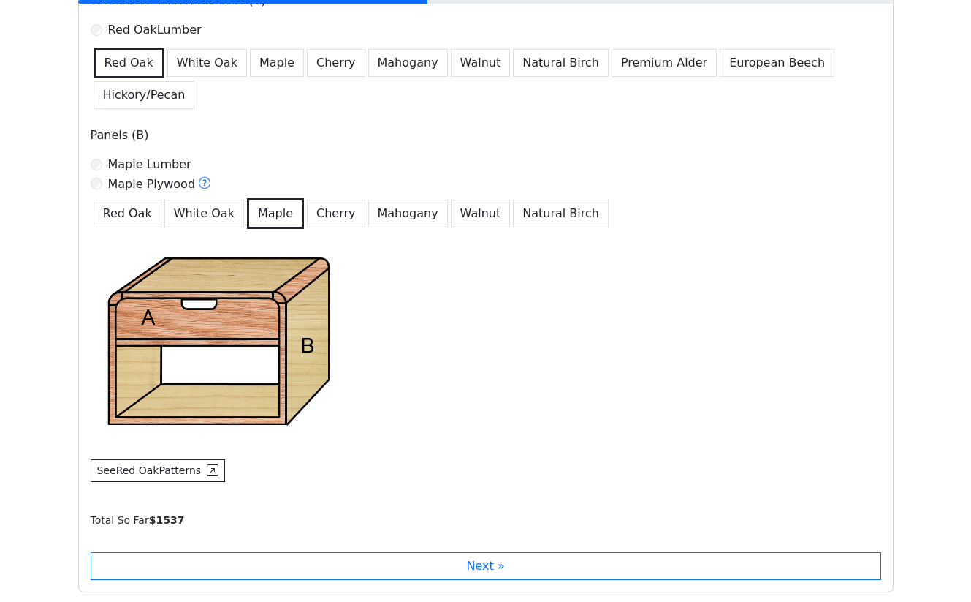
click at [148, 170] on label "Maple Lumber" at bounding box center [149, 165] width 83 height 18
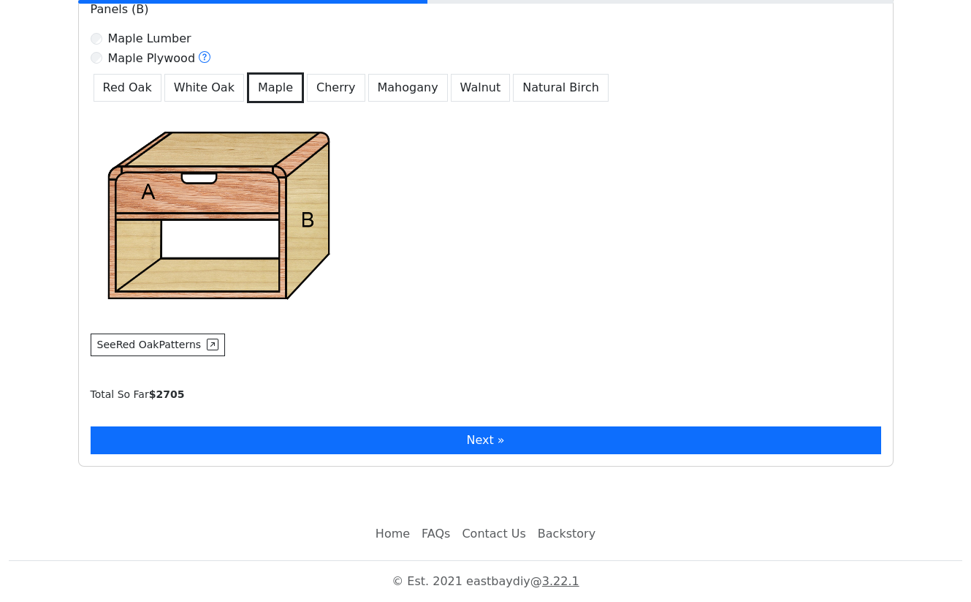
click at [394, 441] on button "Next »" at bounding box center [486, 440] width 791 height 28
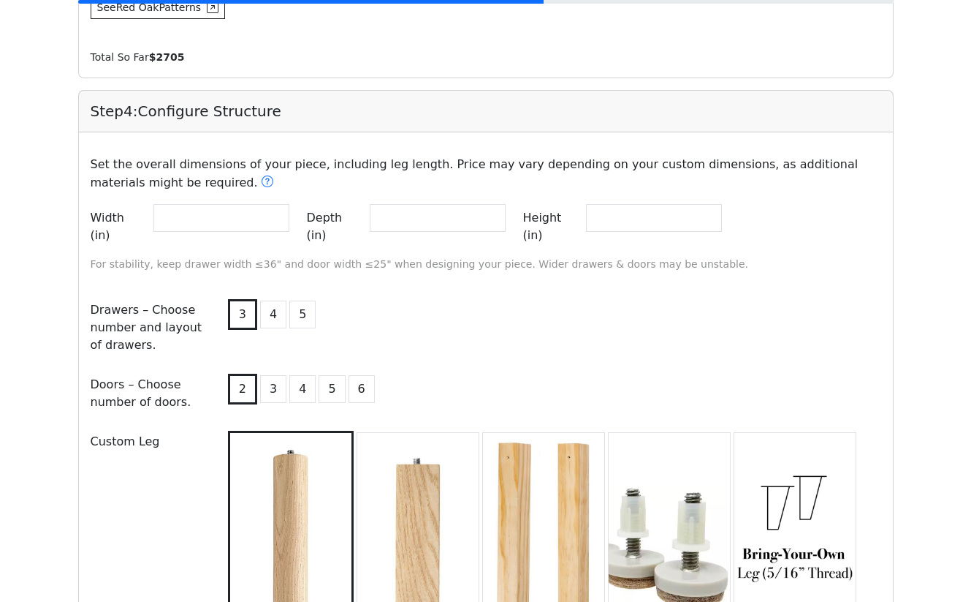
scroll to position [1172, 0]
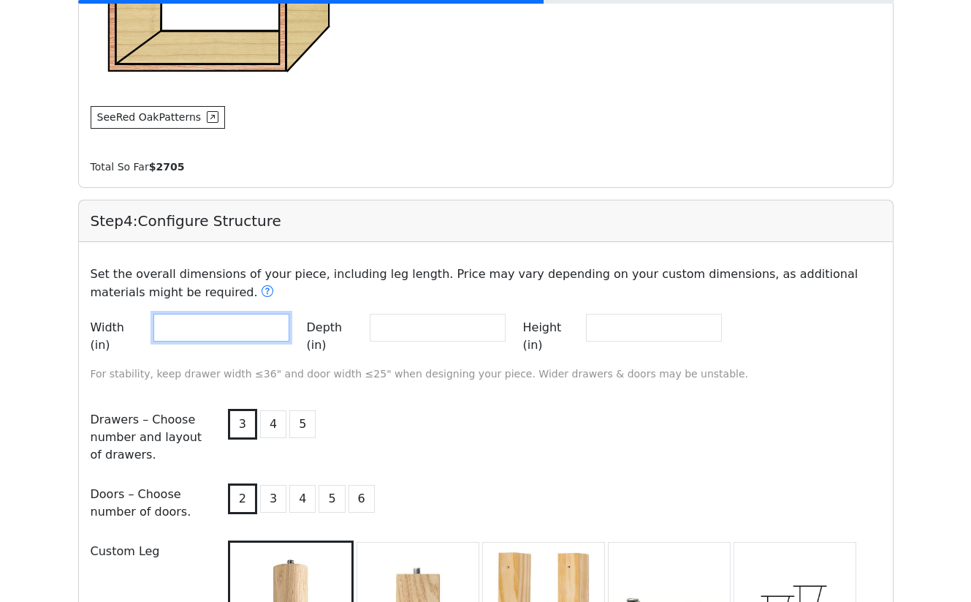
click at [232, 331] on input "**" at bounding box center [221, 328] width 136 height 28
click at [287, 327] on input "**" at bounding box center [221, 328] width 136 height 28
type input "**"
click at [287, 327] on input "**" at bounding box center [221, 328] width 136 height 28
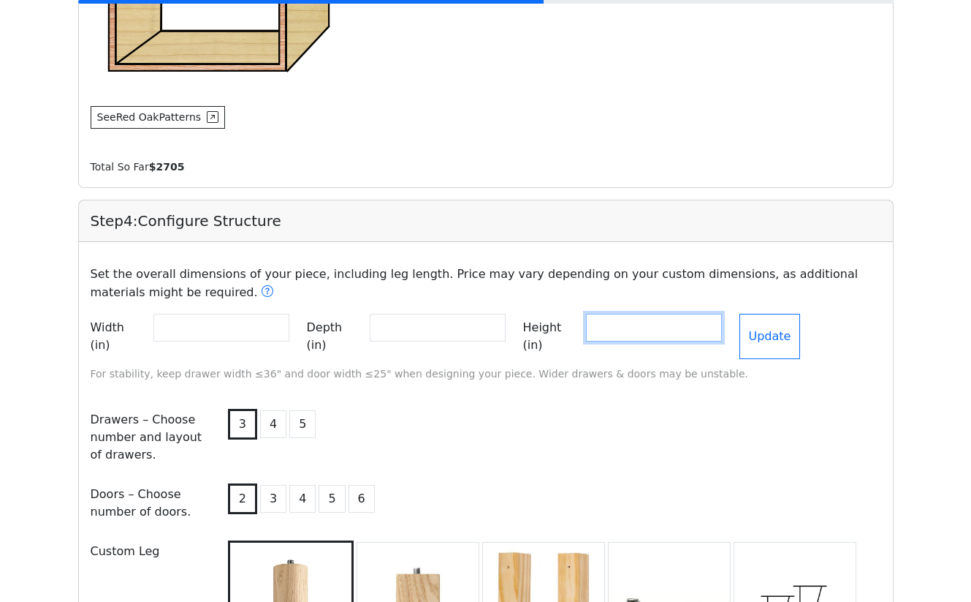
click at [722, 327] on input "**" at bounding box center [654, 328] width 136 height 28
type input "**"
click at [722, 327] on input "**" at bounding box center [654, 328] width 136 height 28
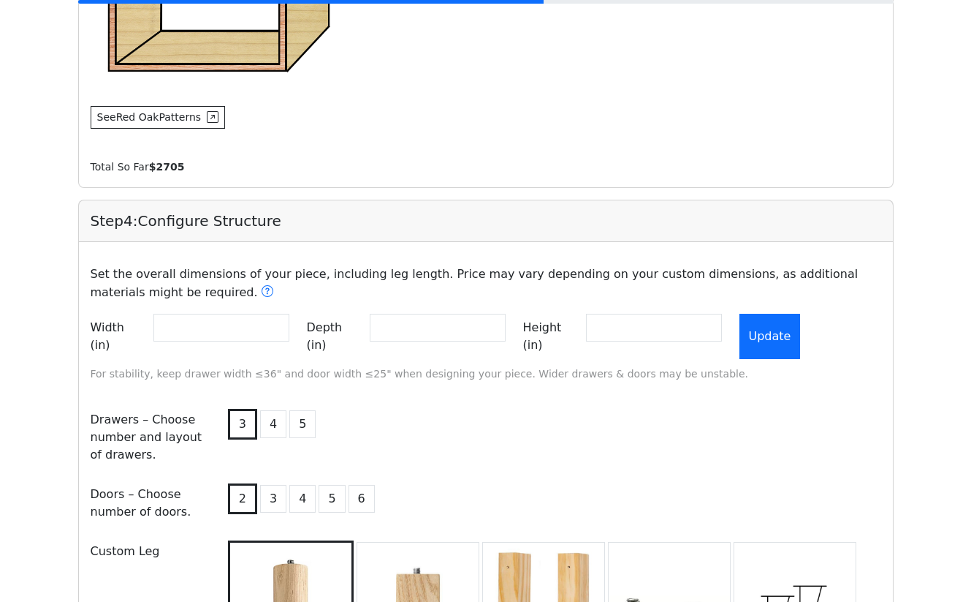
click at [799, 330] on button "Update" at bounding box center [770, 336] width 61 height 45
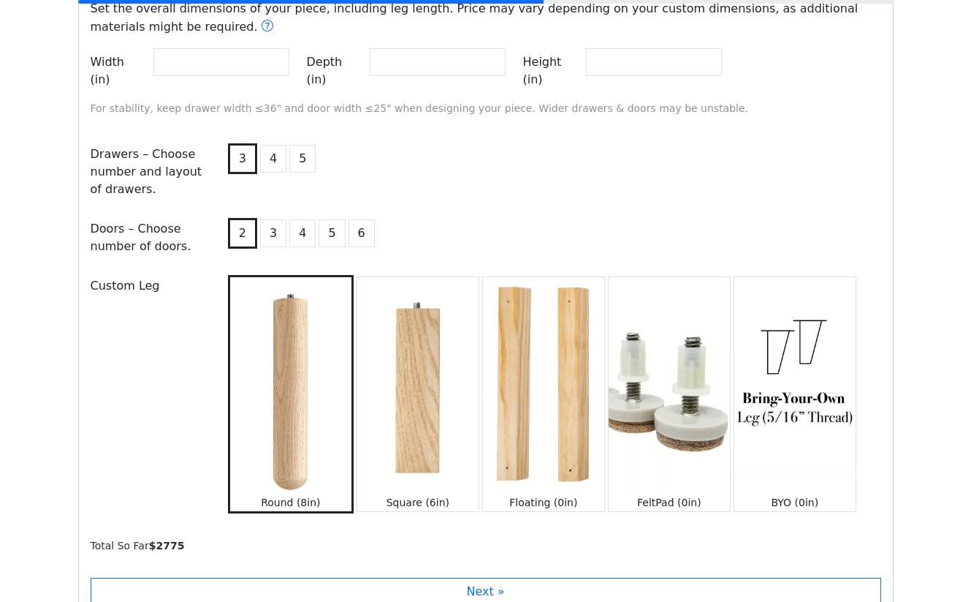
scroll to position [1547, 0]
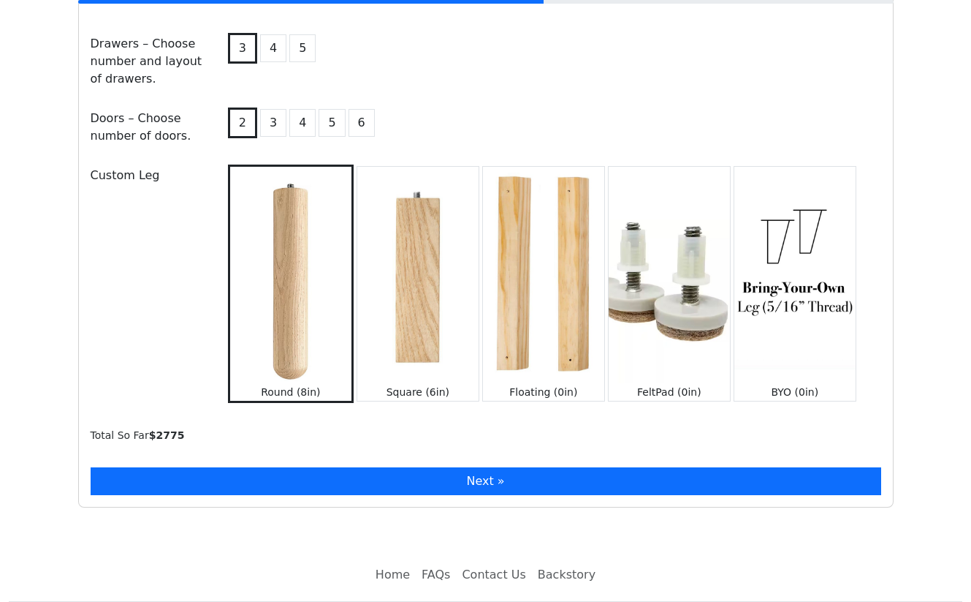
click at [492, 467] on button "Next »" at bounding box center [486, 481] width 791 height 28
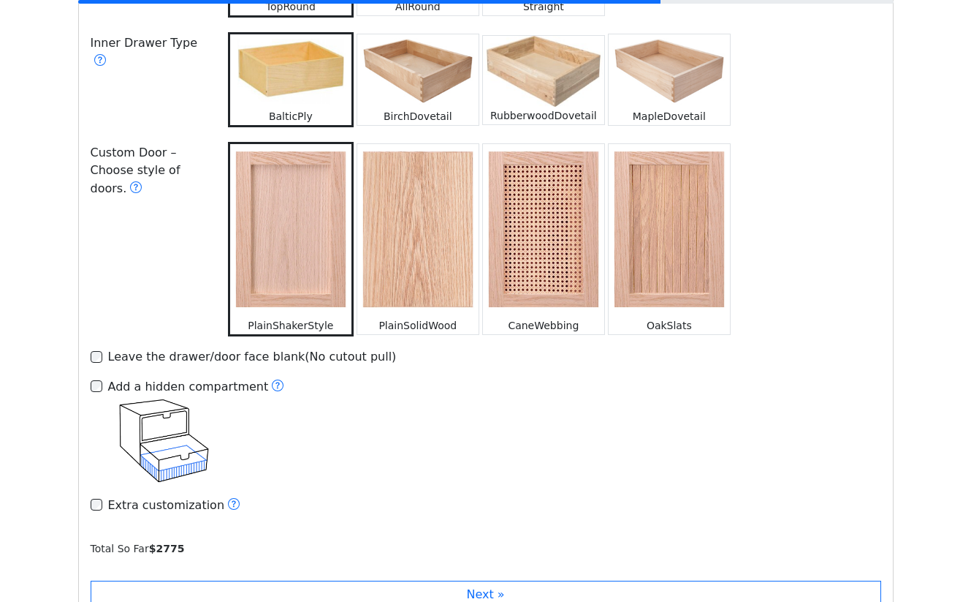
scroll to position [2258, 0]
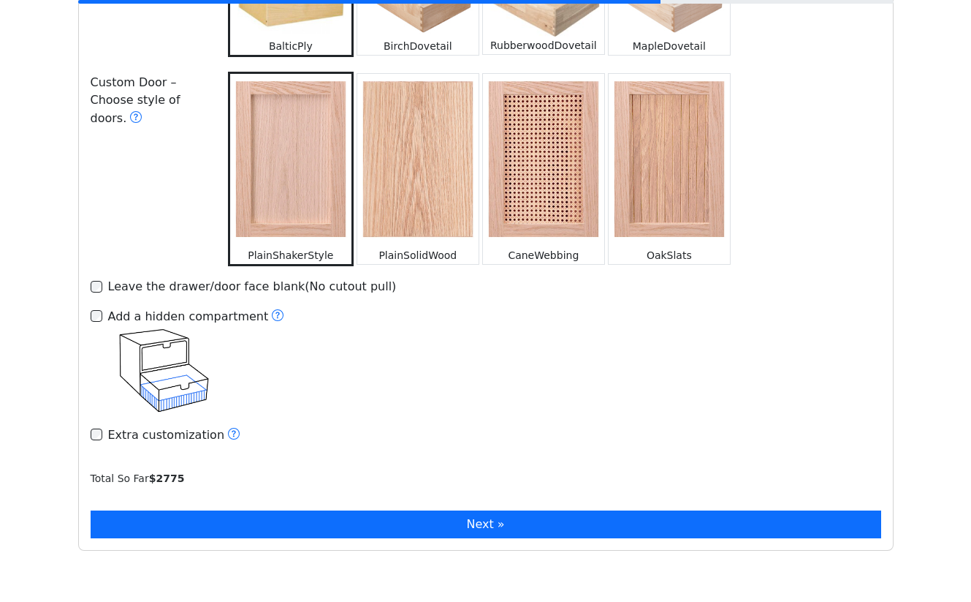
click at [352, 511] on button "Next »" at bounding box center [486, 524] width 791 height 28
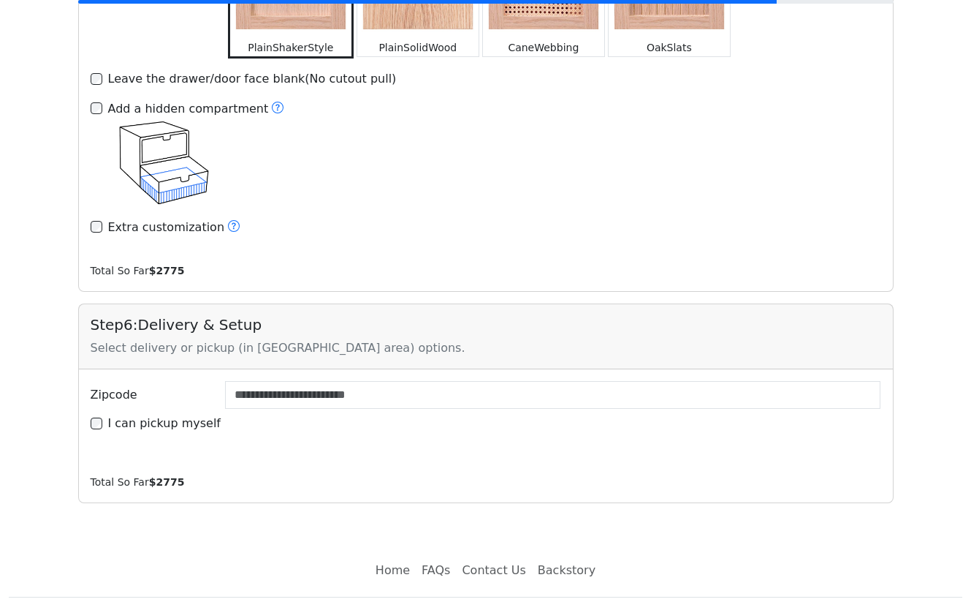
scroll to position [2469, 0]
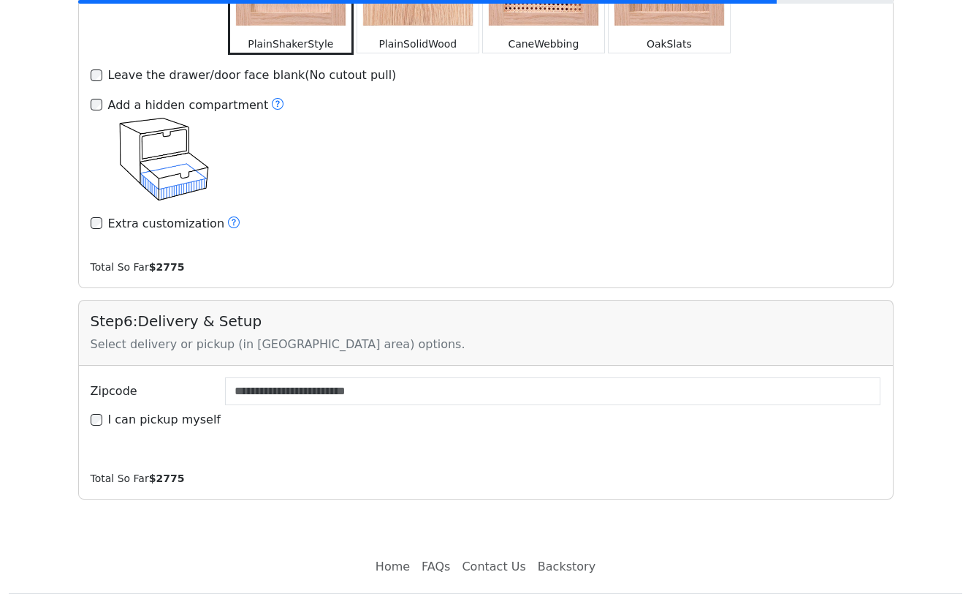
click at [146, 411] on label "I can pickup myself" at bounding box center [164, 420] width 113 height 18
type input "*****"
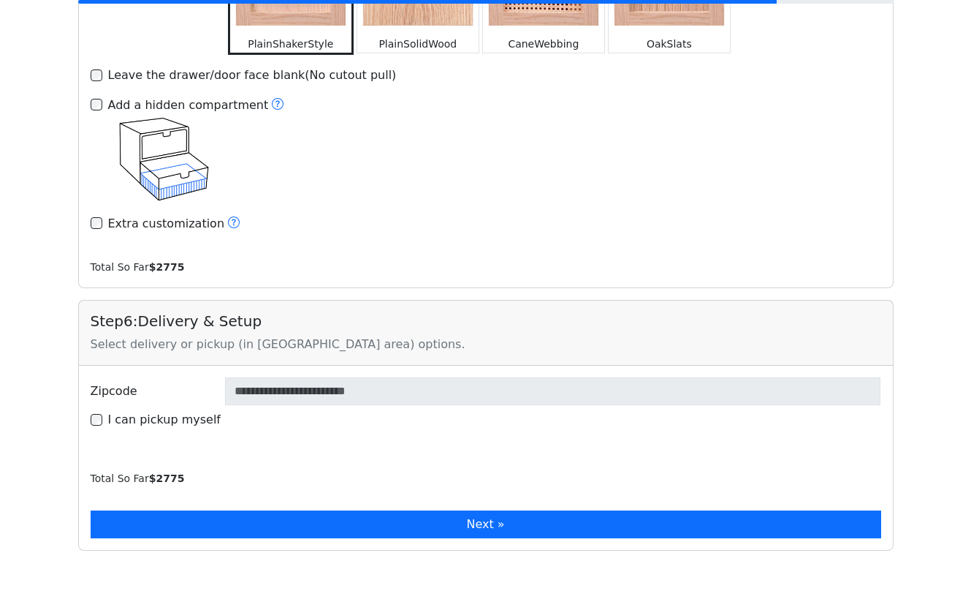
click at [430, 510] on button "Next »" at bounding box center [486, 524] width 791 height 28
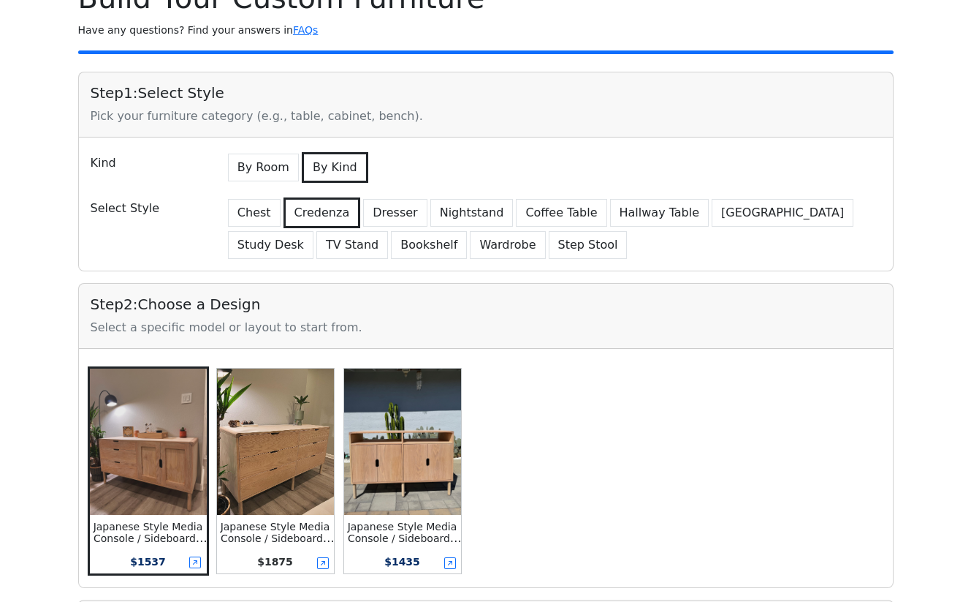
scroll to position [0, 0]
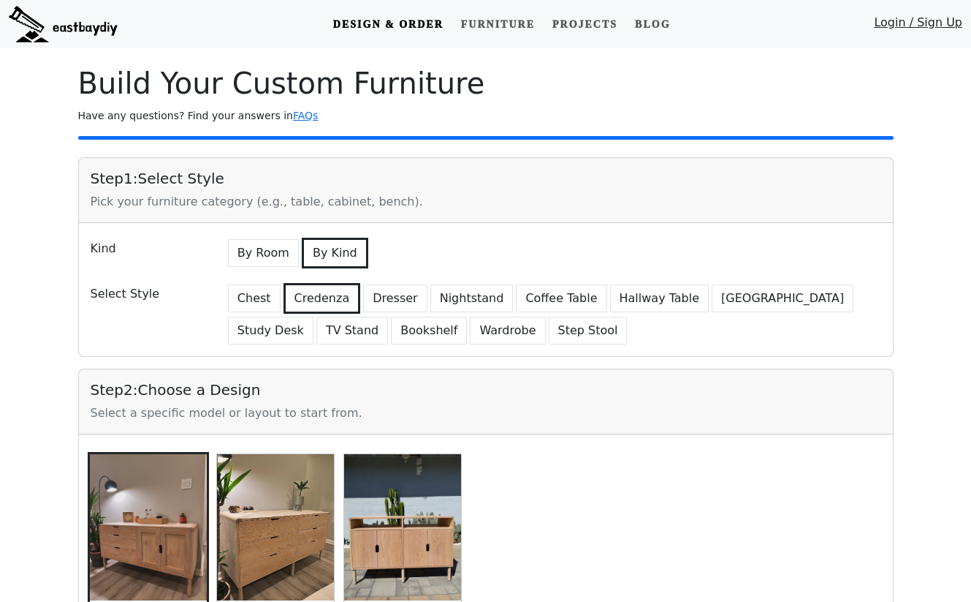
click at [367, 12] on link "Design & Order" at bounding box center [388, 24] width 122 height 27
click at [87, 22] on img at bounding box center [63, 24] width 109 height 37
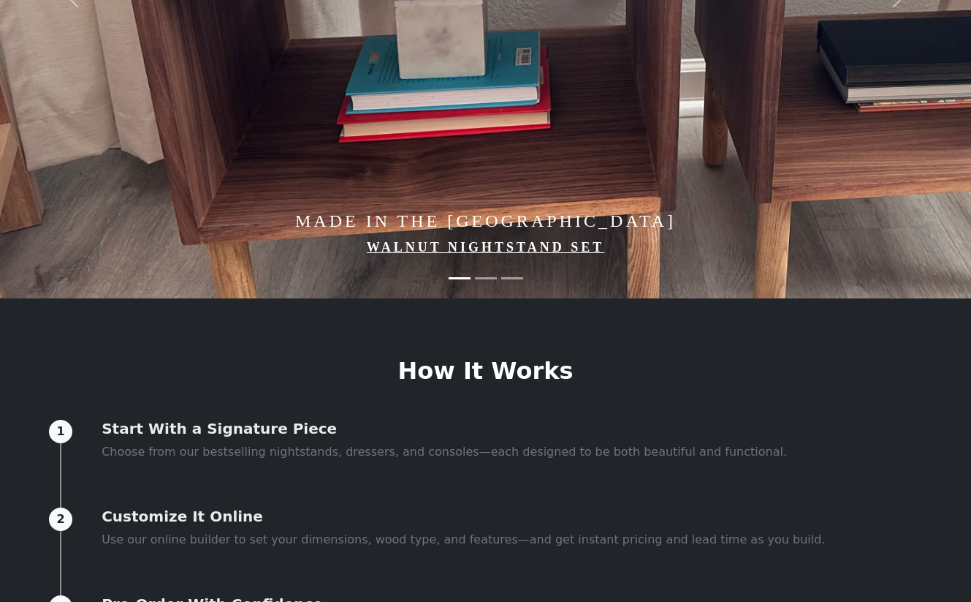
scroll to position [692, 0]
